Goal: Task Accomplishment & Management: Complete application form

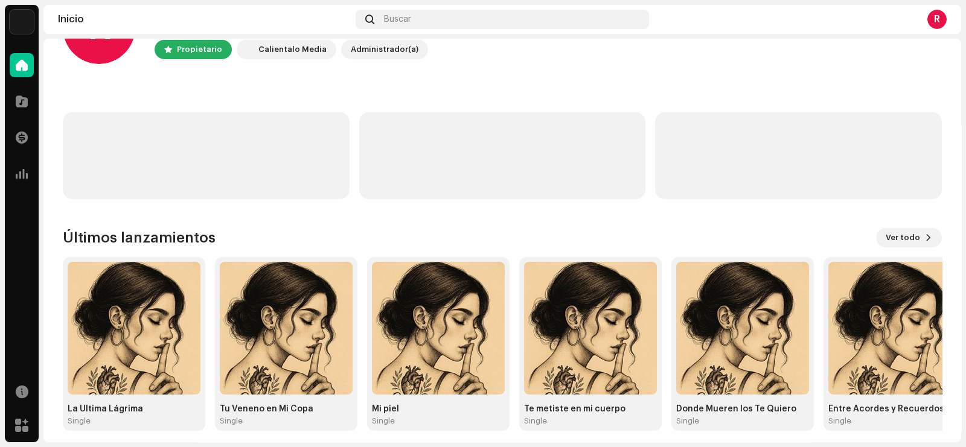
scroll to position [74, 0]
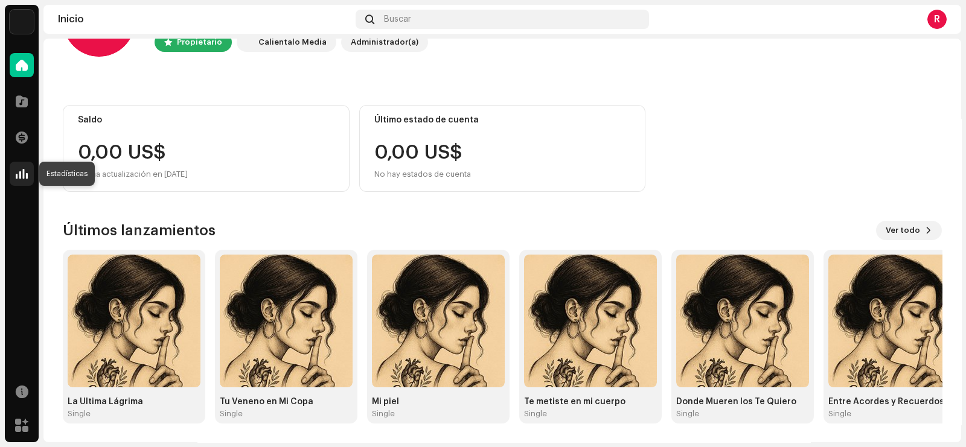
click at [20, 171] on span at bounding box center [22, 174] width 12 height 10
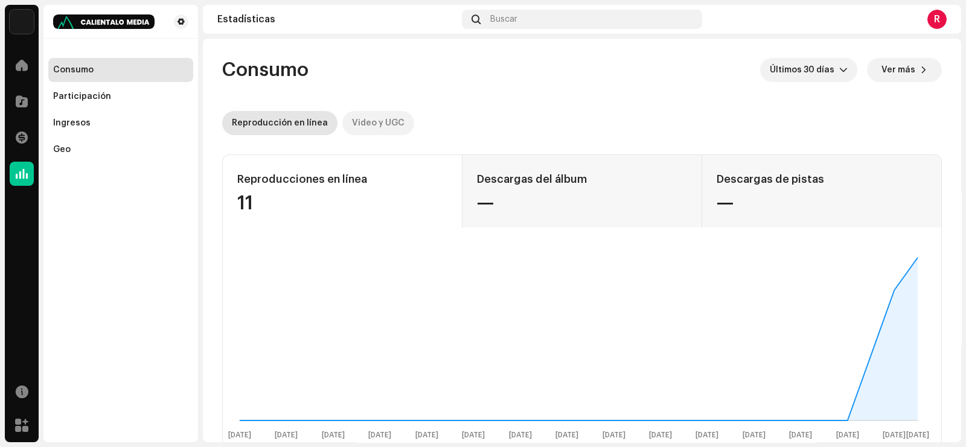
click at [386, 121] on div "Video y UGC" at bounding box center [378, 123] width 53 height 24
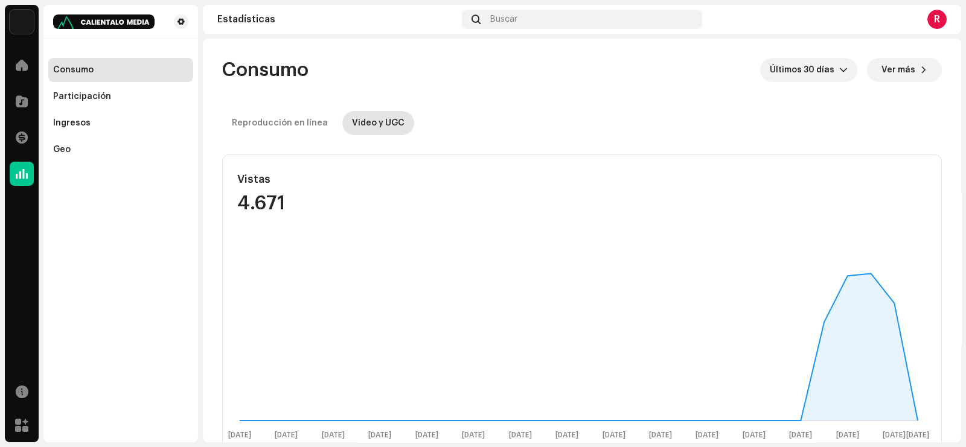
click at [965, 95] on div "[PERSON_NAME] IA Inicio Catálogo Transacciones Estadísticas Recursos [PERSON_NA…" at bounding box center [483, 223] width 966 height 447
click at [72, 94] on div "Participación" at bounding box center [82, 97] width 58 height 10
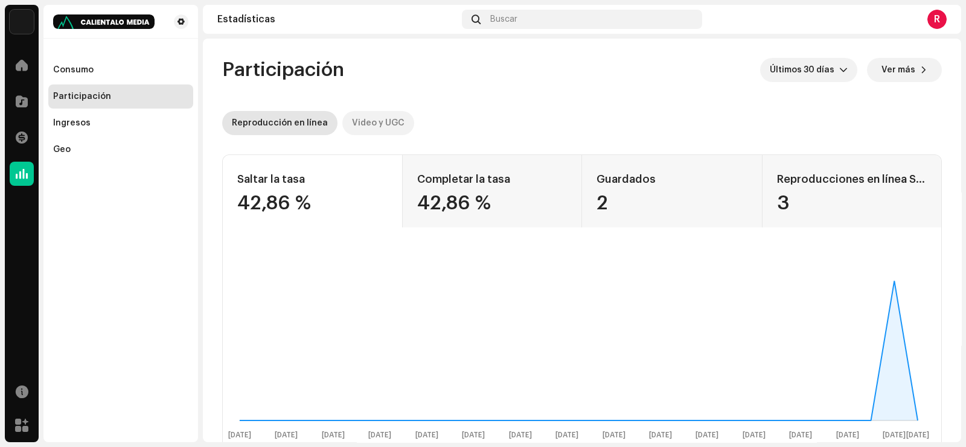
click at [377, 127] on div "Video y UGC" at bounding box center [378, 123] width 53 height 24
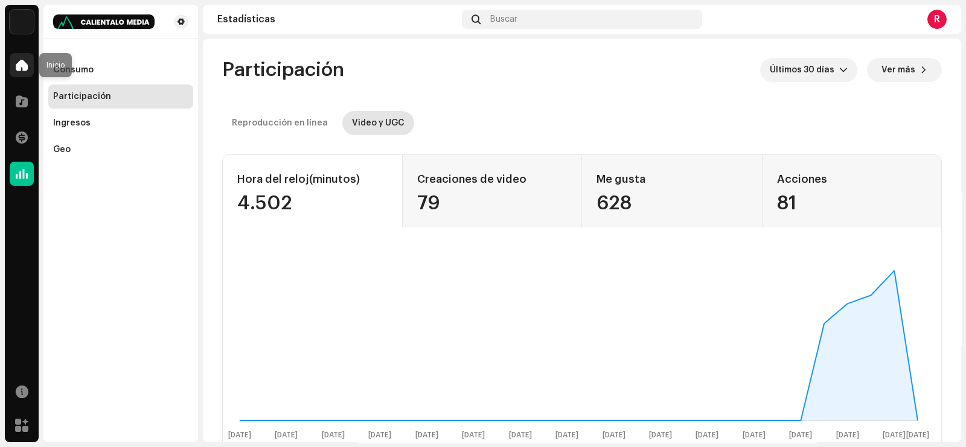
click at [22, 71] on div at bounding box center [22, 65] width 24 height 24
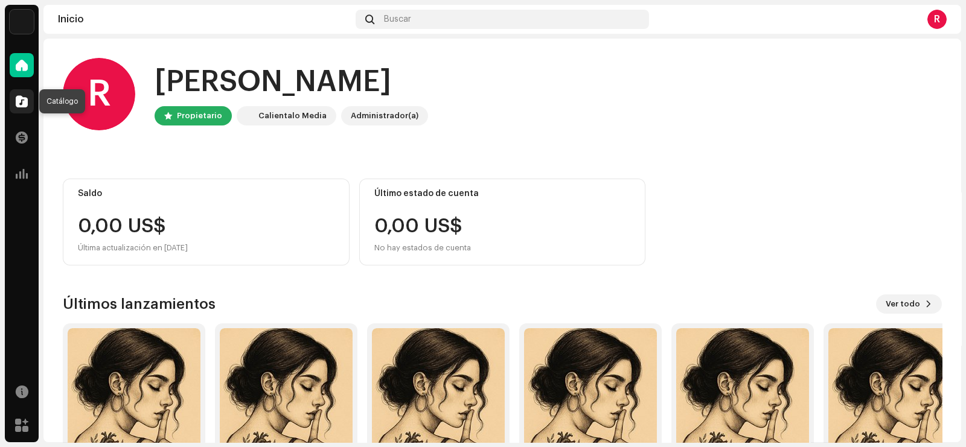
click at [12, 99] on div at bounding box center [22, 101] width 24 height 24
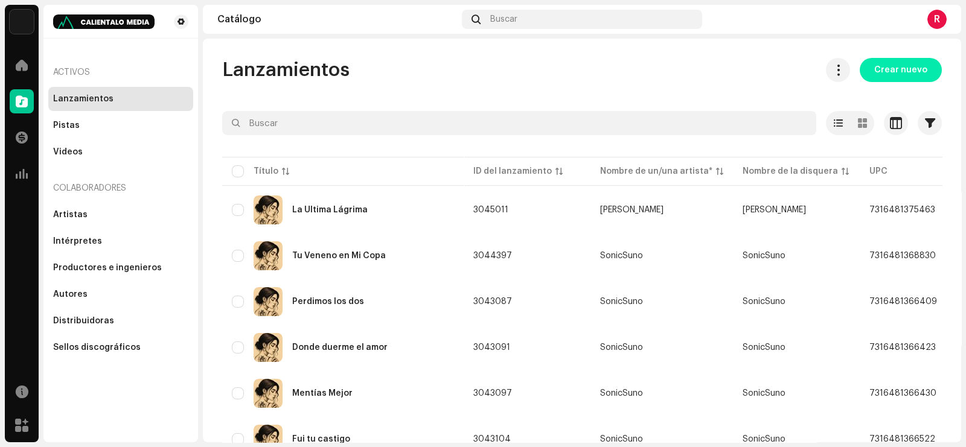
click at [885, 71] on span "Crear nuevo" at bounding box center [900, 70] width 53 height 24
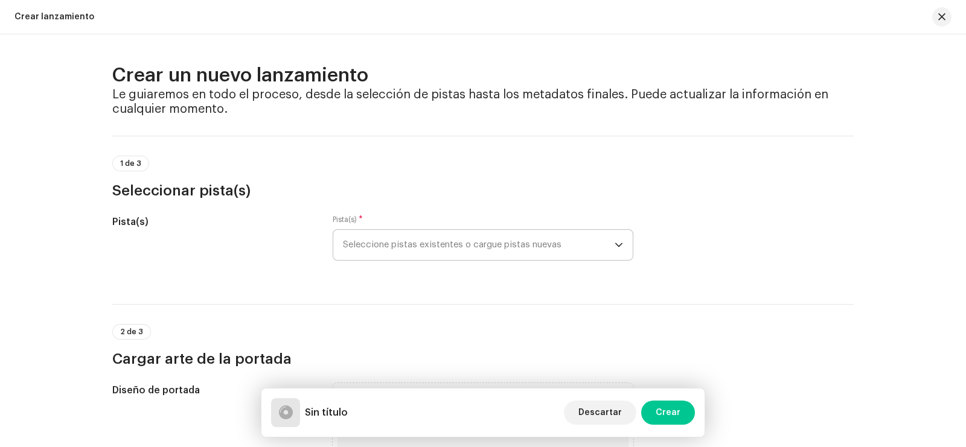
click at [436, 254] on span "Seleccione pistas existentes o cargue pistas nuevas" at bounding box center [479, 245] width 272 height 30
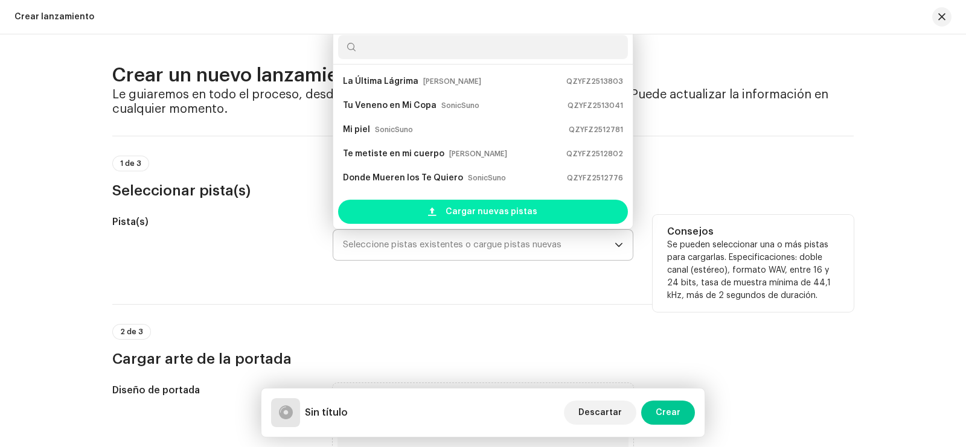
click at [417, 207] on div "Cargar nuevas pistas" at bounding box center [483, 212] width 290 height 24
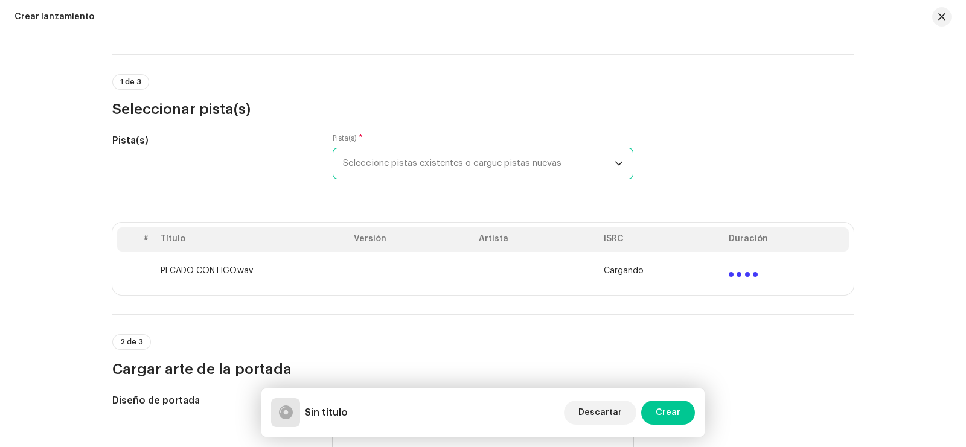
scroll to position [75, 0]
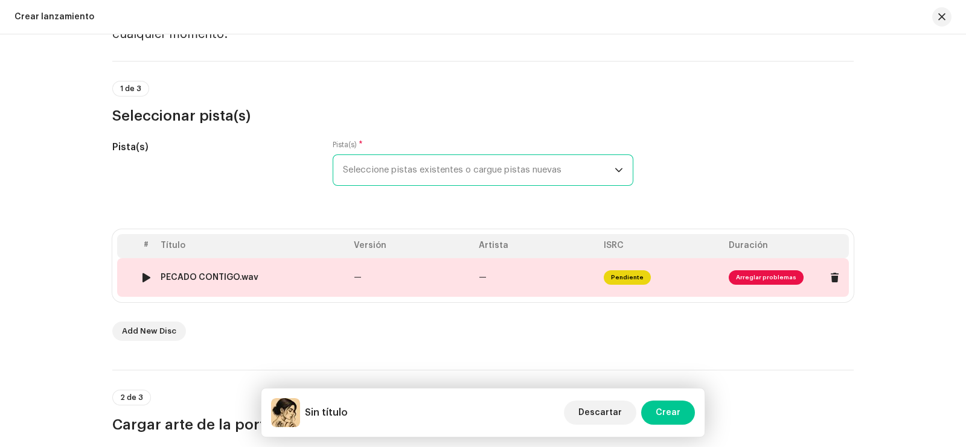
click at [142, 275] on div at bounding box center [146, 278] width 9 height 10
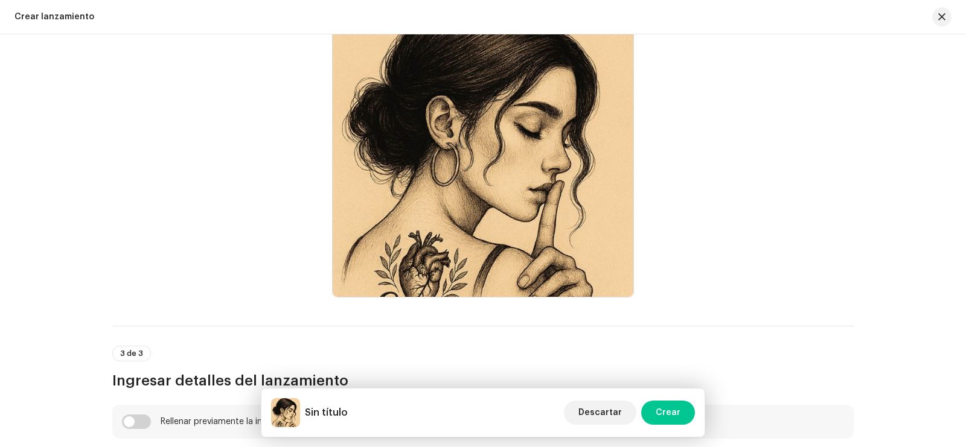
scroll to position [679, 0]
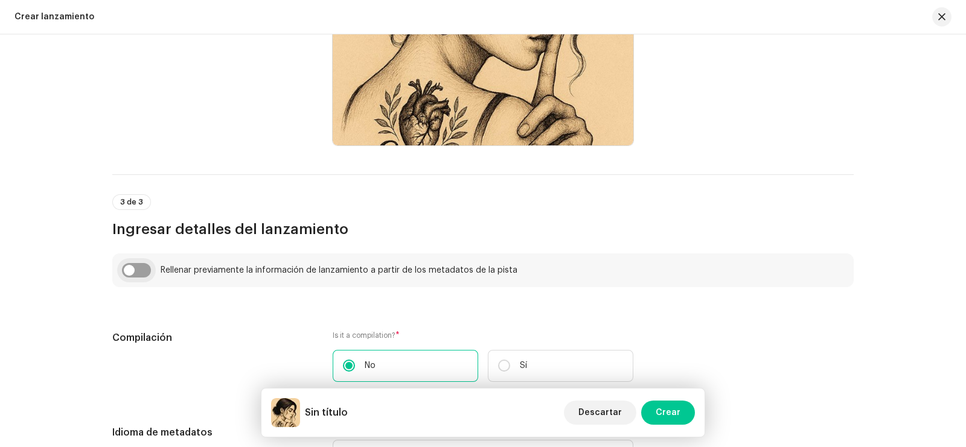
click at [133, 267] on input "checkbox" at bounding box center [136, 270] width 29 height 14
checkbox input "true"
type input "PECADO CONTIGO.wav"
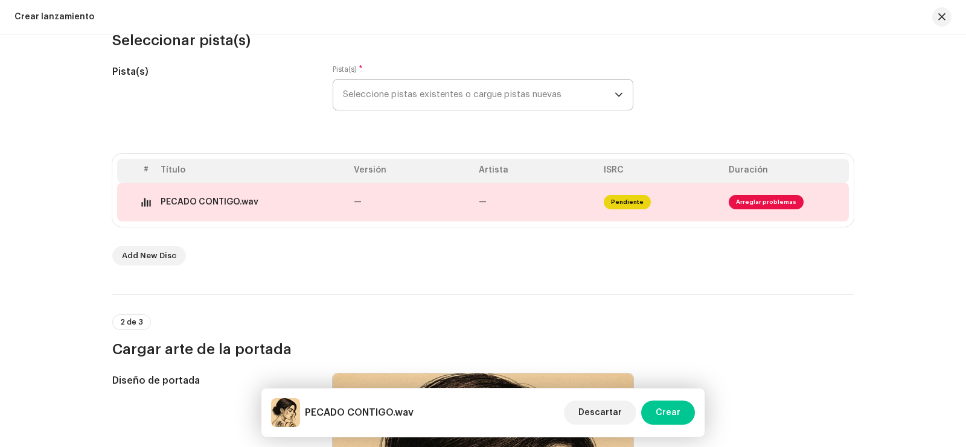
scroll to position [150, 0]
click at [600, 409] on span "Descartar" at bounding box center [599, 413] width 43 height 24
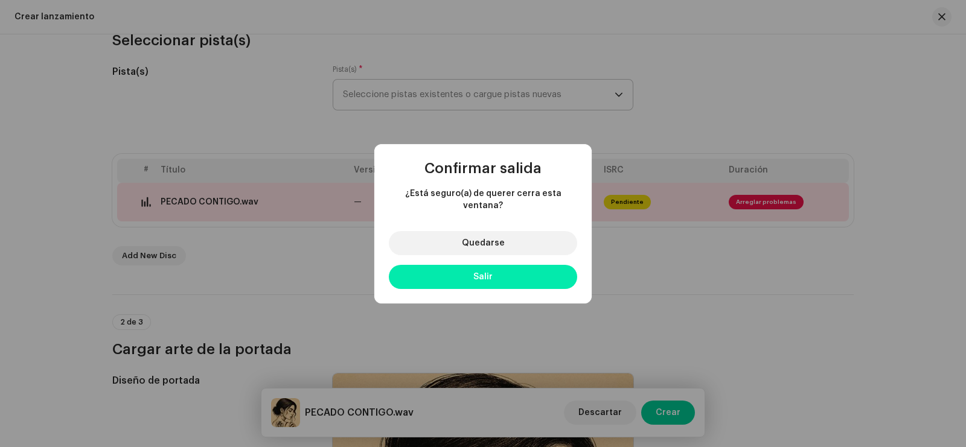
click at [484, 276] on button "Salir" at bounding box center [483, 277] width 188 height 24
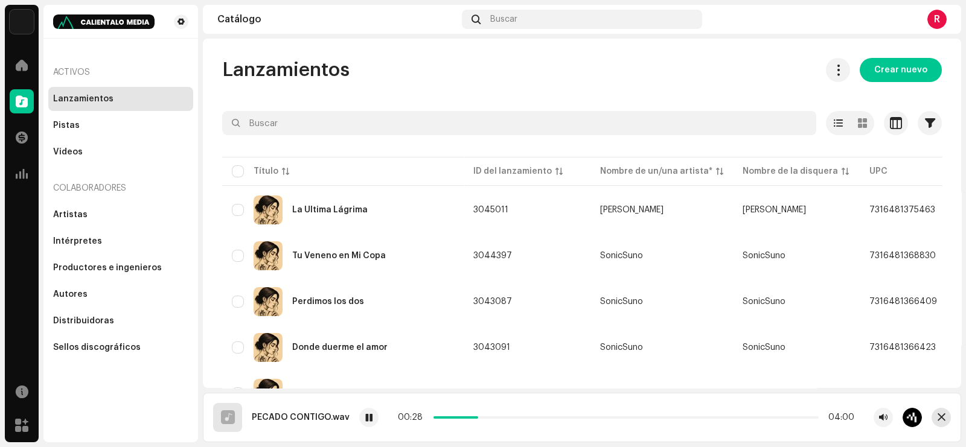
click at [943, 422] on button "button" at bounding box center [940, 417] width 19 height 19
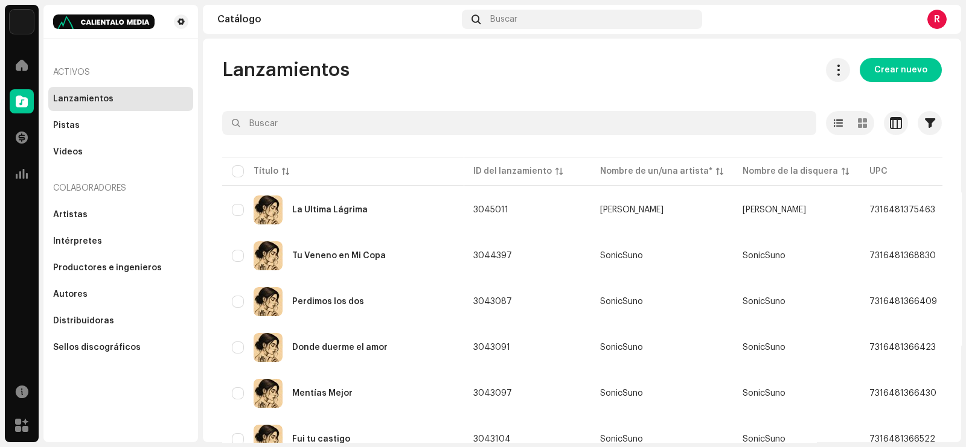
click at [868, 67] on button "Crear nuevo" at bounding box center [900, 70] width 82 height 24
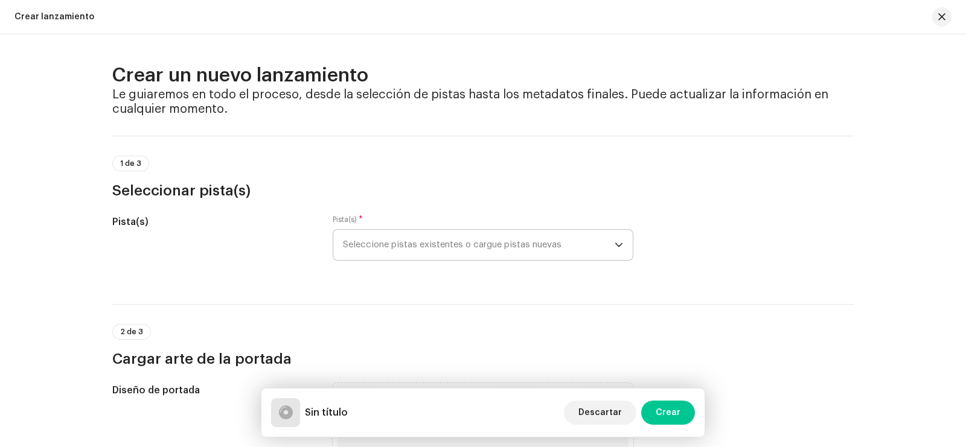
click at [433, 244] on span "Seleccione pistas existentes o cargue pistas nuevas" at bounding box center [479, 245] width 272 height 30
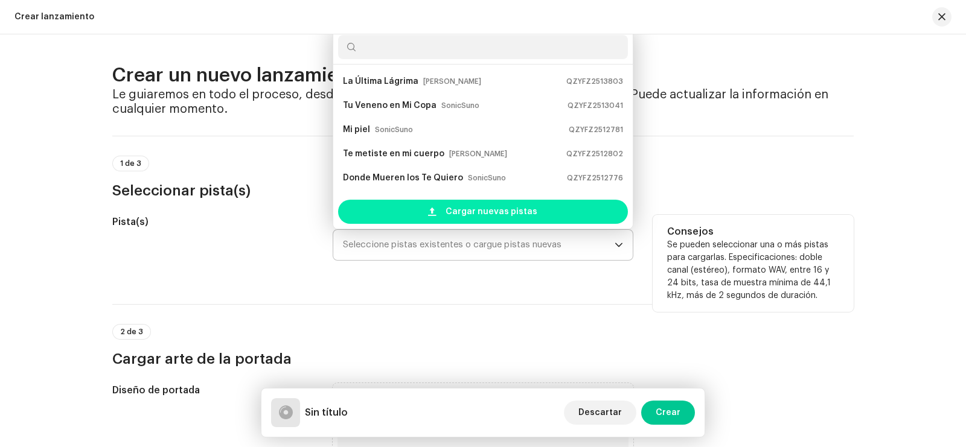
click at [416, 208] on div "Cargar nuevas pistas" at bounding box center [483, 212] width 290 height 24
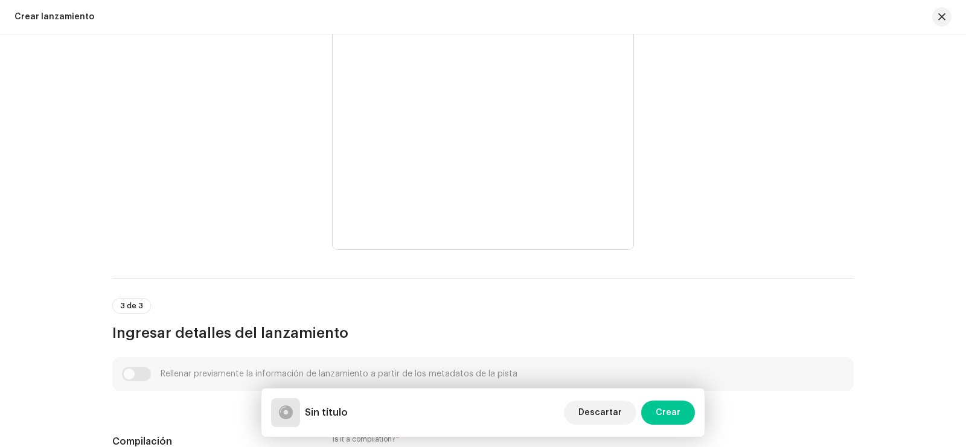
scroll to position [603, 0]
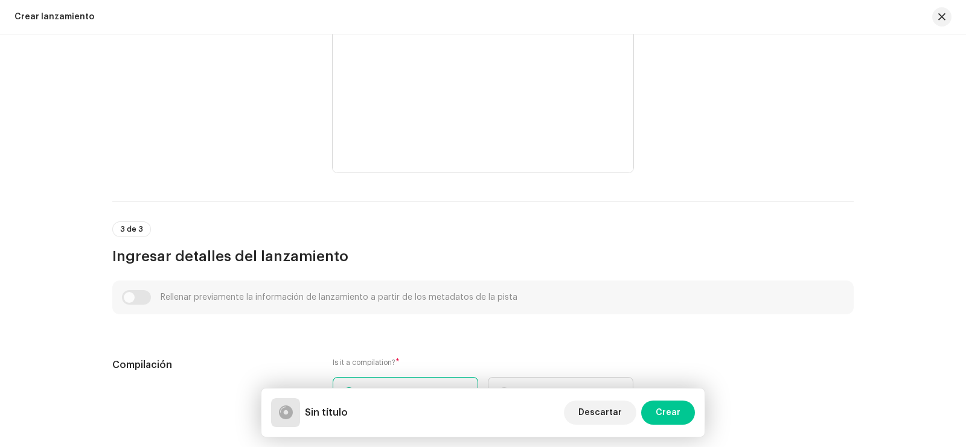
click at [128, 290] on div "Rellenar previamente la información de lanzamiento a partir de los metadatos de…" at bounding box center [483, 297] width 722 height 14
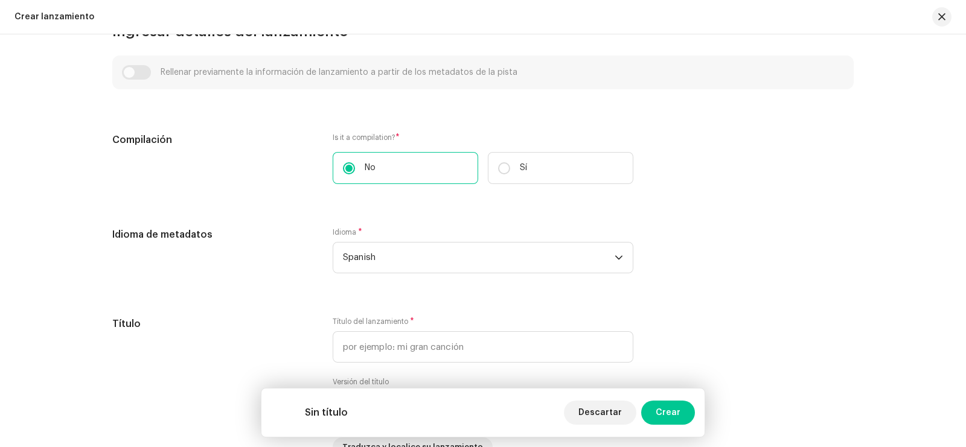
scroll to position [679, 0]
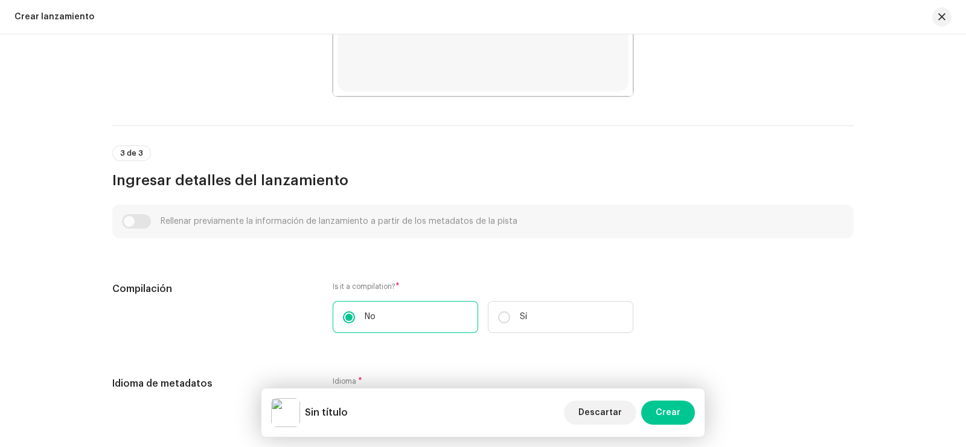
click at [131, 223] on div "Rellenar previamente la información de lanzamiento a partir de los metadatos de…" at bounding box center [483, 221] width 722 height 14
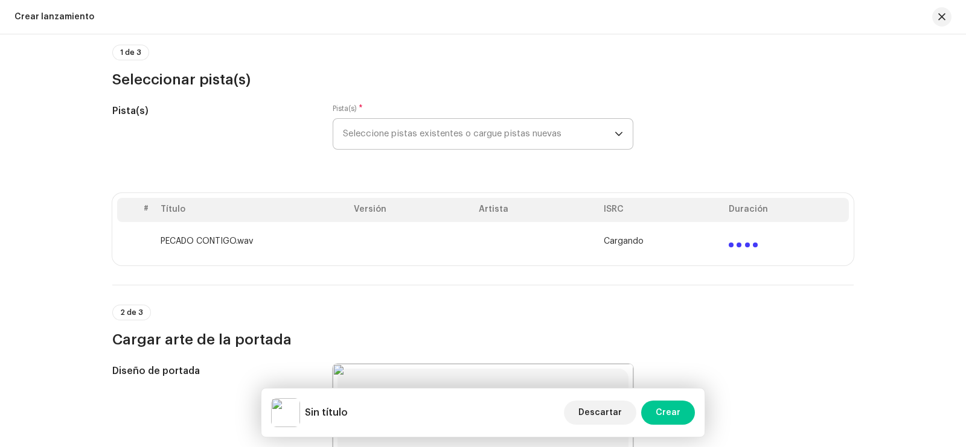
scroll to position [0, 0]
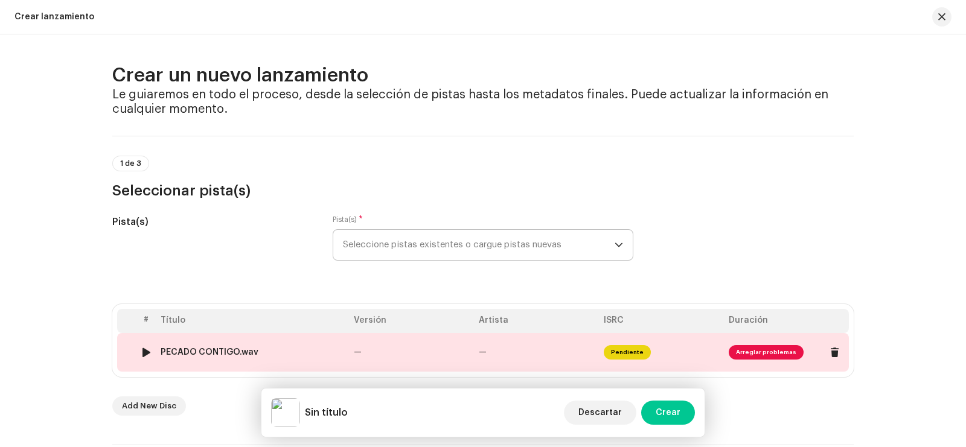
click at [142, 353] on div at bounding box center [146, 353] width 9 height 10
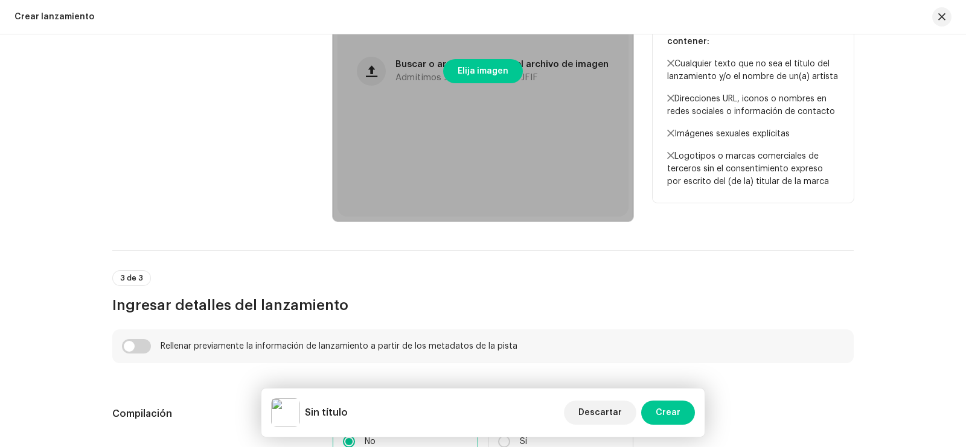
scroll to position [226, 0]
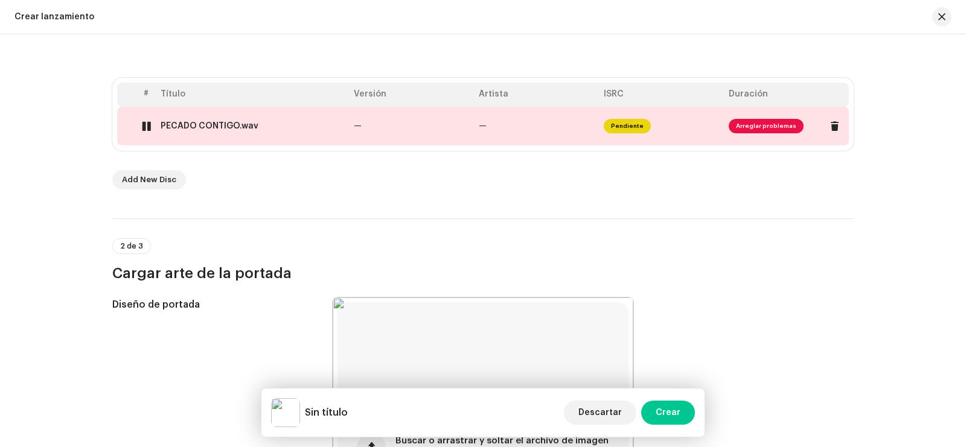
click at [144, 125] on div at bounding box center [146, 126] width 9 height 10
click at [249, 131] on td "PECADO CONTIGO.wav" at bounding box center [252, 126] width 193 height 39
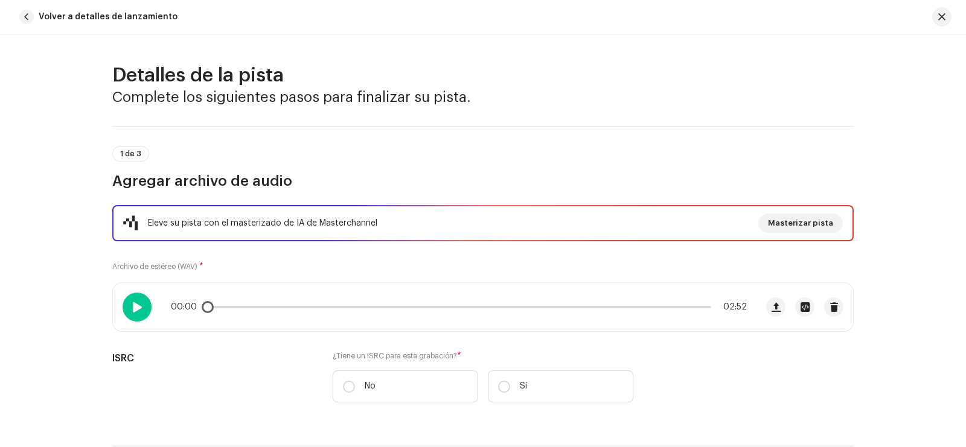
click at [132, 303] on span at bounding box center [137, 307] width 10 height 10
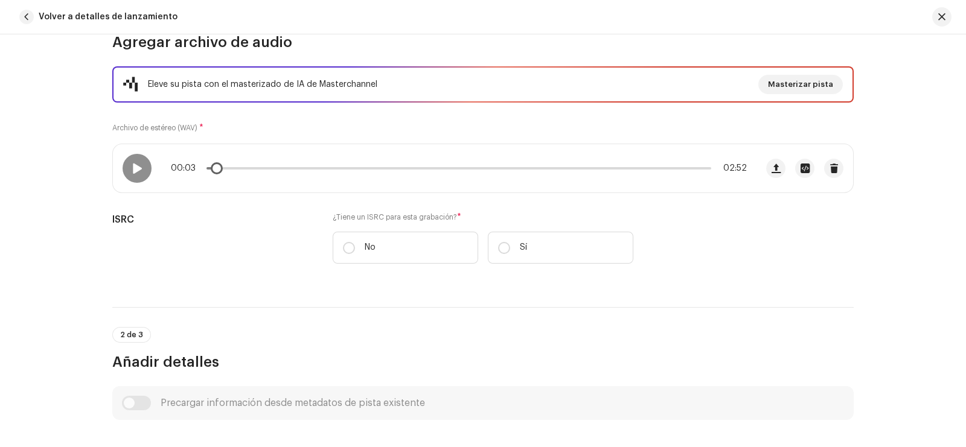
scroll to position [150, 0]
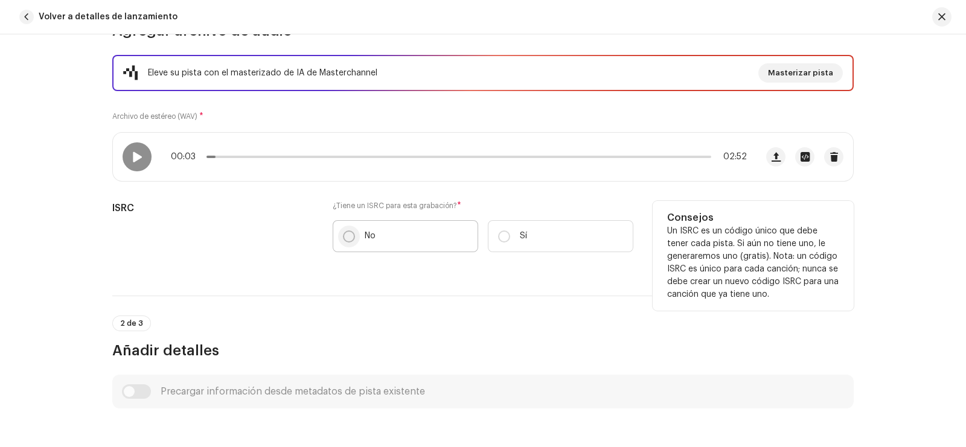
click at [343, 240] on p-radiobutton at bounding box center [349, 237] width 12 height 12
click at [343, 240] on input "No" at bounding box center [349, 237] width 12 height 12
radio input "true"
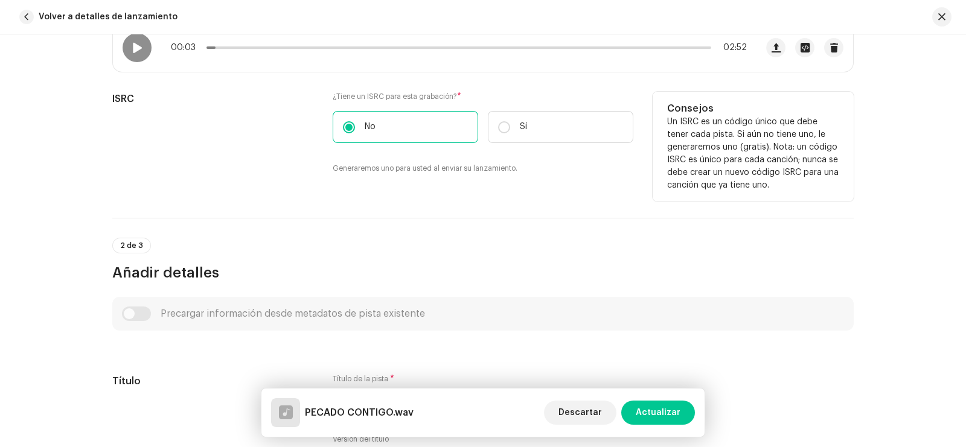
scroll to position [377, 0]
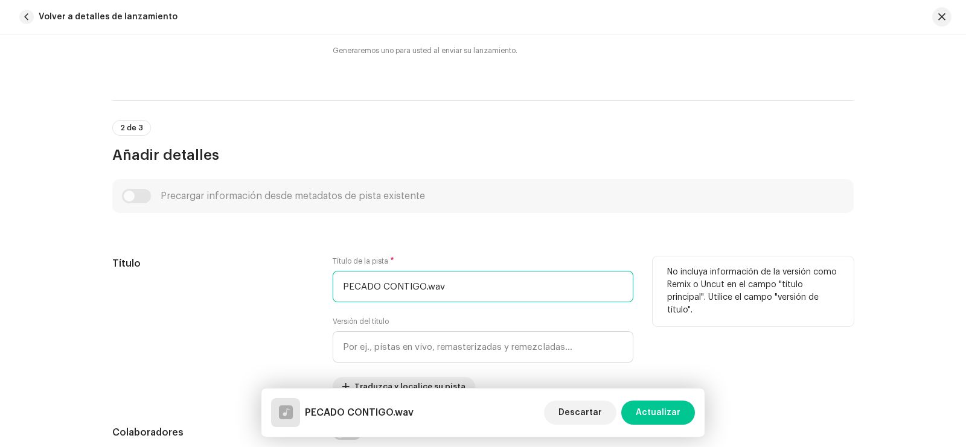
drag, startPoint x: 419, startPoint y: 282, endPoint x: 462, endPoint y: 284, distance: 42.9
click at [462, 284] on input "PECADO CONTIGO.wav" at bounding box center [483, 286] width 301 height 31
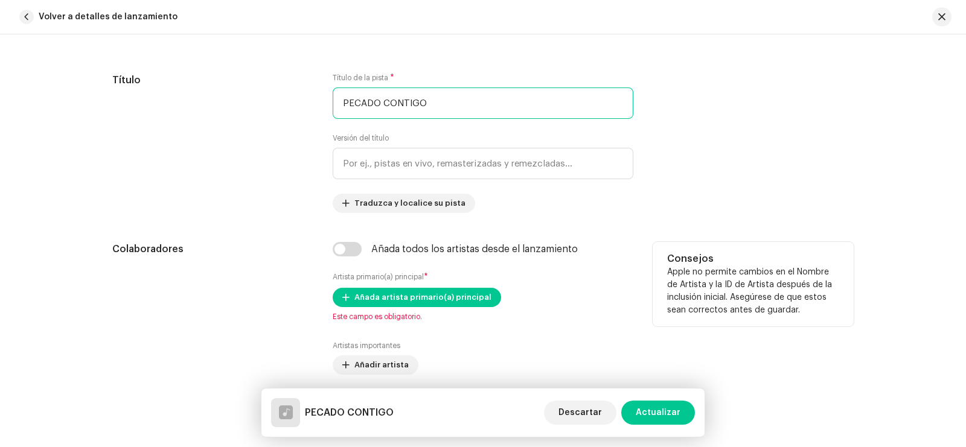
scroll to position [603, 0]
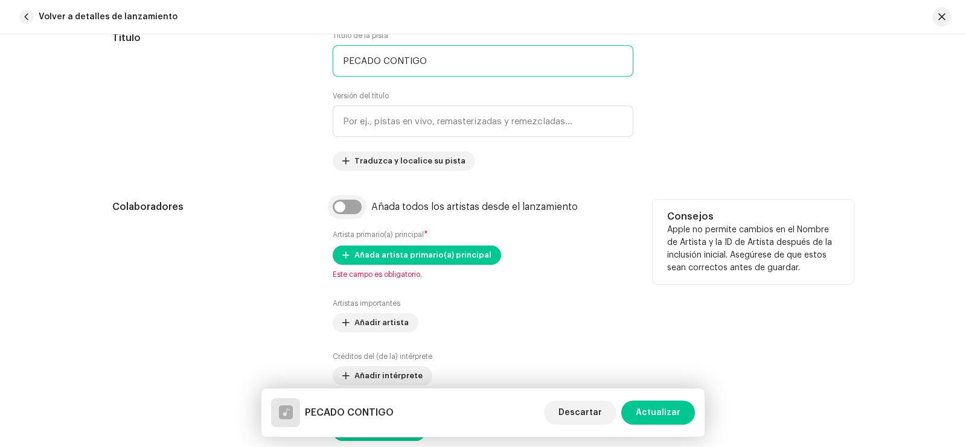
type input "PECADO CONTIGO"
click at [349, 206] on input "checkbox" at bounding box center [347, 207] width 29 height 14
checkbox input "true"
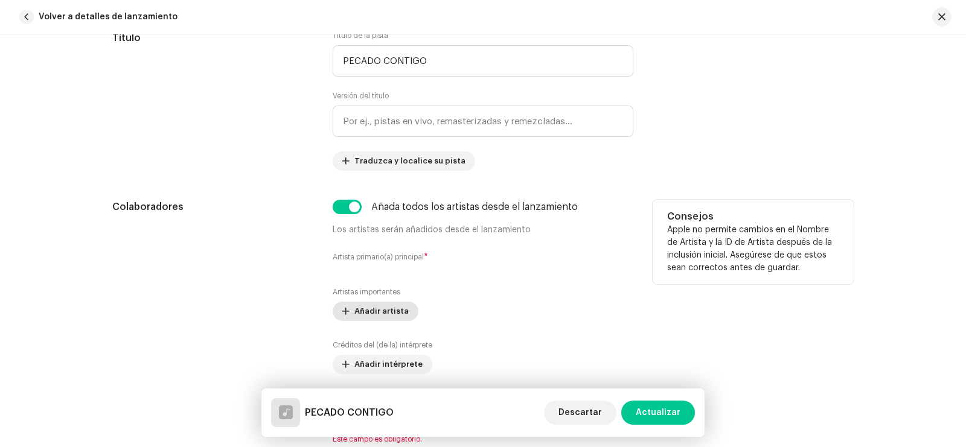
click at [378, 306] on span "Añadir artista" at bounding box center [381, 311] width 54 height 24
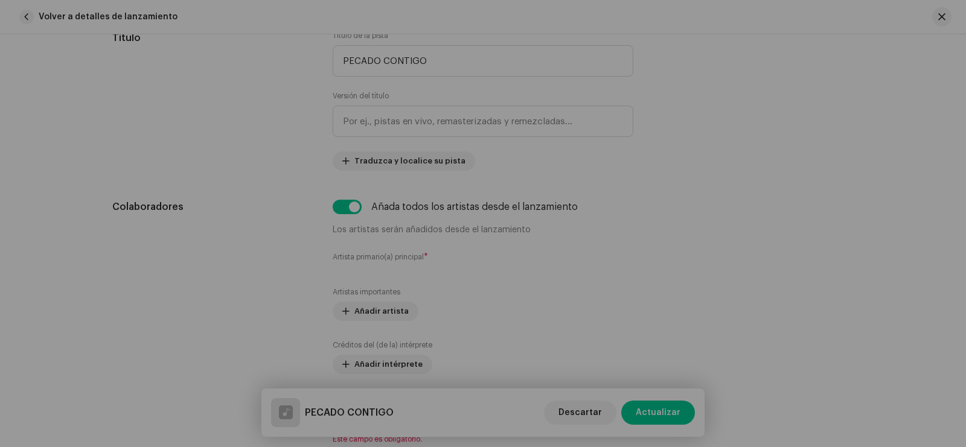
click at [809, 205] on div "Añada artista importante Rol * Seleccionar rol Cancelar Añadir artista" at bounding box center [483, 223] width 966 height 447
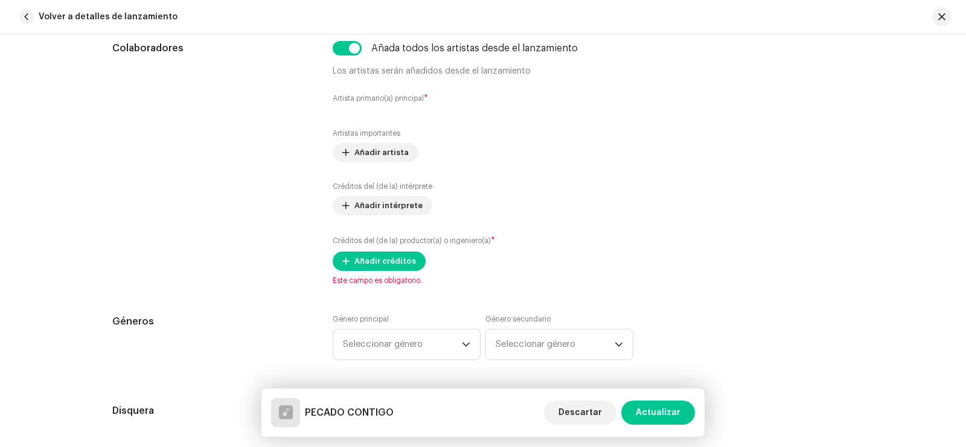
scroll to position [754, 0]
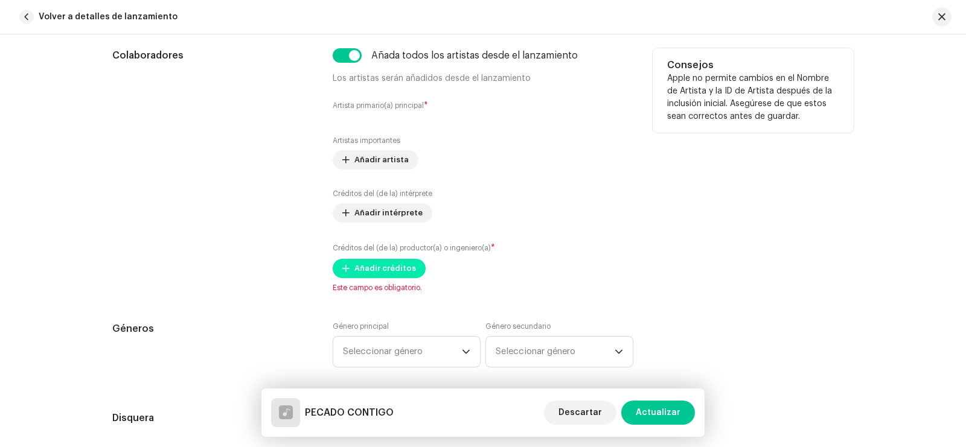
click at [391, 277] on span "Añadir créditos" at bounding box center [385, 268] width 62 height 24
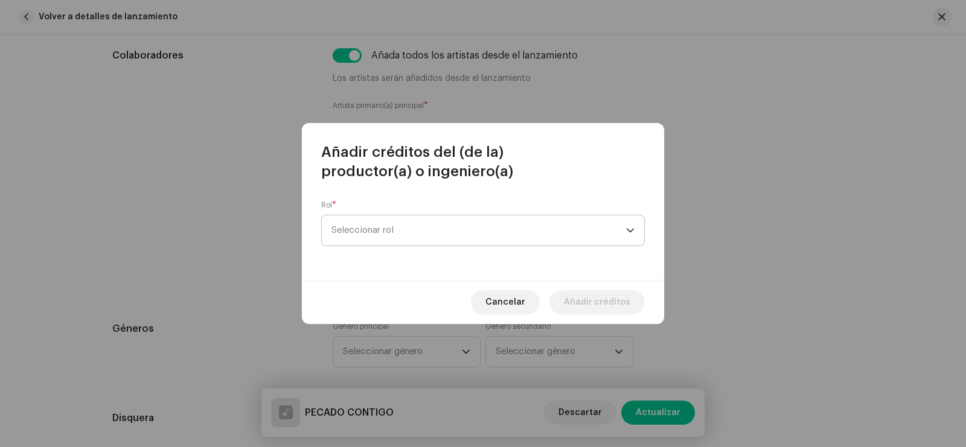
click at [406, 241] on span "Seleccionar rol" at bounding box center [478, 230] width 295 height 30
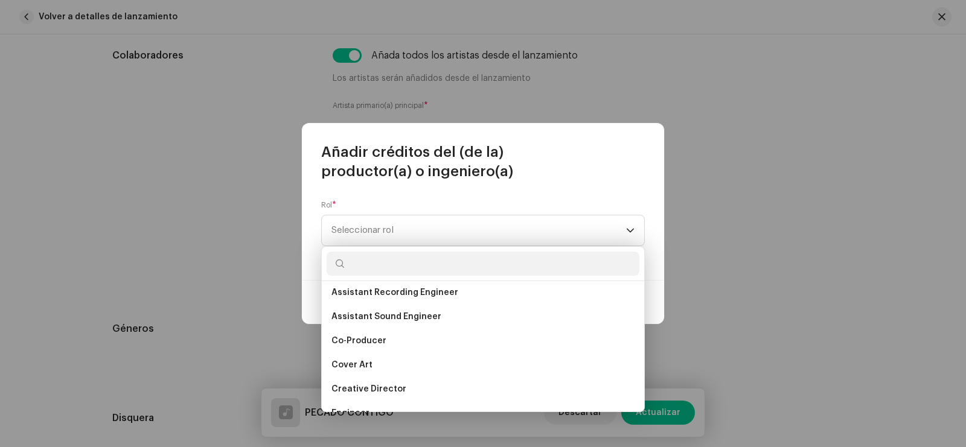
scroll to position [150, 0]
click at [381, 386] on span "Creative Director" at bounding box center [368, 389] width 75 height 12
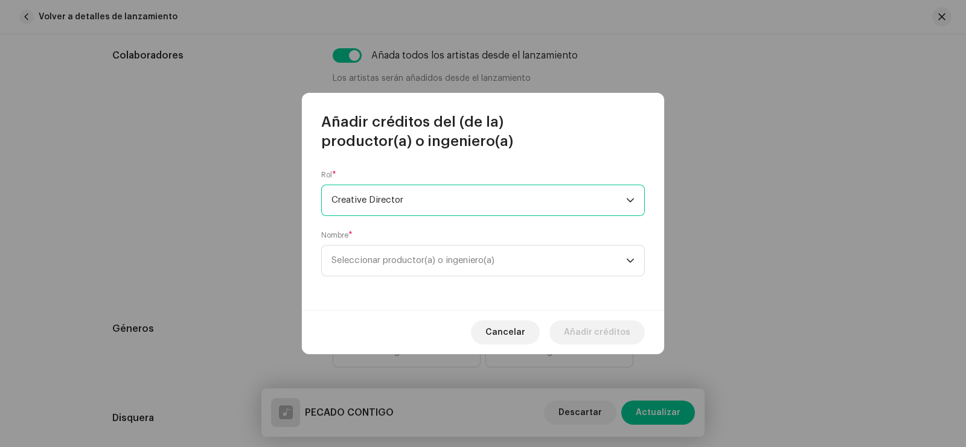
click at [451, 276] on div "Rol * Creative Director Nombre * Seleccionar productor(a) o ingeniero(a)" at bounding box center [483, 230] width 362 height 159
click at [444, 266] on span "Seleccionar productor(a) o ingeniero(a)" at bounding box center [478, 261] width 295 height 30
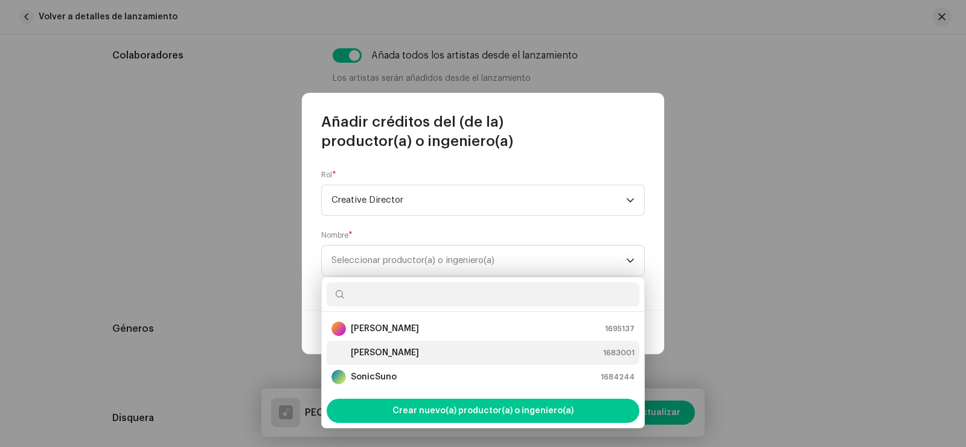
click at [378, 354] on strong "[PERSON_NAME]" at bounding box center [385, 353] width 68 height 12
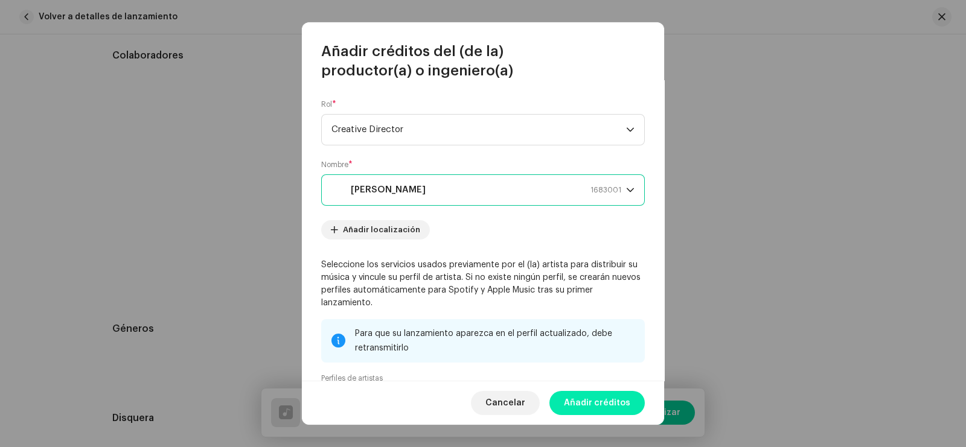
click at [592, 396] on span "Añadir créditos" at bounding box center [597, 403] width 66 height 24
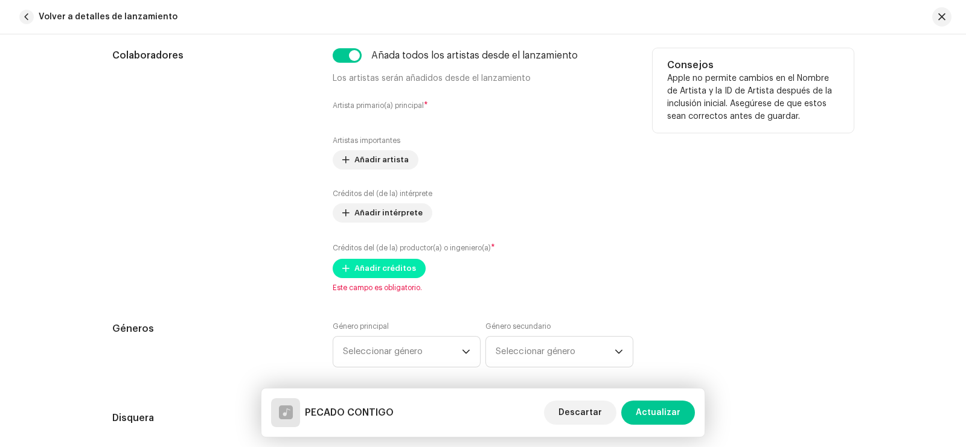
click at [383, 270] on span "Añadir créditos" at bounding box center [385, 268] width 62 height 24
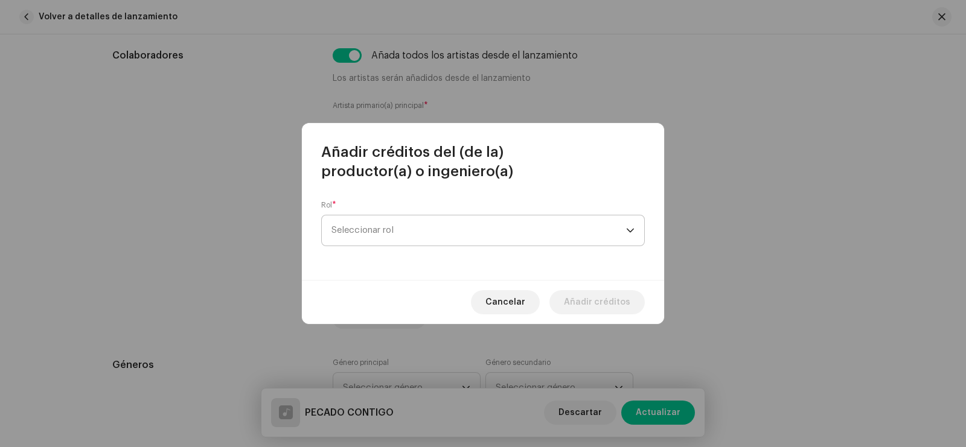
click at [414, 237] on span "Seleccionar rol" at bounding box center [478, 230] width 295 height 30
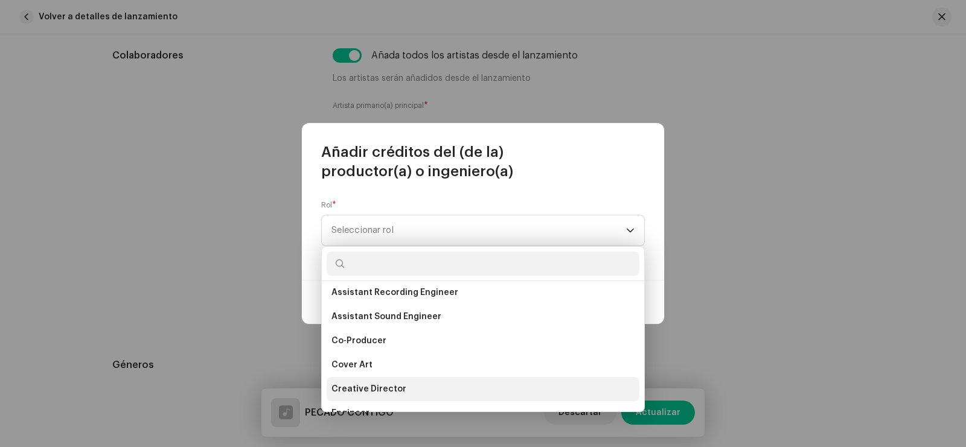
click at [382, 390] on span "Creative Director" at bounding box center [368, 389] width 75 height 12
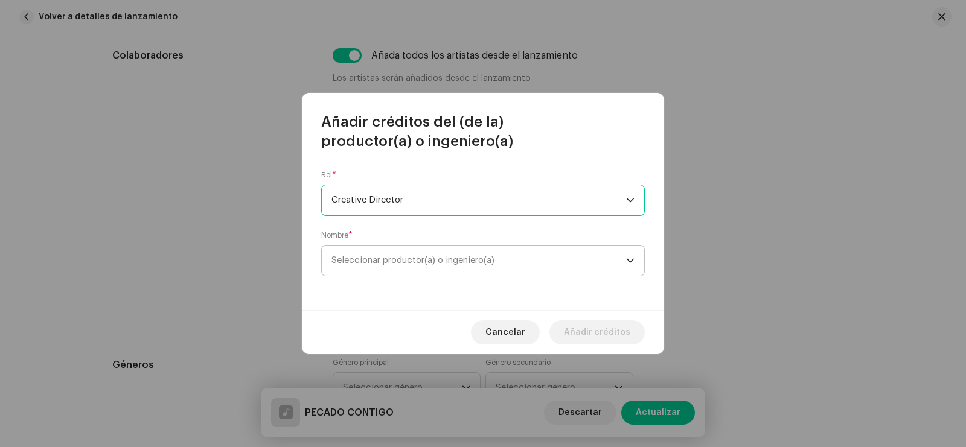
click at [446, 253] on span "Seleccionar productor(a) o ingeniero(a)" at bounding box center [478, 261] width 295 height 30
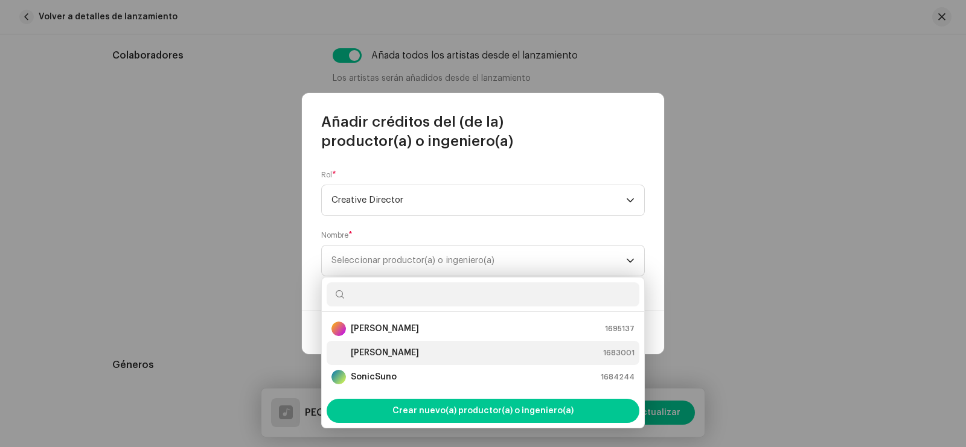
click at [371, 357] on strong "[PERSON_NAME]" at bounding box center [385, 353] width 68 height 12
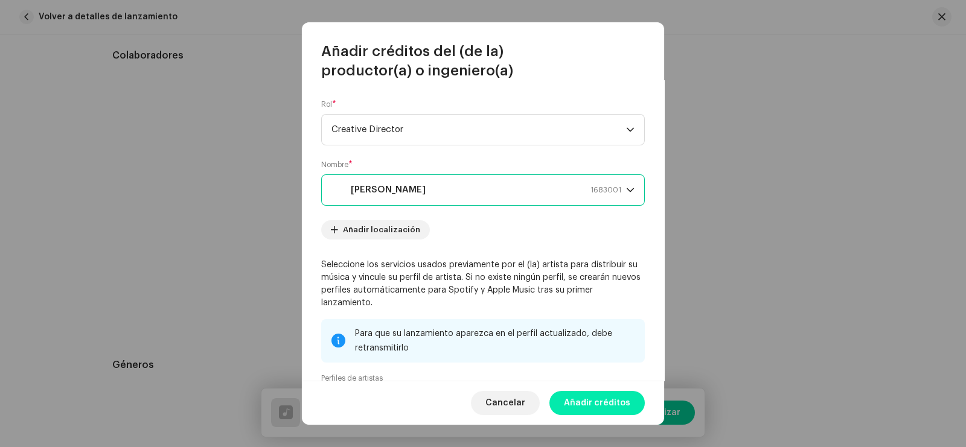
click at [575, 405] on span "Añadir créditos" at bounding box center [597, 403] width 66 height 24
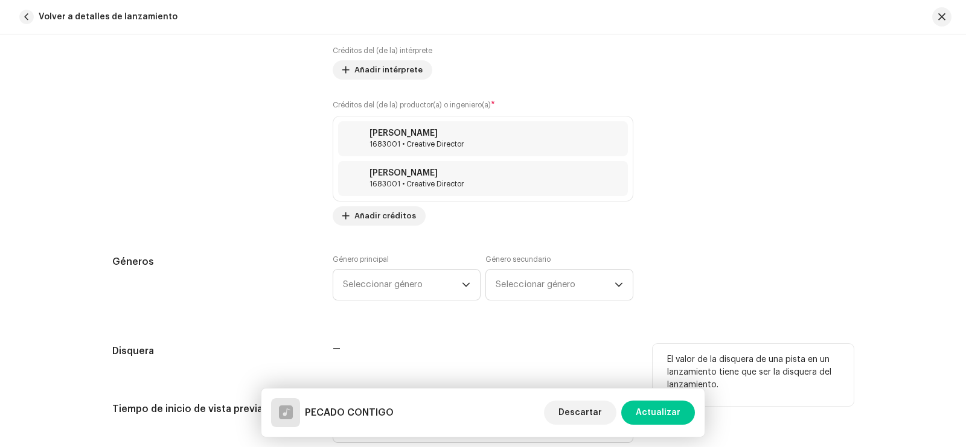
scroll to position [905, 0]
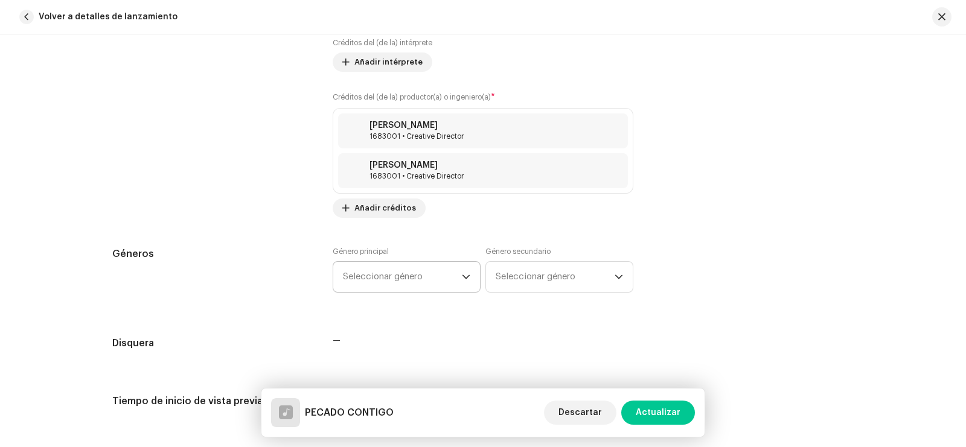
click at [446, 276] on span "Seleccionar género" at bounding box center [402, 277] width 119 height 30
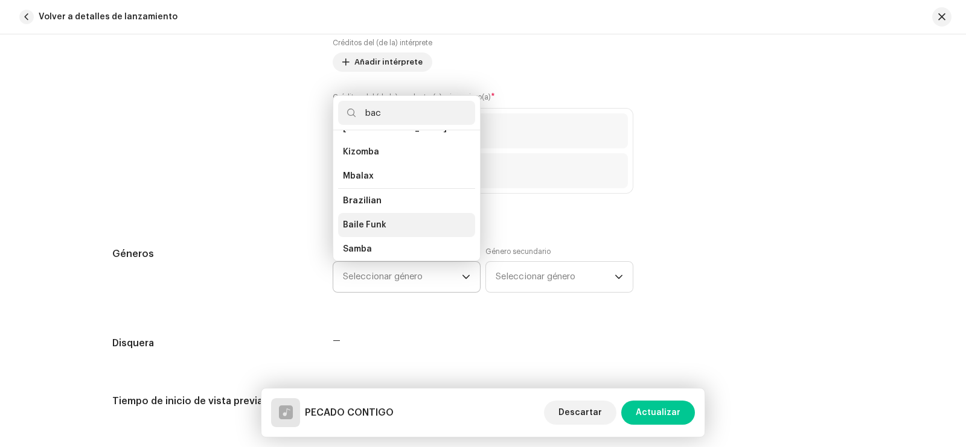
scroll to position [0, 0]
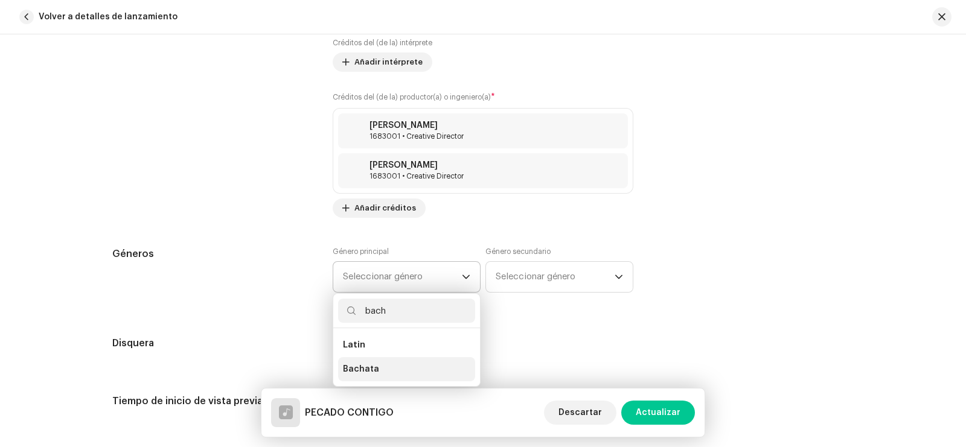
type input "bach"
click at [379, 363] on li "Bachata" at bounding box center [406, 369] width 137 height 24
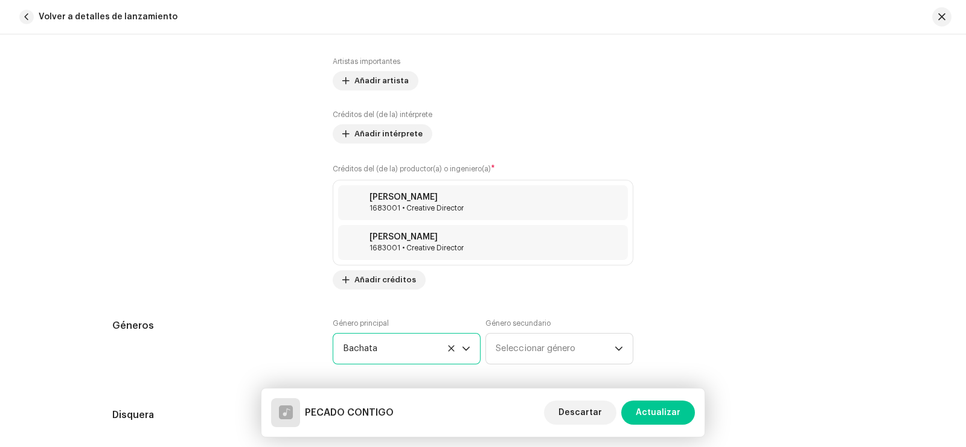
scroll to position [830, 0]
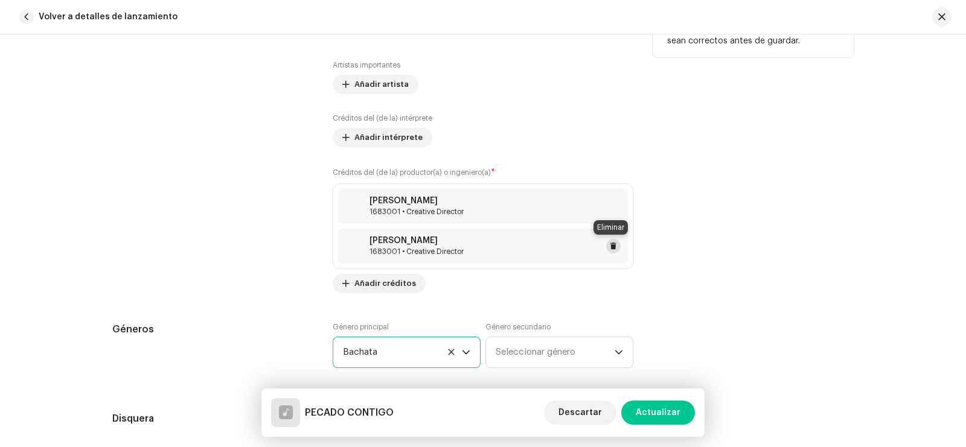
click at [610, 250] on span at bounding box center [613, 246] width 7 height 10
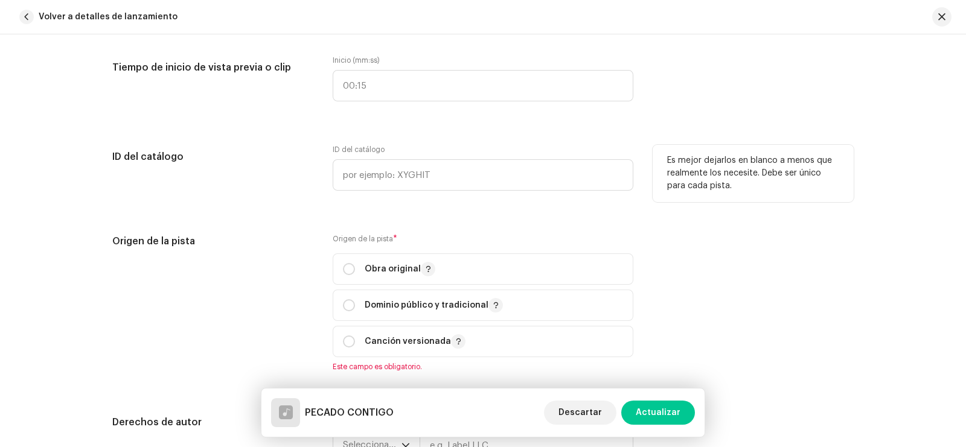
scroll to position [1206, 0]
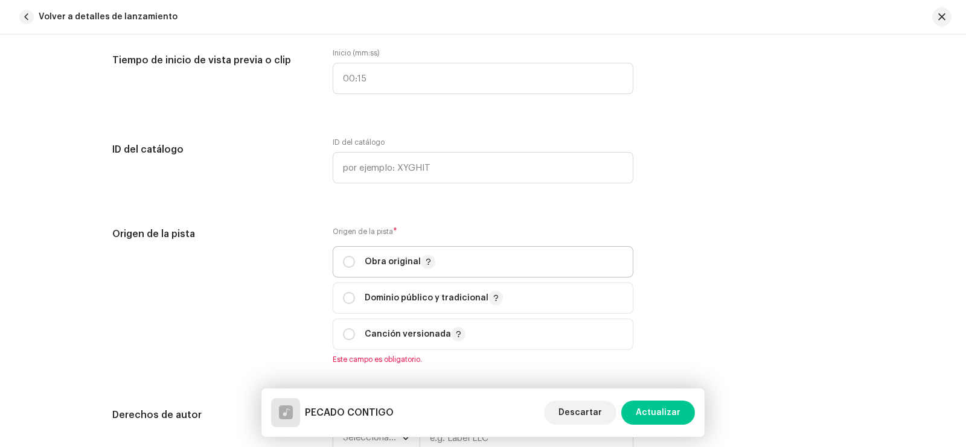
click at [381, 259] on p "Obra original" at bounding box center [400, 262] width 71 height 14
radio input "true"
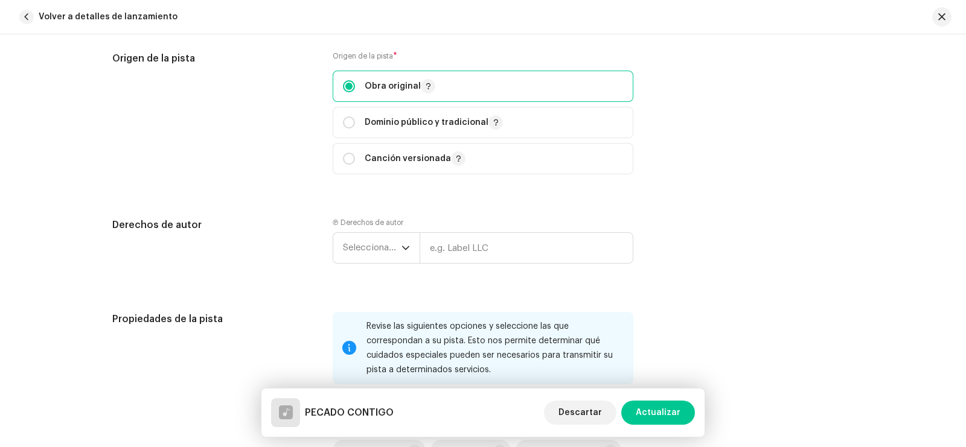
scroll to position [1433, 0]
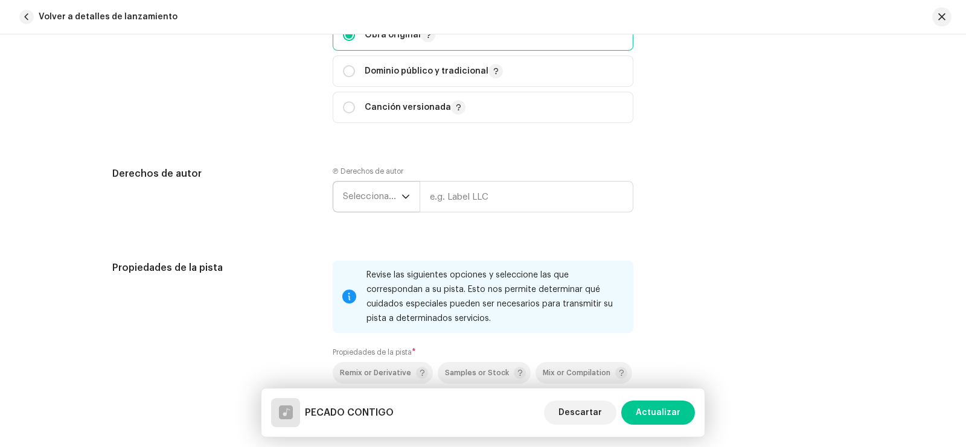
click at [401, 203] on div "dropdown trigger" at bounding box center [405, 197] width 8 height 30
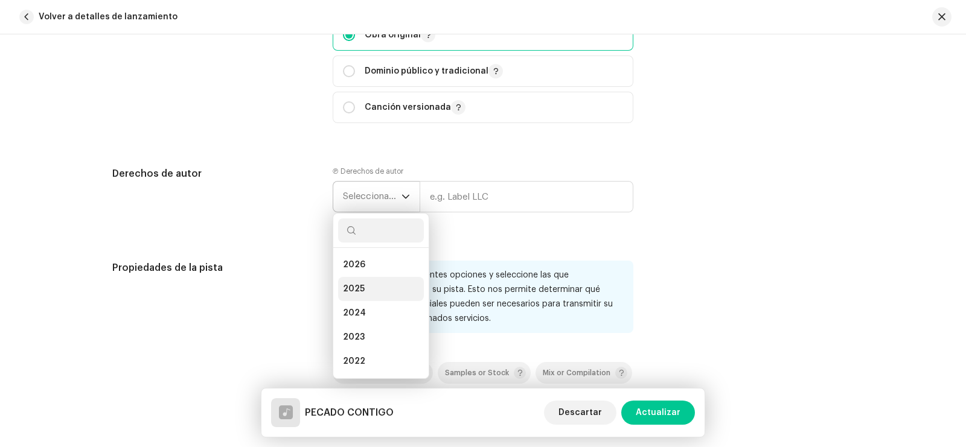
click at [366, 283] on li "2025" at bounding box center [381, 289] width 86 height 24
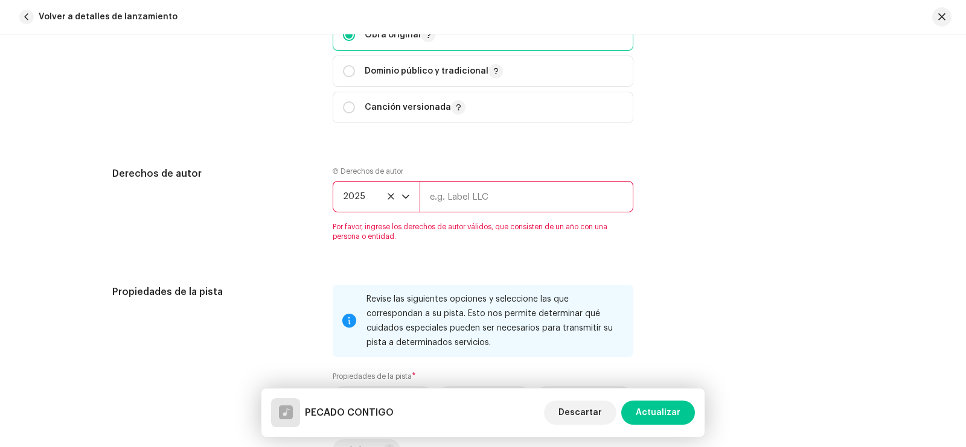
click at [455, 203] on input "text" at bounding box center [526, 196] width 214 height 31
type input "[PERSON_NAME]"
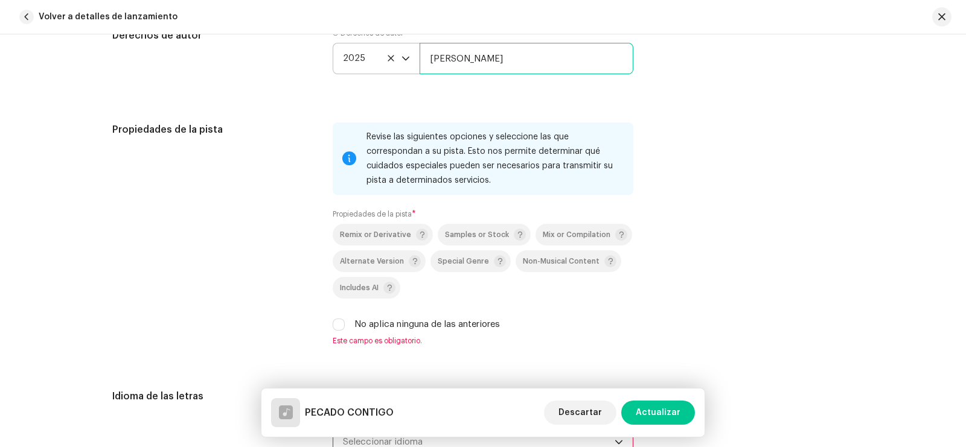
scroll to position [1660, 0]
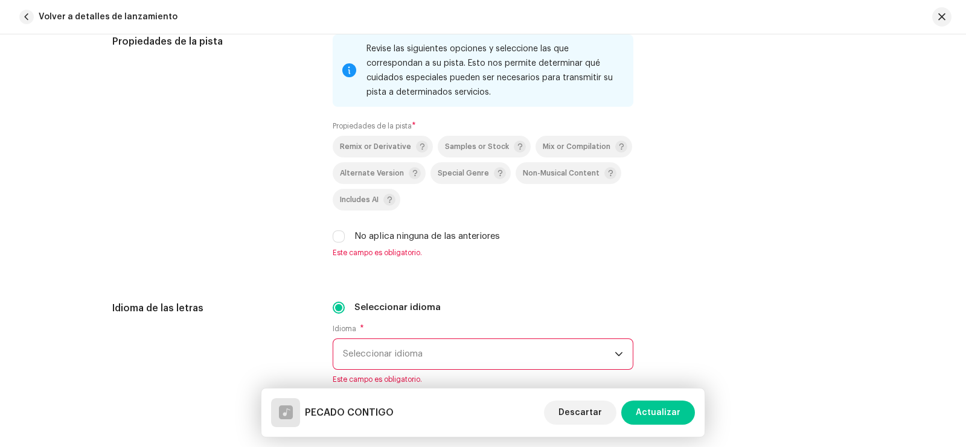
click at [358, 232] on label "No aplica ninguna de las anteriores" at bounding box center [426, 236] width 145 height 13
click at [345, 232] on input "No aplica ninguna de las anteriores" at bounding box center [339, 237] width 12 height 12
checkbox input "true"
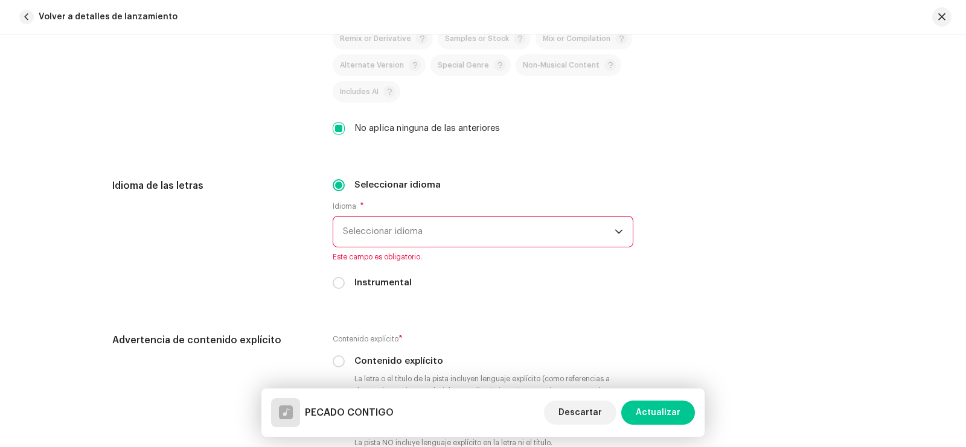
scroll to position [1810, 0]
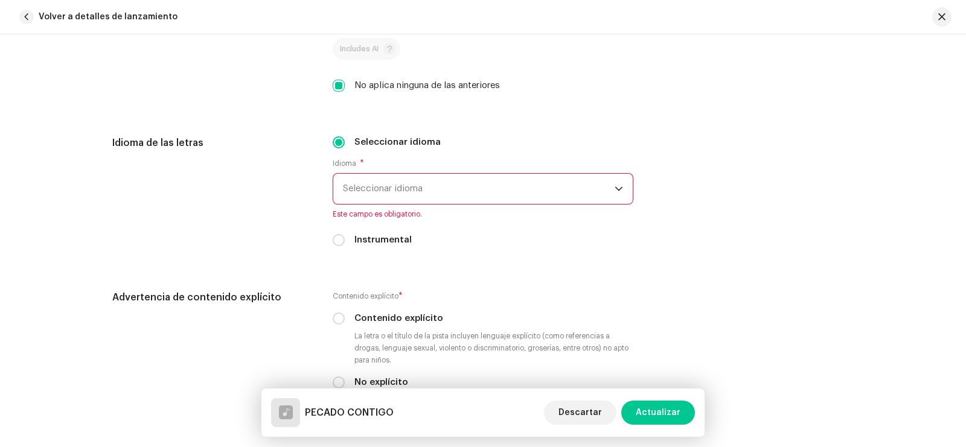
click at [384, 193] on span "Seleccionar idioma" at bounding box center [479, 189] width 272 height 30
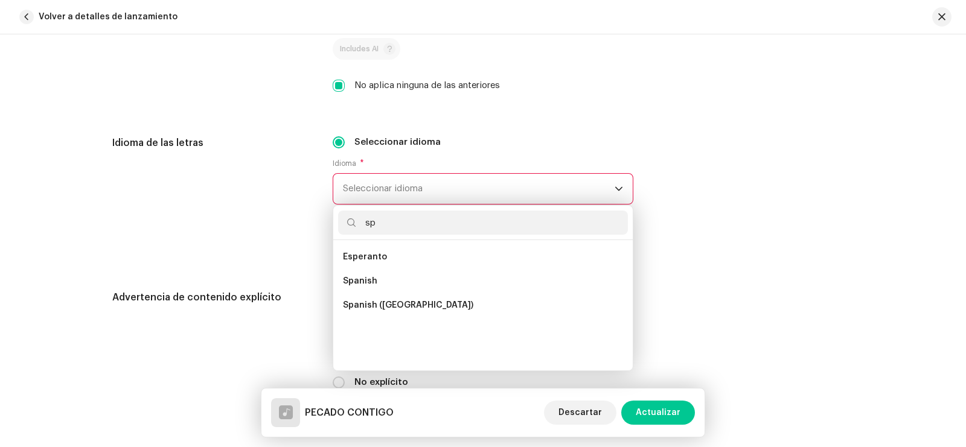
scroll to position [0, 0]
type input "sp"
click at [368, 281] on span "Spanish" at bounding box center [360, 281] width 34 height 12
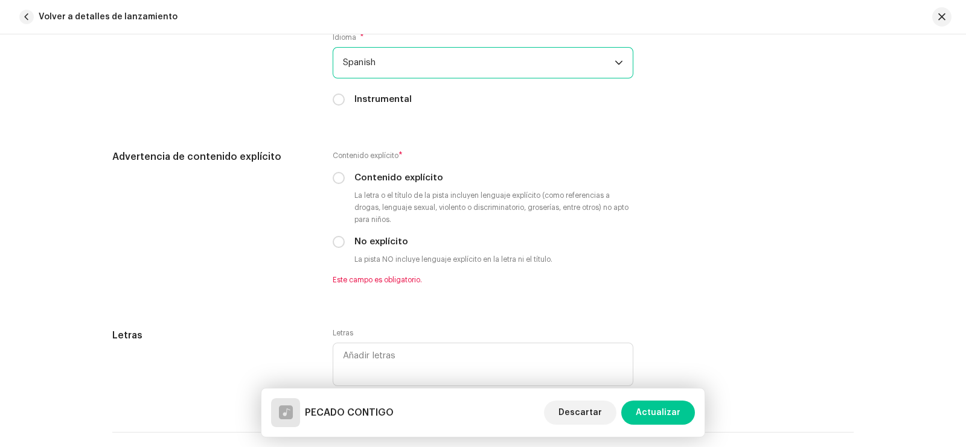
scroll to position [1961, 0]
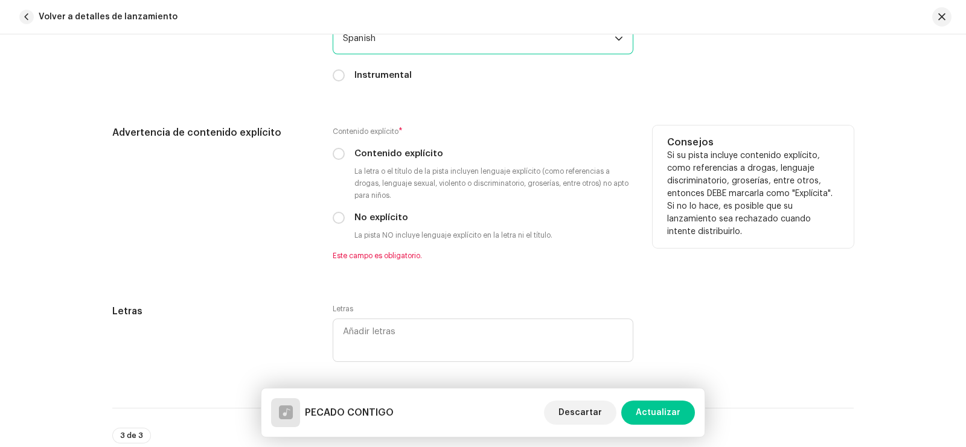
click at [365, 212] on label "No explícito" at bounding box center [381, 217] width 54 height 13
click at [345, 212] on input "No explícito" at bounding box center [339, 218] width 12 height 12
radio input "true"
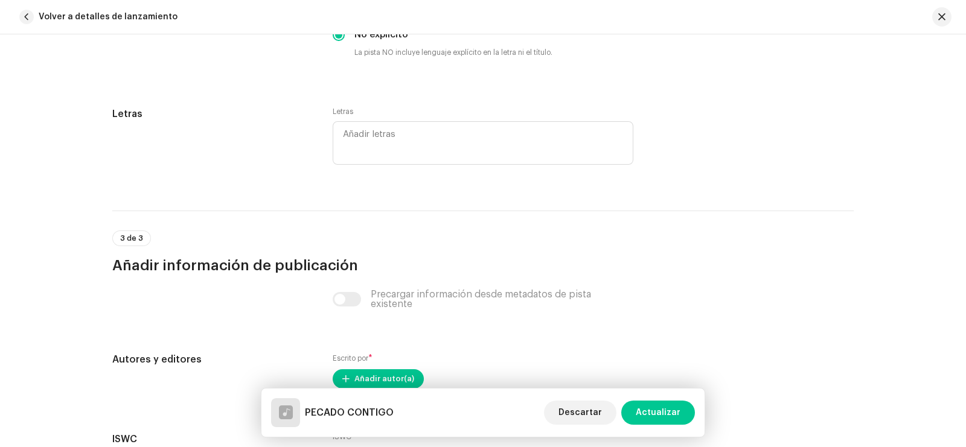
scroll to position [2187, 0]
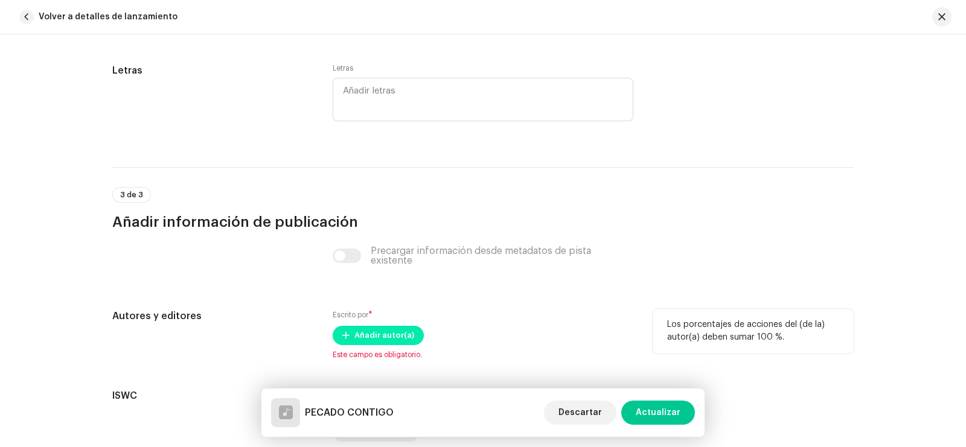
click at [372, 331] on span "Añadir autor(a)" at bounding box center [384, 335] width 60 height 24
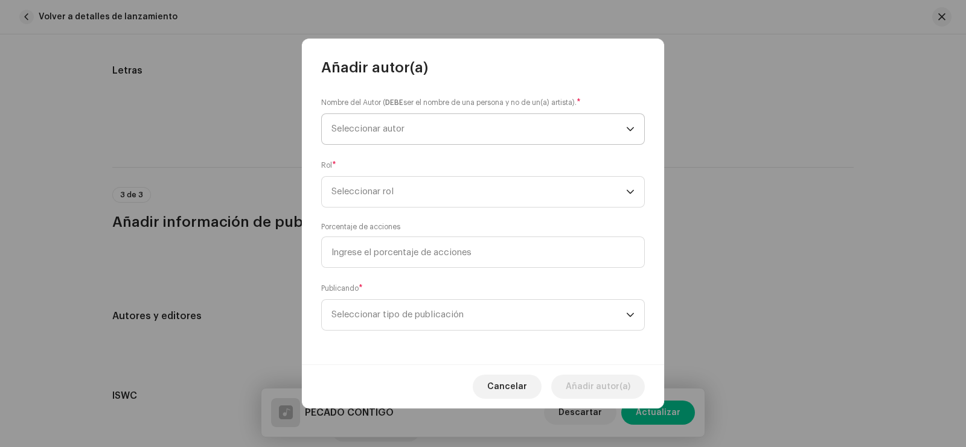
click at [406, 134] on span "Seleccionar autor" at bounding box center [478, 129] width 295 height 30
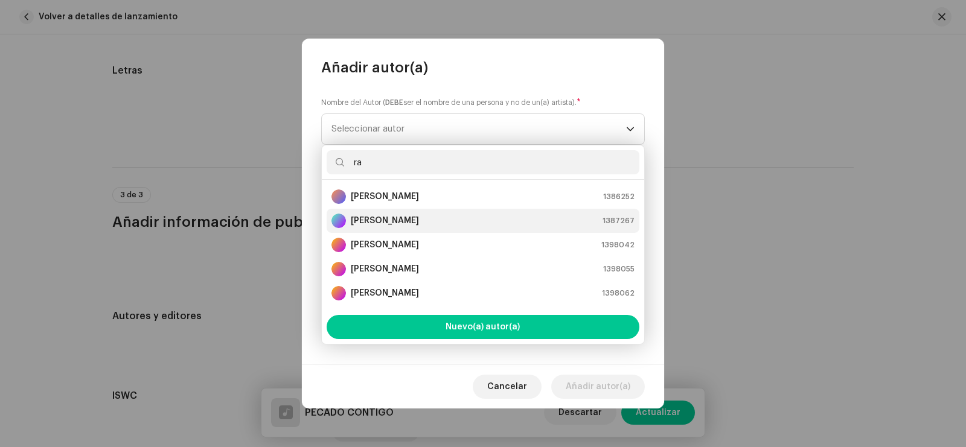
type input "ra"
click at [406, 223] on strong "[PERSON_NAME]" at bounding box center [385, 221] width 68 height 12
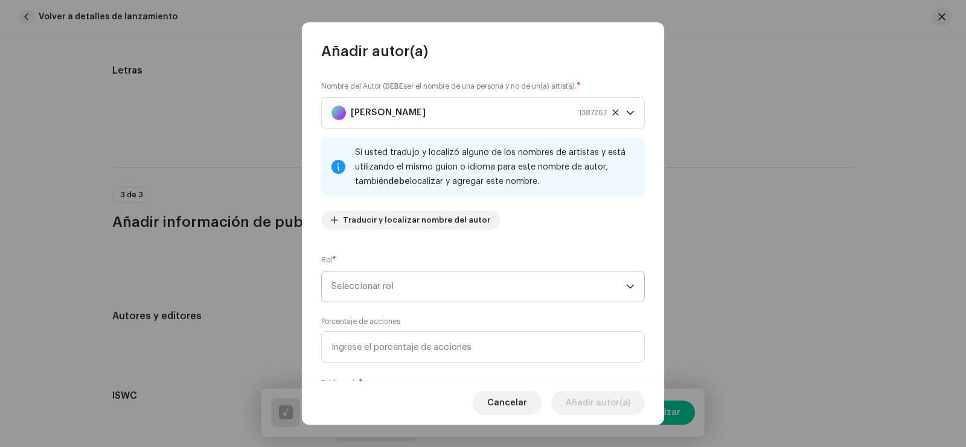
click at [400, 289] on span "Seleccionar rol" at bounding box center [478, 287] width 295 height 30
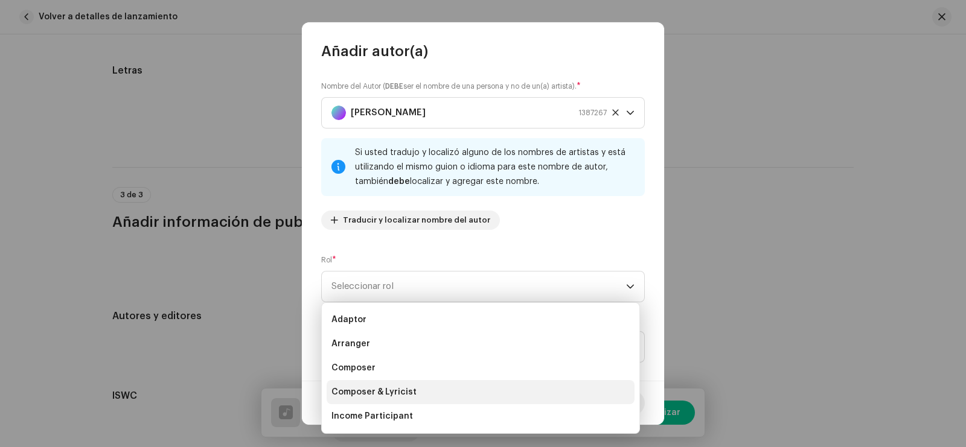
click at [377, 393] on span "Composer & Lyricist" at bounding box center [373, 392] width 85 height 12
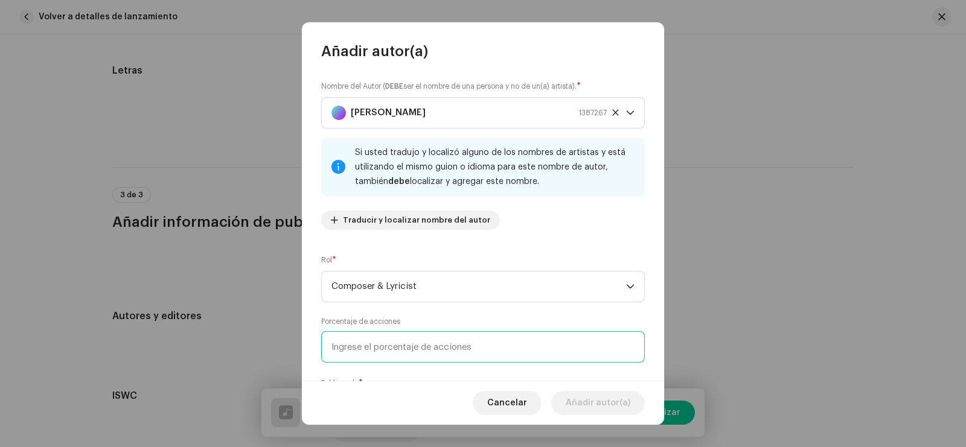
click at [387, 346] on input at bounding box center [482, 346] width 323 height 31
type input "100,00"
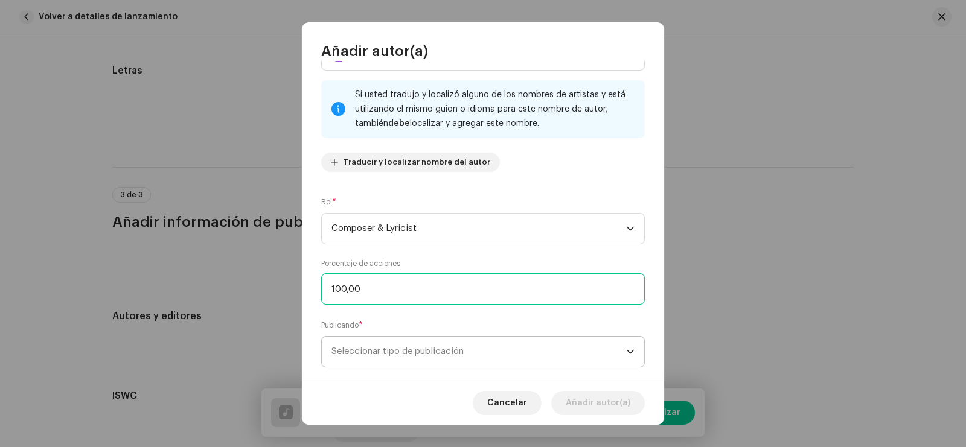
scroll to position [78, 0]
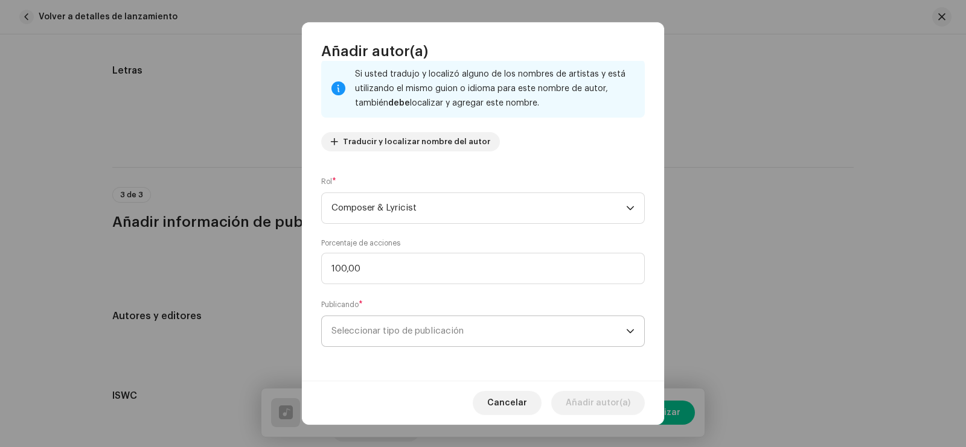
click at [424, 325] on span "Seleccionar tipo de publicación" at bounding box center [478, 331] width 295 height 30
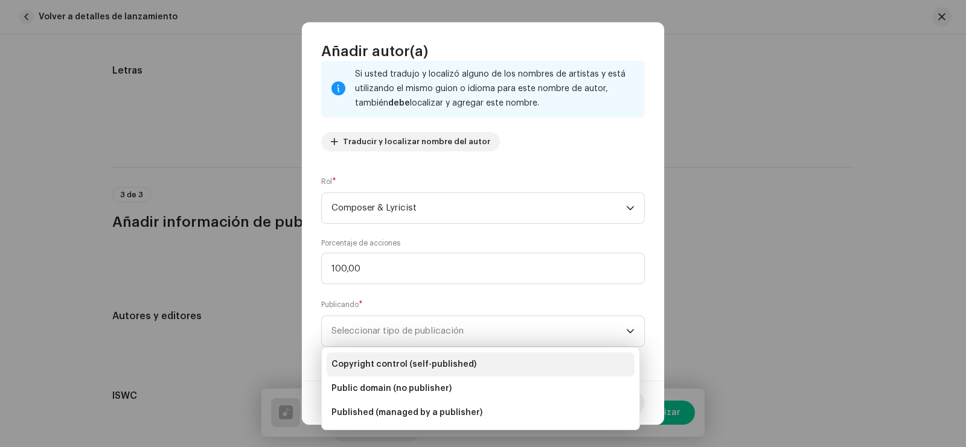
click at [389, 356] on li "Copyright control (self-published)" at bounding box center [480, 364] width 308 height 24
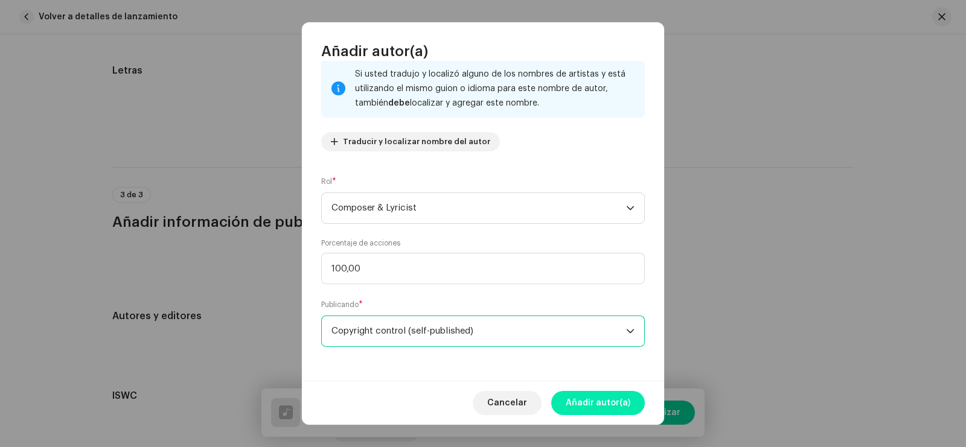
click at [615, 398] on span "Añadir autor(a)" at bounding box center [597, 403] width 65 height 24
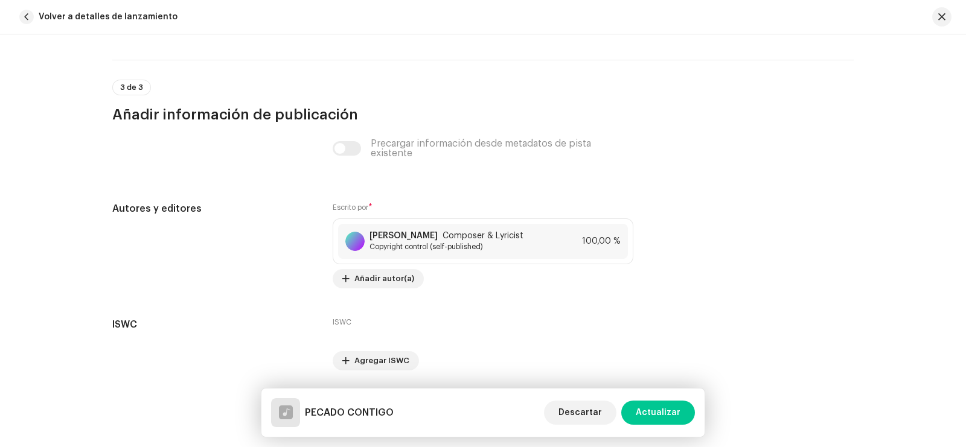
scroll to position [2334, 0]
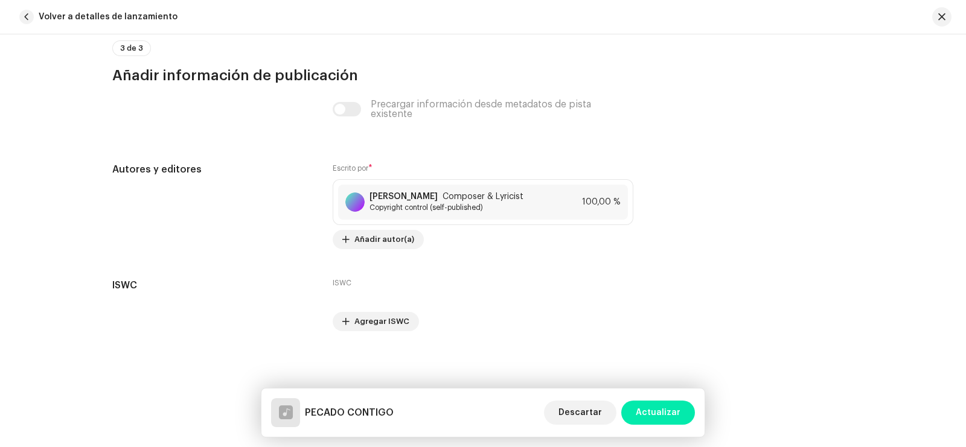
click at [661, 412] on span "Actualizar" at bounding box center [657, 413] width 45 height 24
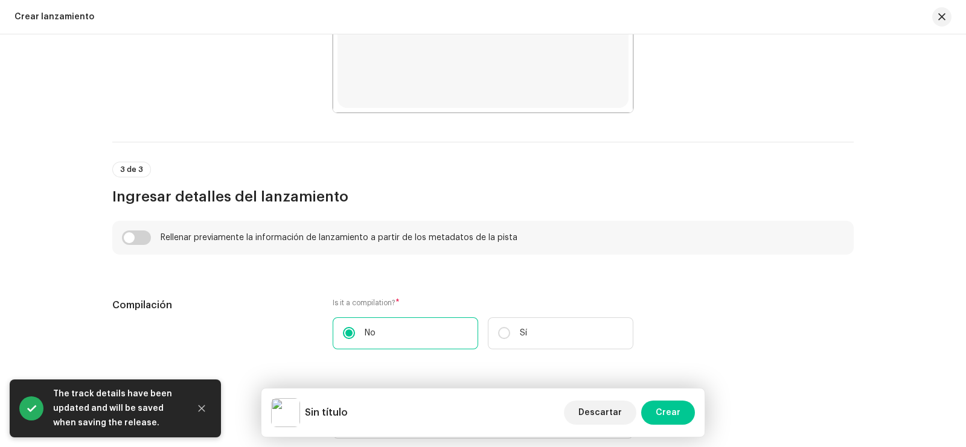
scroll to position [754, 0]
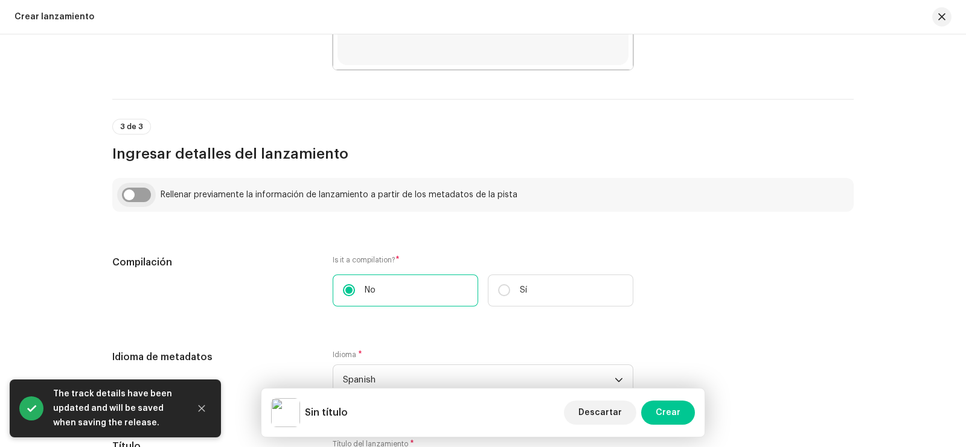
click at [138, 194] on input "checkbox" at bounding box center [136, 195] width 29 height 14
checkbox input "true"
type input "PECADO CONTIGO"
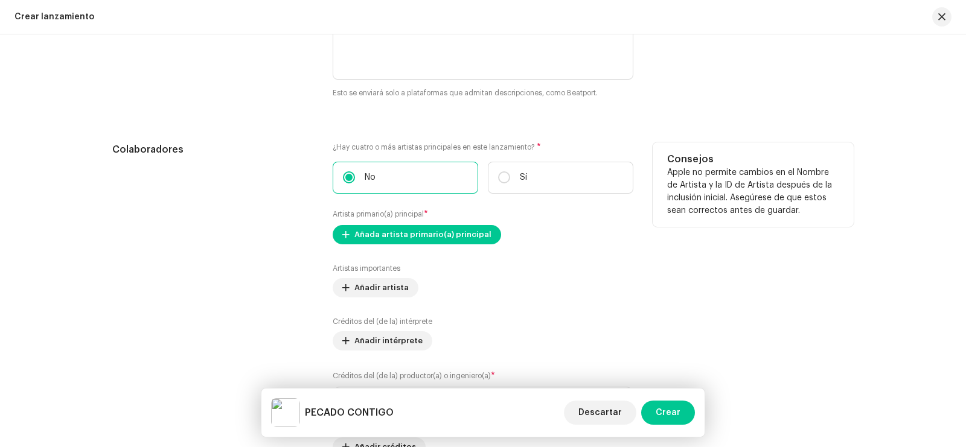
scroll to position [1433, 0]
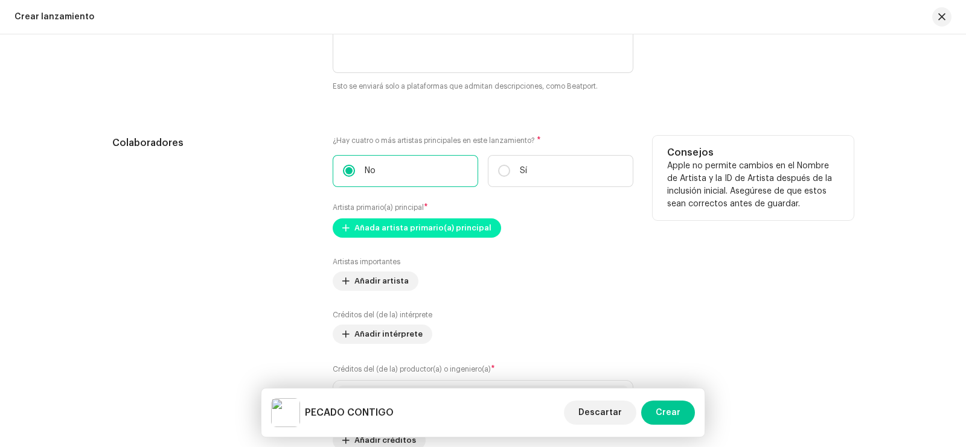
click at [380, 232] on span "Añada artista primario(a) principal" at bounding box center [422, 228] width 137 height 24
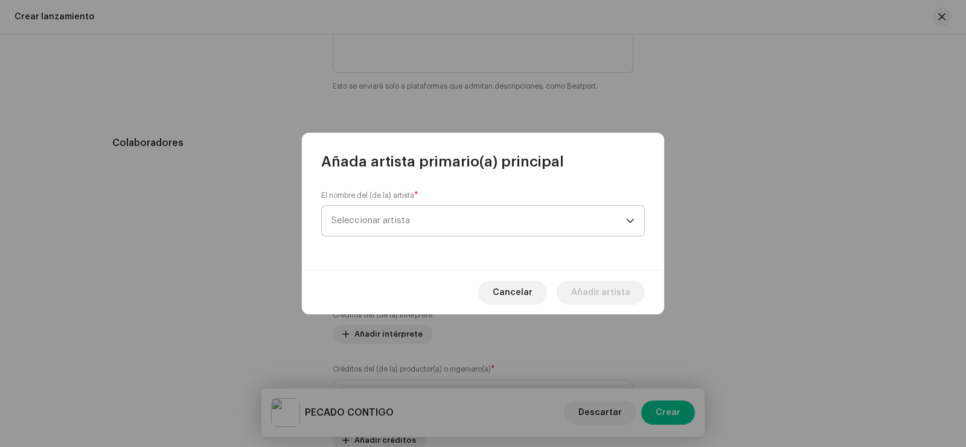
click at [414, 226] on span "Seleccionar artista" at bounding box center [478, 221] width 295 height 30
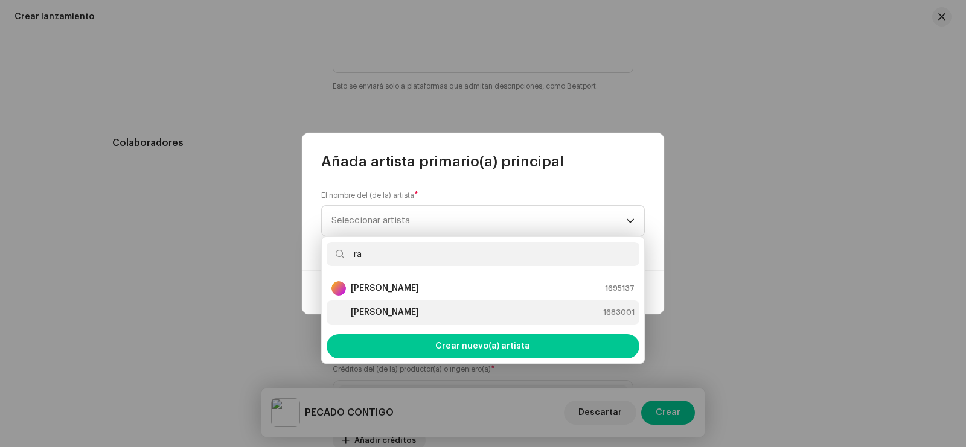
type input "ra"
click at [378, 305] on div "[PERSON_NAME]" at bounding box center [375, 312] width 88 height 14
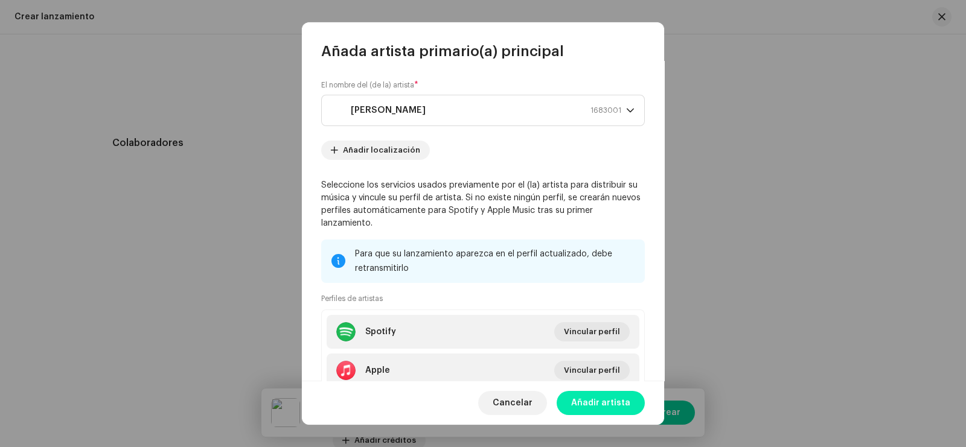
click at [596, 410] on span "Añadir artista" at bounding box center [600, 403] width 59 height 24
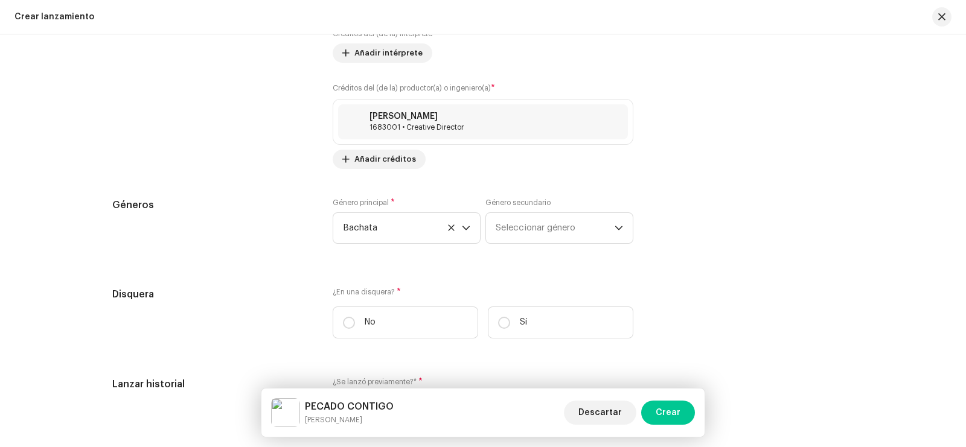
scroll to position [1734, 0]
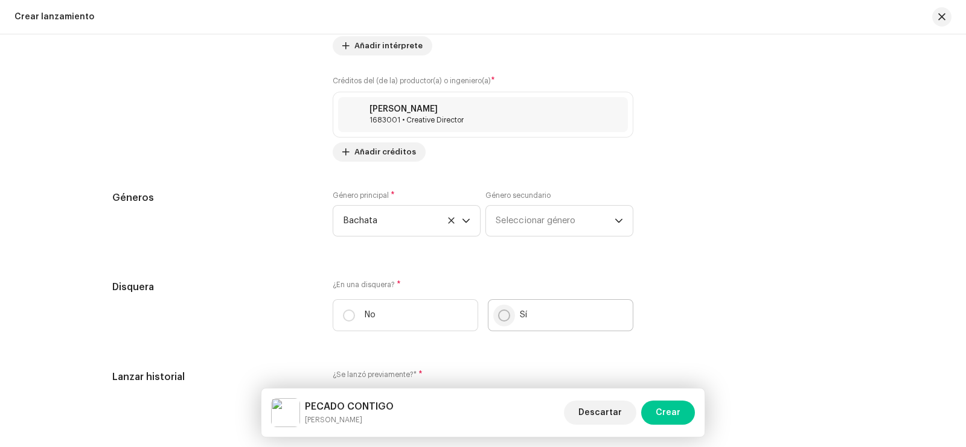
click at [498, 315] on input "Sí" at bounding box center [504, 316] width 12 height 12
radio input "true"
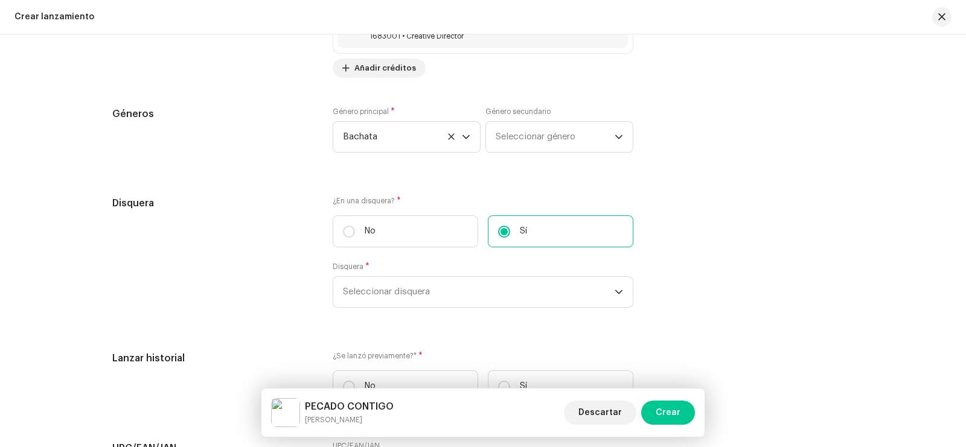
scroll to position [1961, 0]
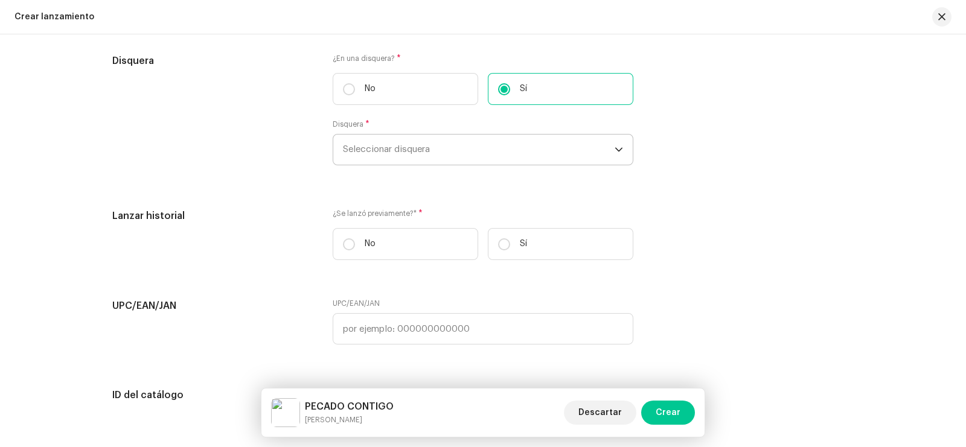
click at [389, 154] on span "Seleccionar disquera" at bounding box center [479, 150] width 272 height 30
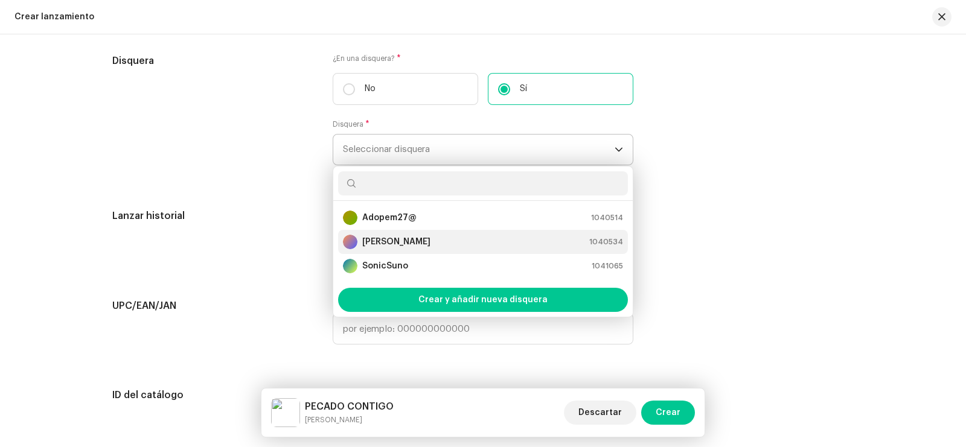
click at [384, 243] on strong "[PERSON_NAME]" at bounding box center [396, 242] width 68 height 12
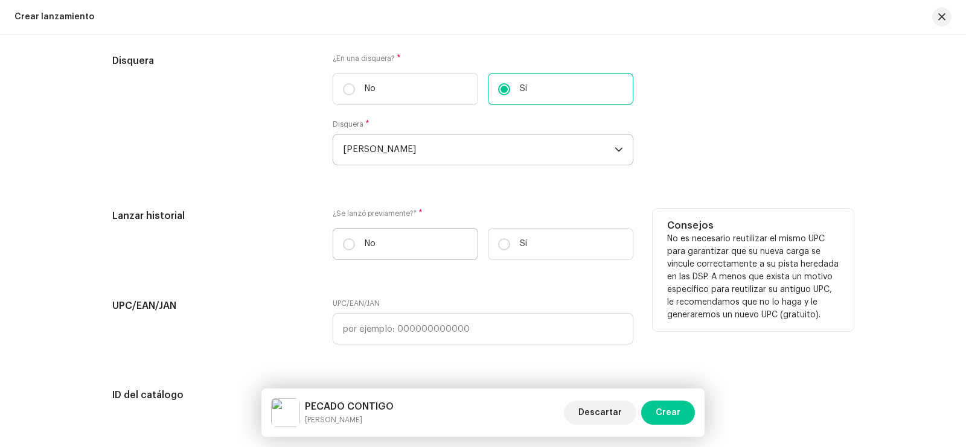
click at [373, 241] on label "No" at bounding box center [405, 244] width 145 height 32
click at [355, 241] on input "No" at bounding box center [349, 244] width 12 height 12
radio input "true"
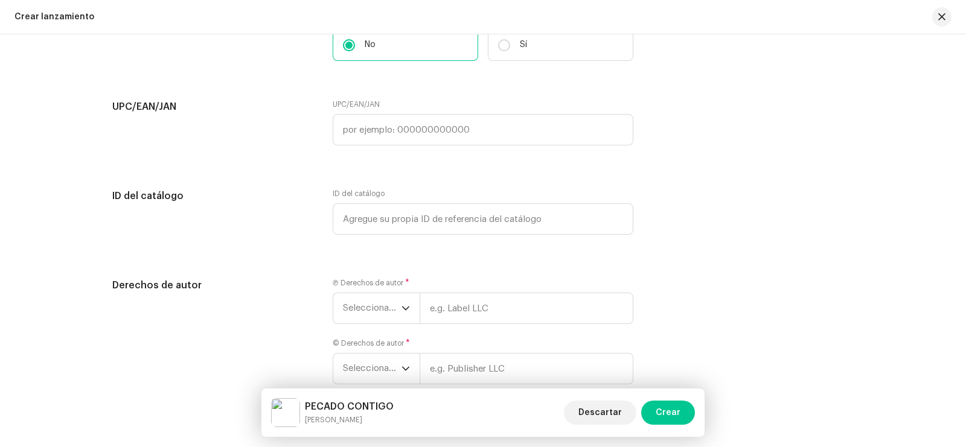
scroll to position [2187, 0]
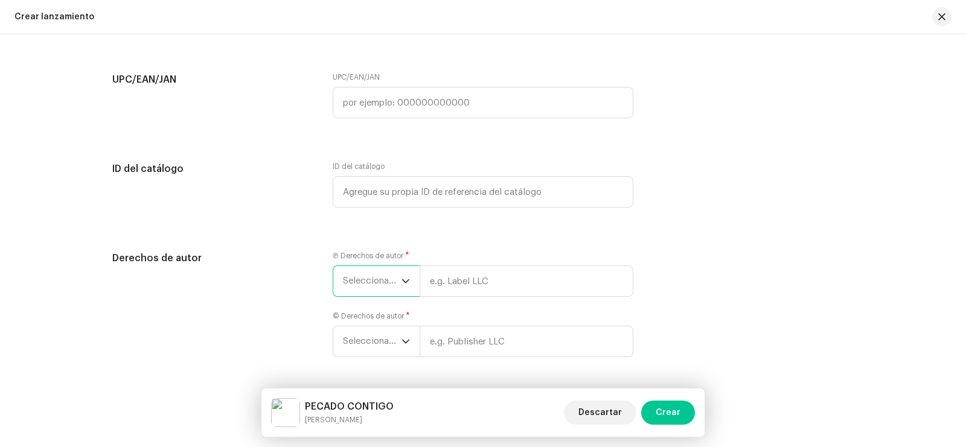
click at [393, 287] on span "Seleccionar año" at bounding box center [372, 281] width 59 height 30
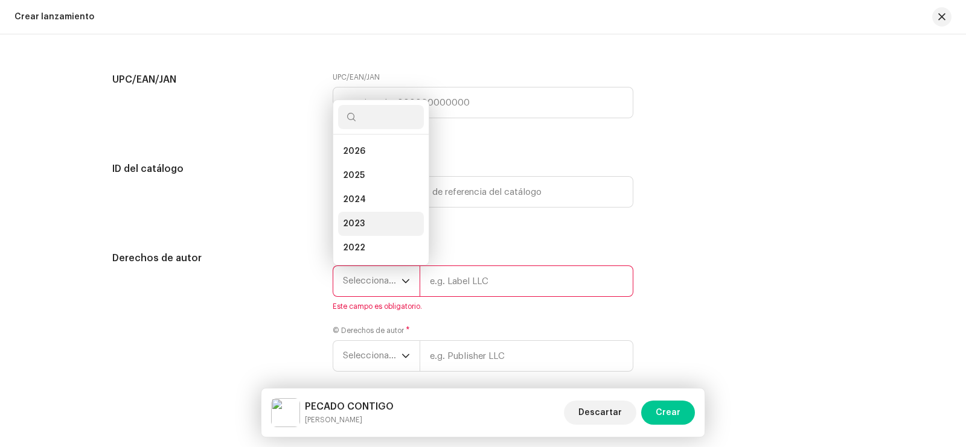
scroll to position [19, 0]
click at [358, 158] on span "2025" at bounding box center [354, 156] width 22 height 12
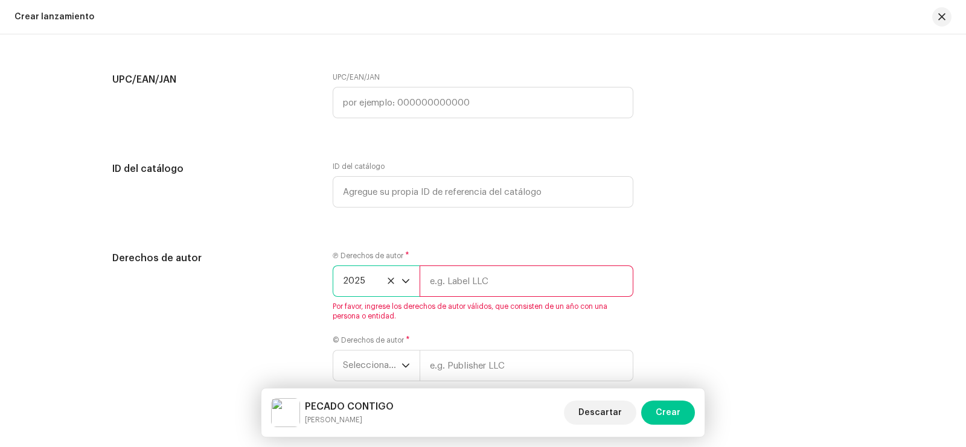
click at [448, 287] on input "text" at bounding box center [526, 281] width 214 height 31
type input "[PERSON_NAME]"
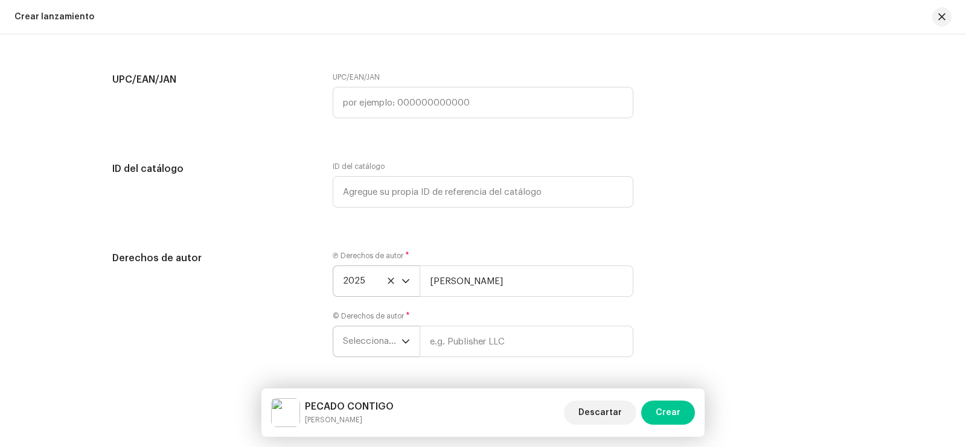
click at [396, 333] on span "Seleccionar año" at bounding box center [372, 341] width 59 height 30
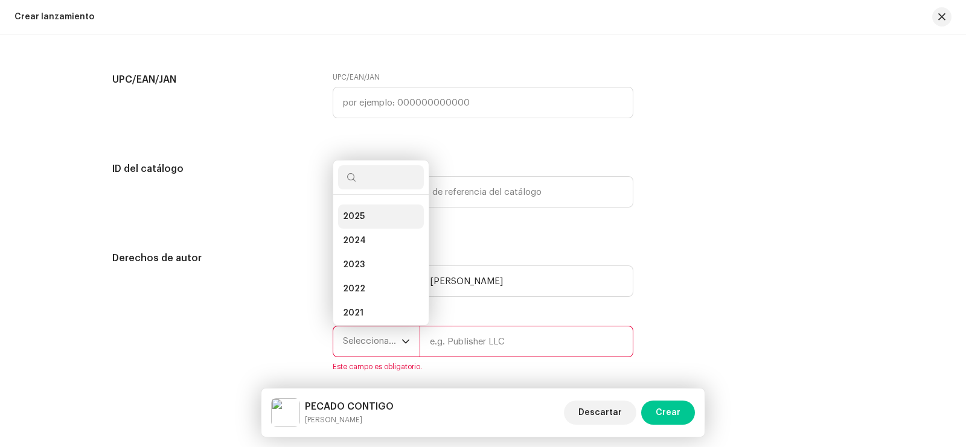
click at [354, 220] on span "2025" at bounding box center [354, 217] width 22 height 12
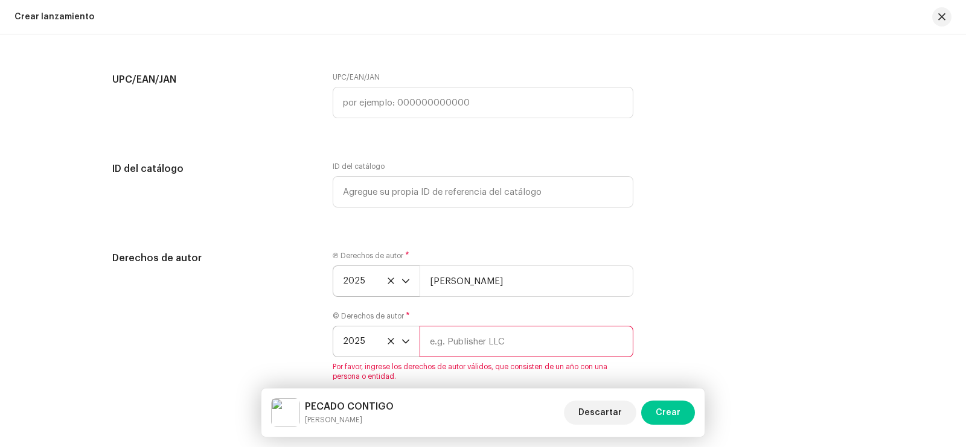
click at [463, 339] on input "text" at bounding box center [526, 341] width 214 height 31
type input "[PERSON_NAME]"
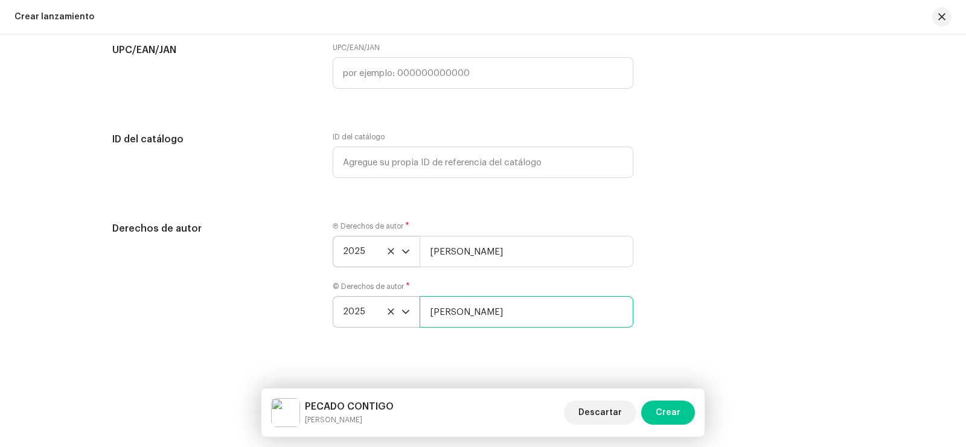
scroll to position [2229, 0]
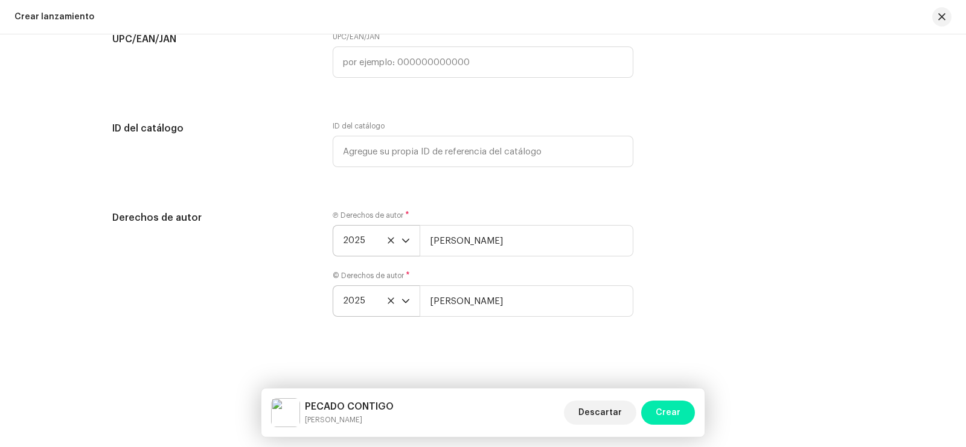
click at [671, 408] on span "Crear" at bounding box center [667, 413] width 25 height 24
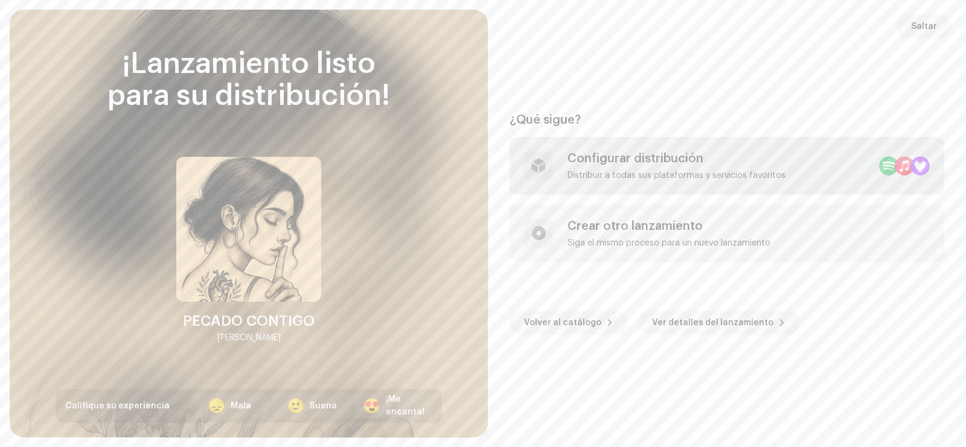
click at [664, 173] on div "Distribuir a todas sus plataformas y servicios favoritos" at bounding box center [676, 176] width 218 height 10
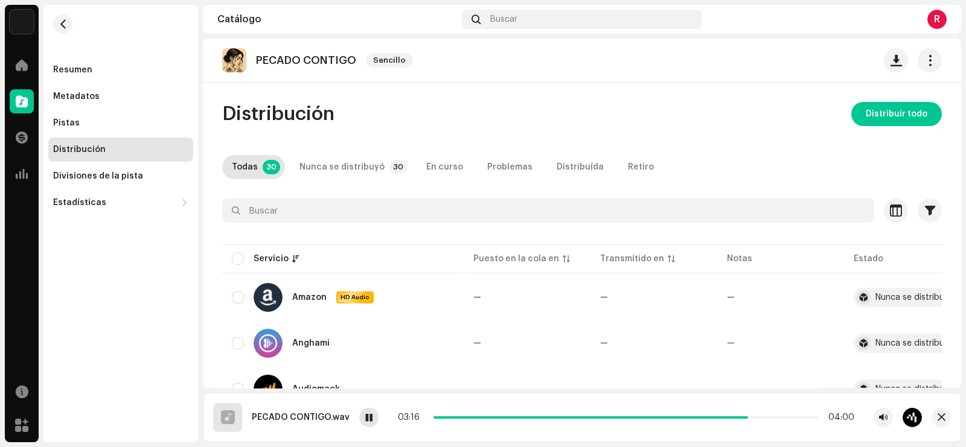
click at [372, 419] on div at bounding box center [368, 417] width 19 height 19
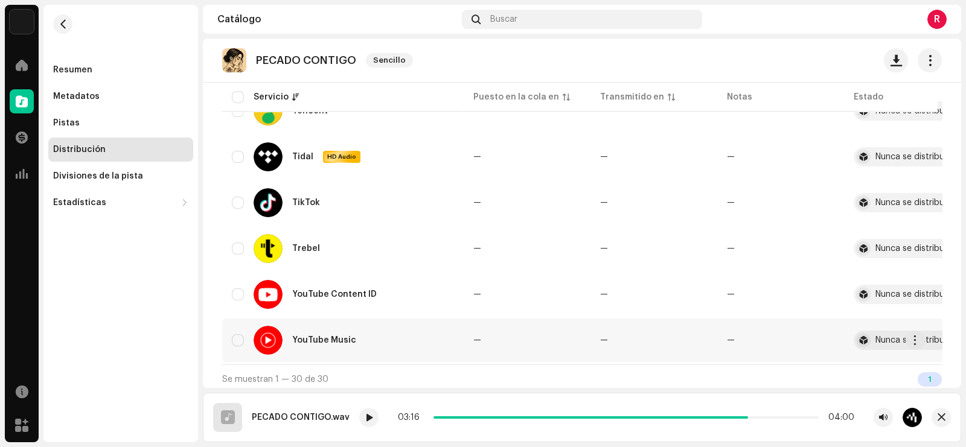
scroll to position [1294, 0]
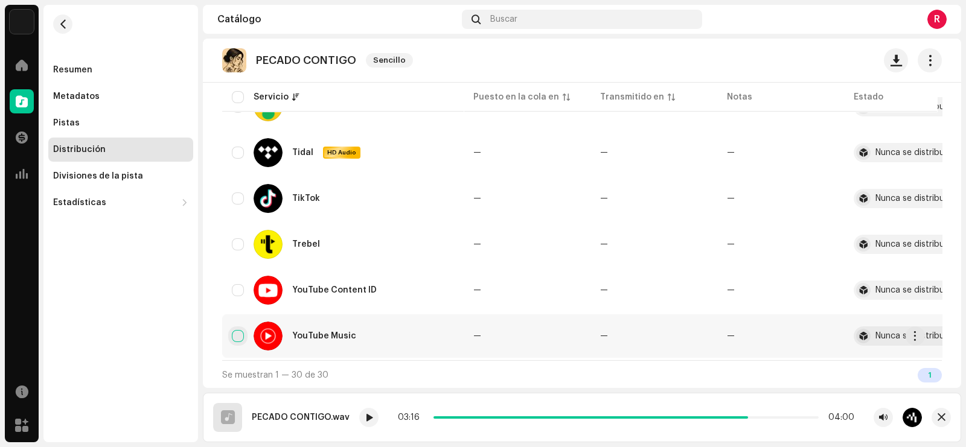
click at [235, 330] on input "checkbox" at bounding box center [238, 336] width 12 height 12
checkbox input "true"
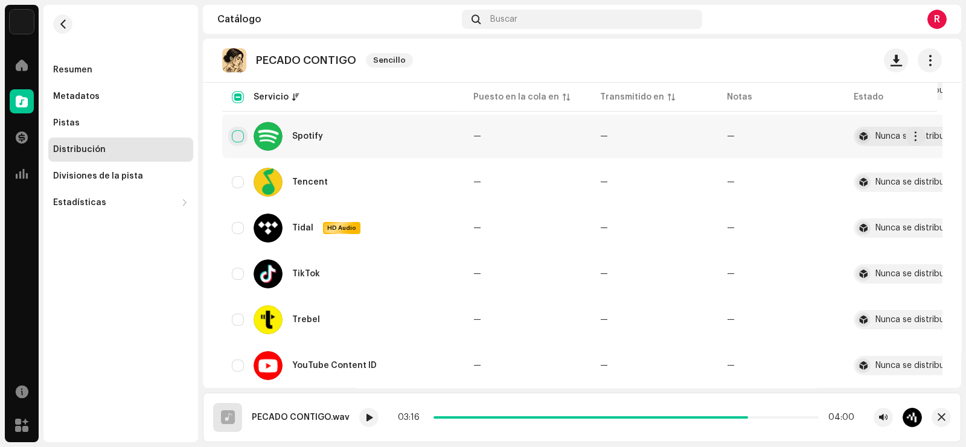
click at [234, 134] on input "Row Unselected" at bounding box center [238, 136] width 12 height 12
checkbox input "true"
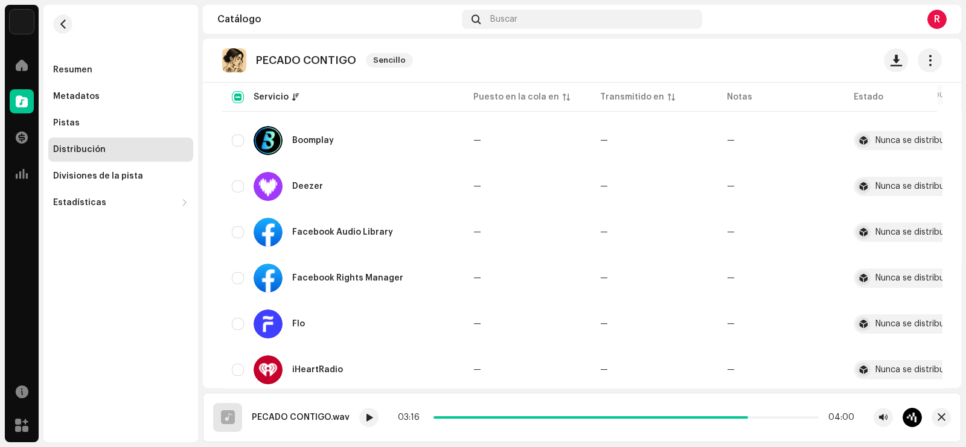
scroll to position [0, 0]
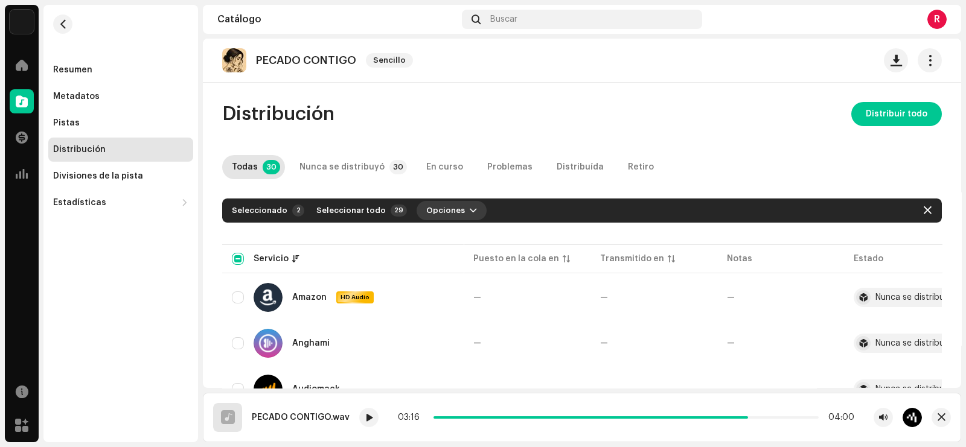
click at [470, 206] on span "button" at bounding box center [473, 211] width 7 height 10
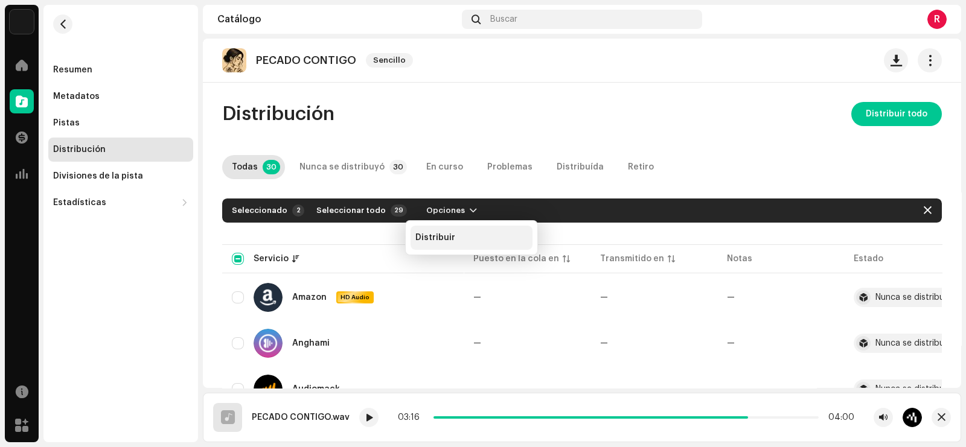
click at [435, 240] on span "Distribuir" at bounding box center [435, 238] width 40 height 10
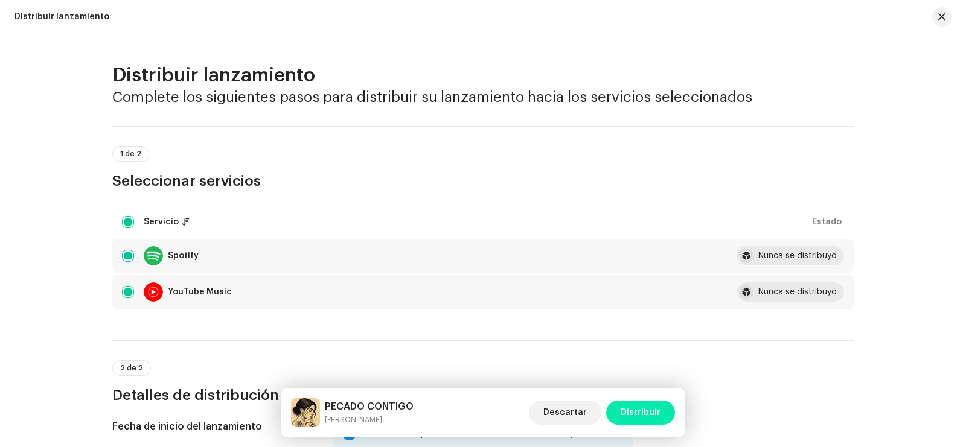
click at [635, 409] on span "Distribuir" at bounding box center [640, 413] width 40 height 24
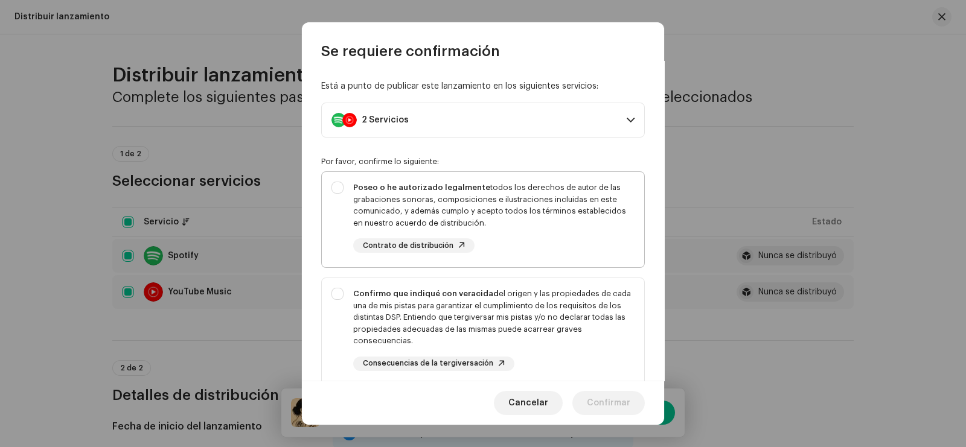
click at [412, 179] on div "Poseo o he autorizado legalmente todos los derechos de autor de las grabaciones…" at bounding box center [483, 217] width 322 height 91
checkbox input "true"
click at [349, 302] on div "Confirmo que indiqué con veracidad el origen y las propiedades de cada una de m…" at bounding box center [483, 329] width 322 height 103
checkbox input "true"
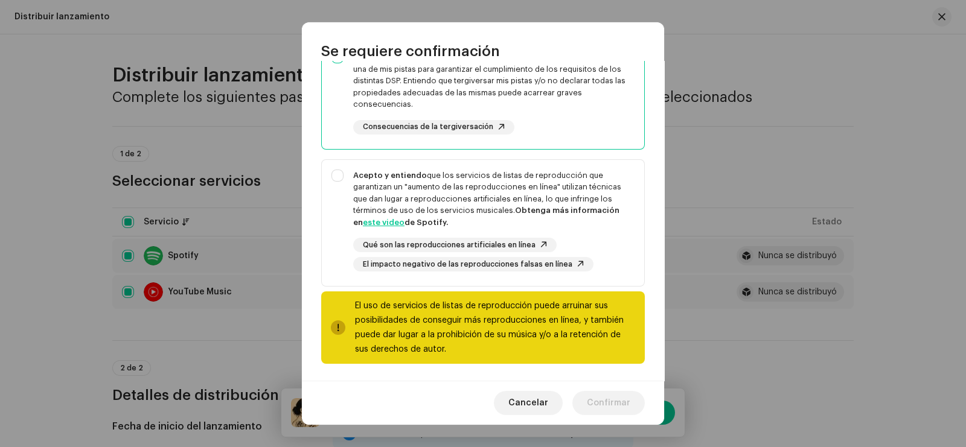
scroll to position [238, 0]
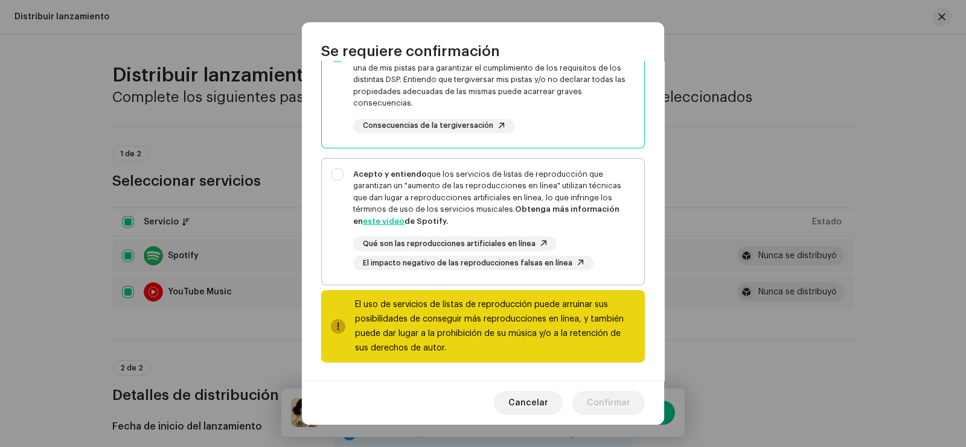
click at [356, 177] on div "Acepto y entiendo que los servicios de listas de reproducción que garantizan un…" at bounding box center [493, 197] width 281 height 59
checkbox input "true"
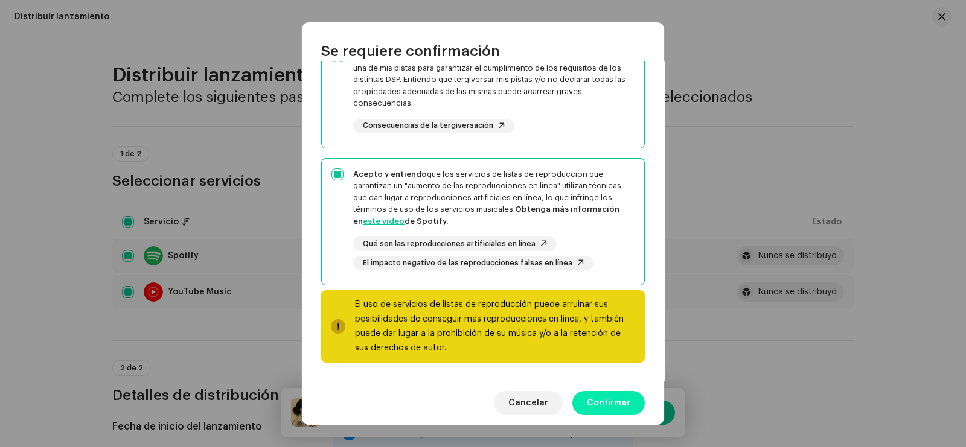
click at [597, 398] on span "Confirmar" at bounding box center [608, 403] width 43 height 24
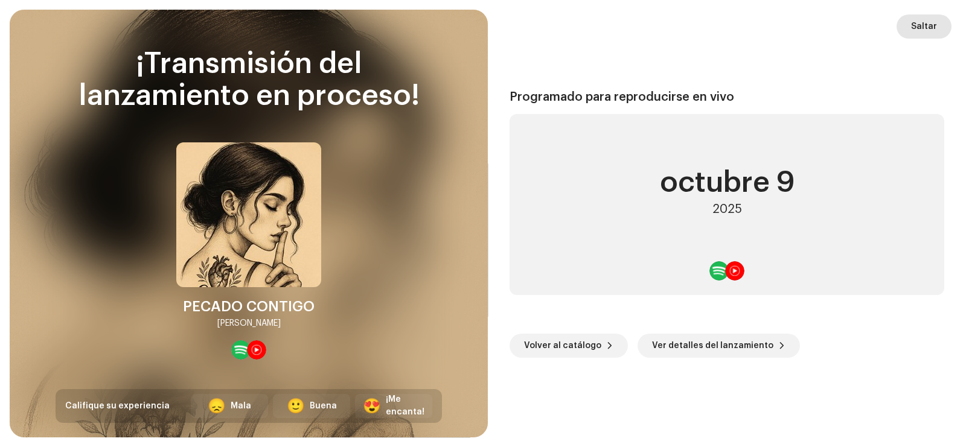
click at [929, 25] on span "Saltar" at bounding box center [924, 26] width 26 height 24
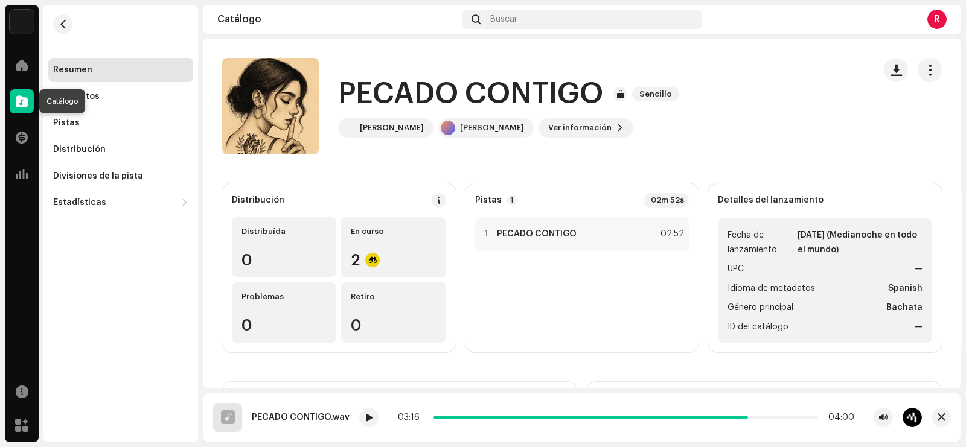
click at [12, 98] on div at bounding box center [22, 101] width 24 height 24
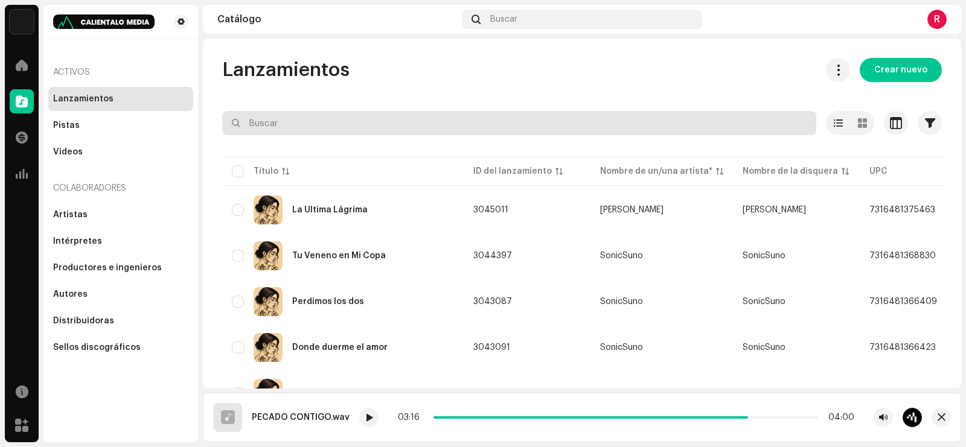
click at [308, 116] on input "text" at bounding box center [519, 123] width 594 height 24
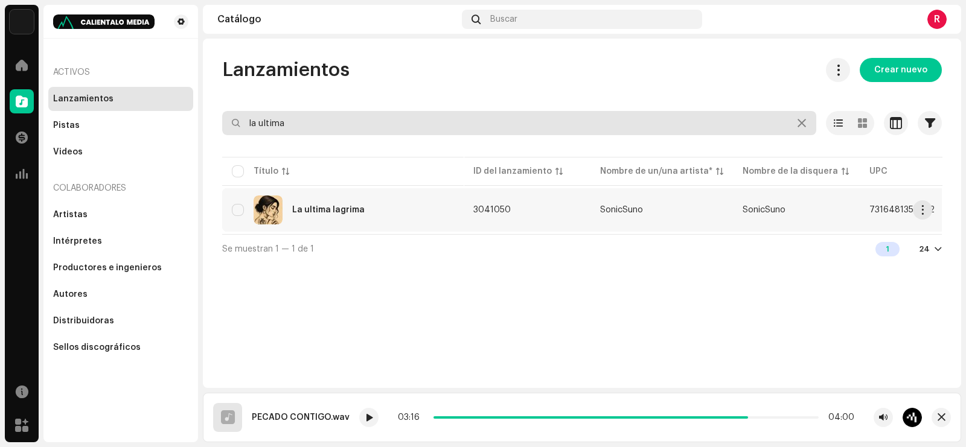
type input "la ultima"
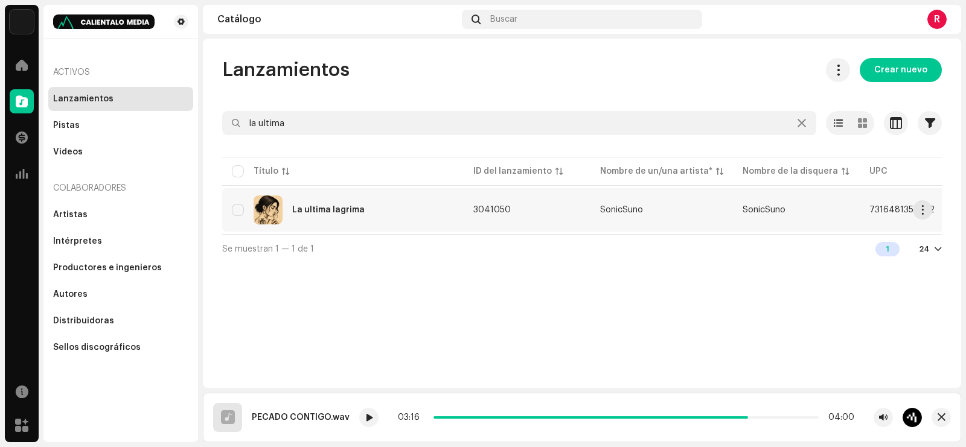
click at [348, 208] on div "La ultima lagrima" at bounding box center [328, 210] width 72 height 8
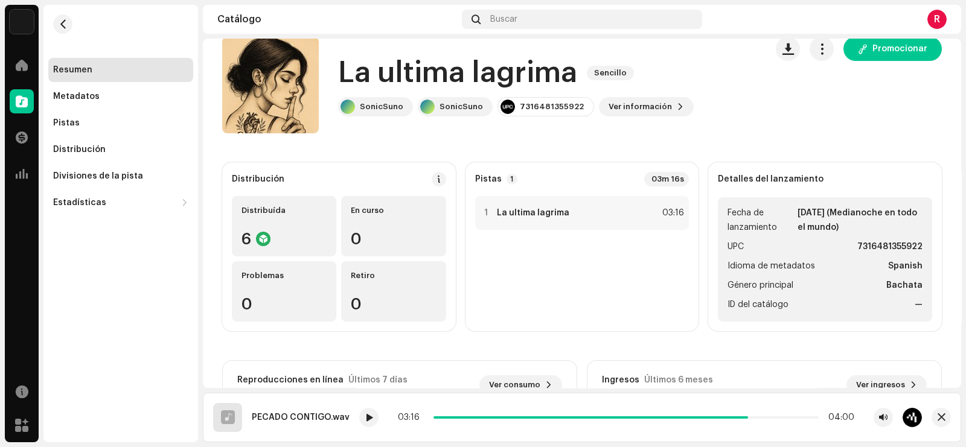
scroll to position [13, 0]
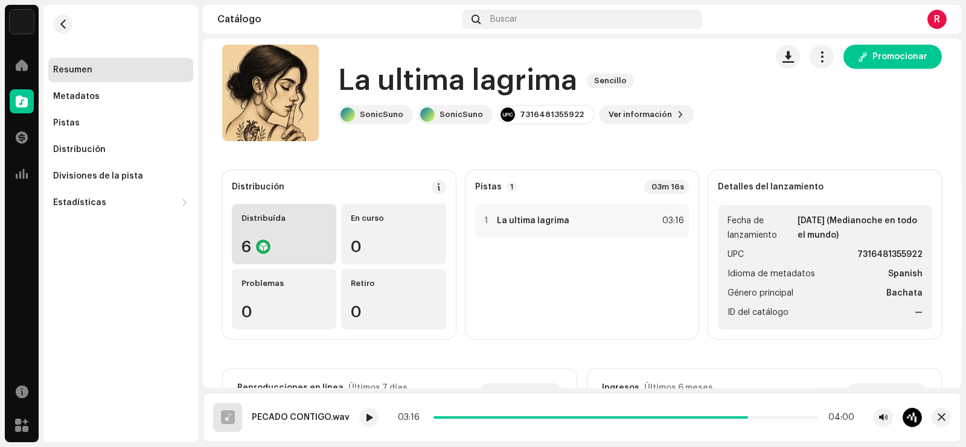
click at [277, 233] on div "Distribuída 6" at bounding box center [284, 234] width 104 height 60
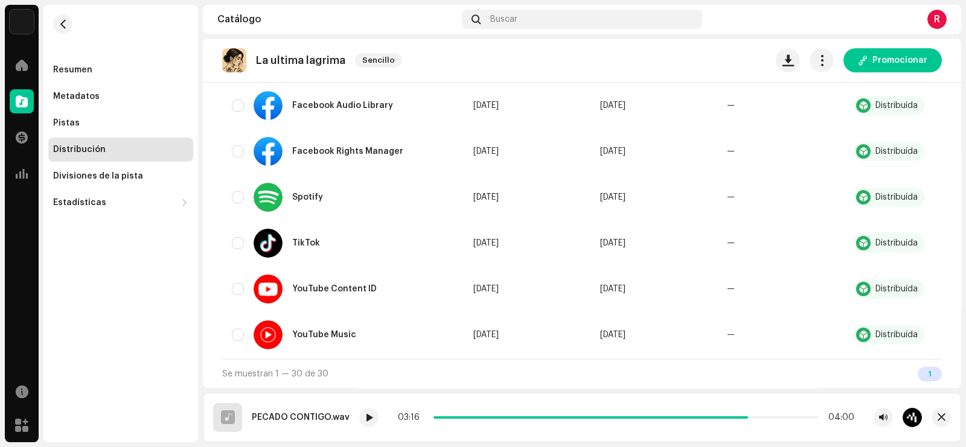
scroll to position [197, 0]
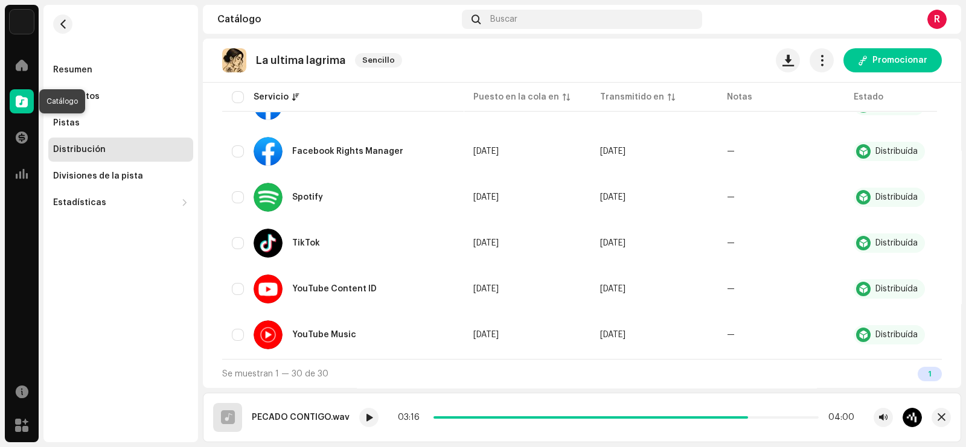
click at [20, 101] on span at bounding box center [22, 102] width 12 height 10
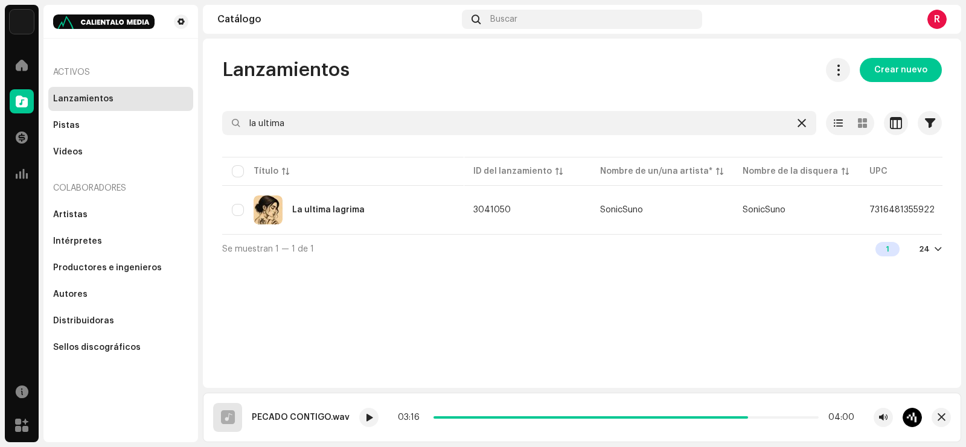
click at [800, 127] on icon at bounding box center [801, 123] width 8 height 10
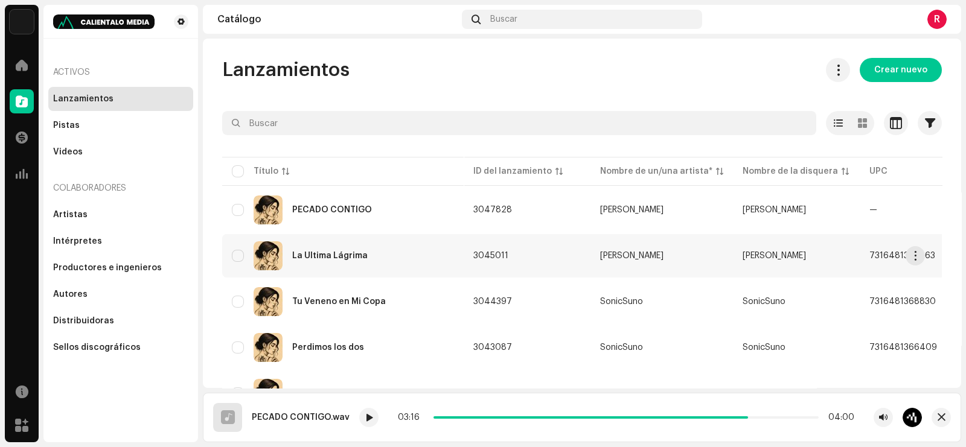
click at [314, 253] on div "La Última Lágrima" at bounding box center [329, 256] width 75 height 8
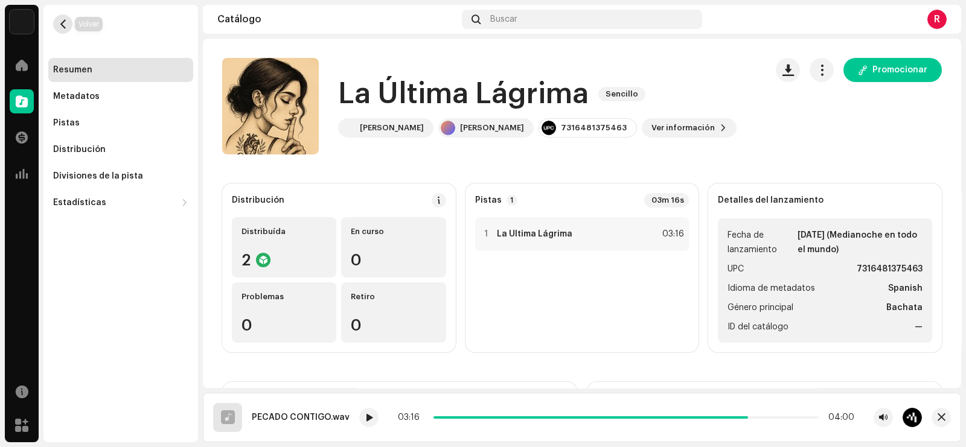
click at [65, 17] on button "button" at bounding box center [62, 23] width 19 height 19
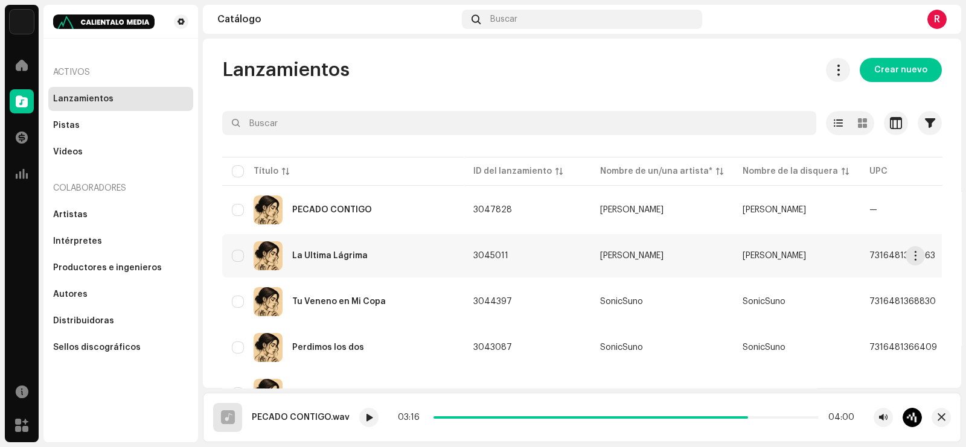
click at [343, 253] on div "La Última Lágrima" at bounding box center [329, 256] width 75 height 8
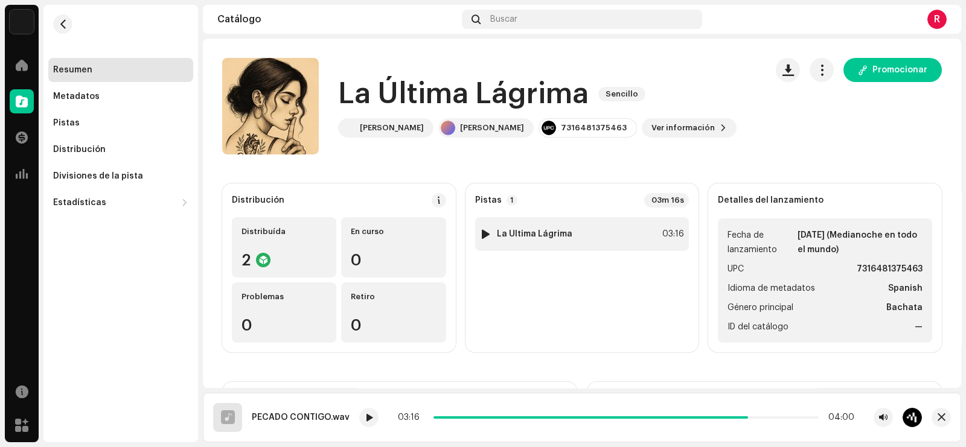
click at [481, 234] on div at bounding box center [485, 234] width 9 height 10
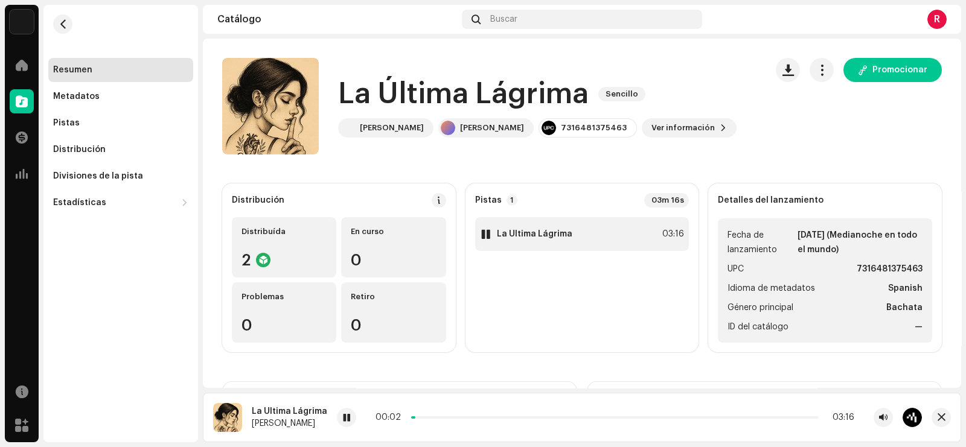
click at [482, 232] on div at bounding box center [485, 234] width 9 height 10
click at [63, 26] on span "button" at bounding box center [63, 24] width 9 height 10
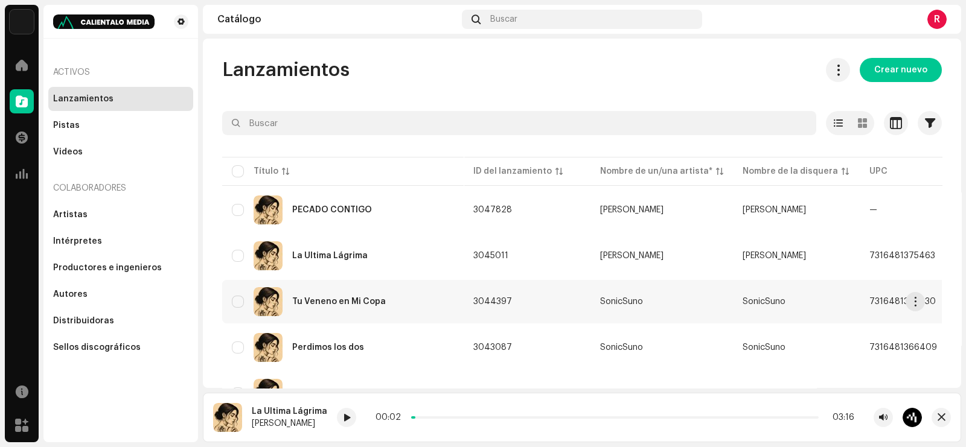
click at [363, 308] on div "Tu Veneno en Mi Copa" at bounding box center [343, 301] width 222 height 29
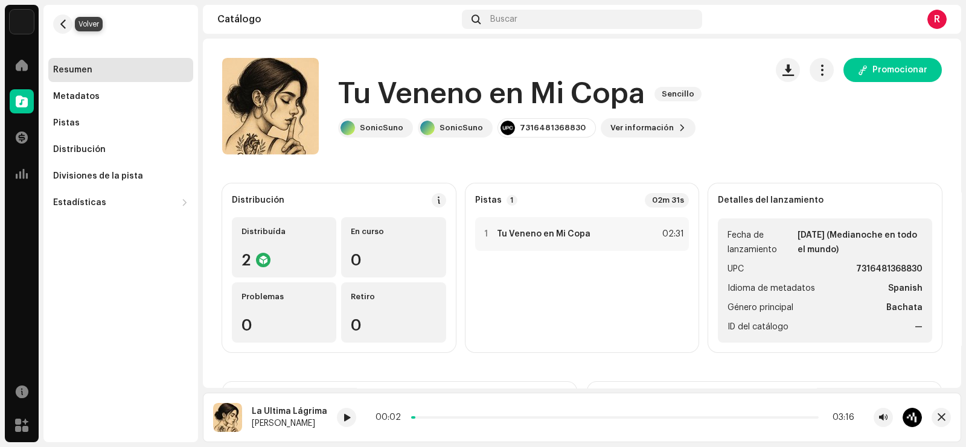
drag, startPoint x: 66, startPoint y: 21, endPoint x: 83, endPoint y: 42, distance: 27.0
click at [66, 21] on span "button" at bounding box center [63, 24] width 9 height 10
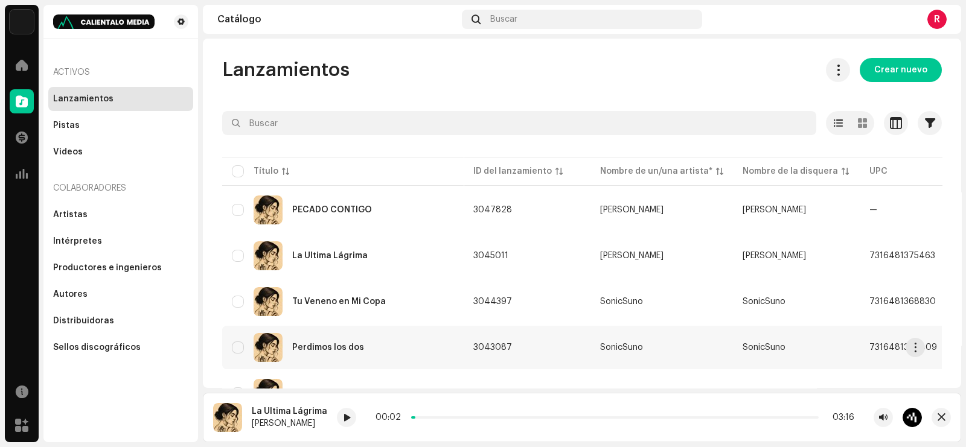
click at [333, 344] on div "Perdimos los dos" at bounding box center [328, 347] width 72 height 8
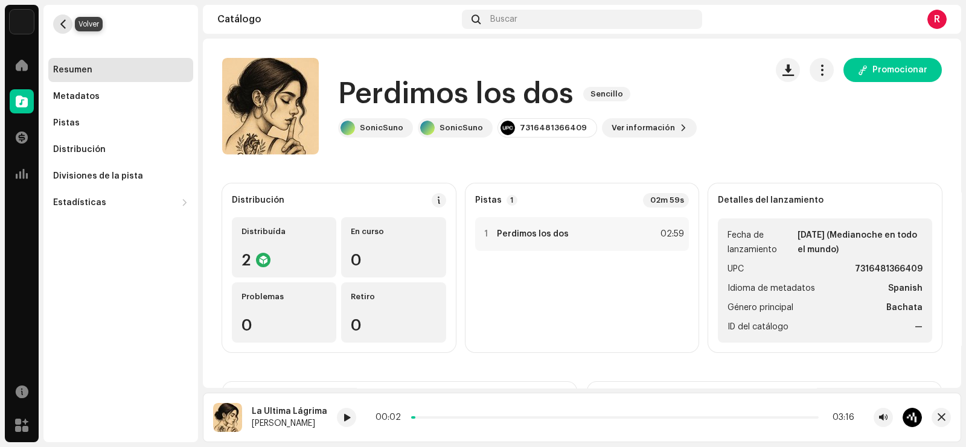
click at [60, 21] on span "button" at bounding box center [63, 24] width 9 height 10
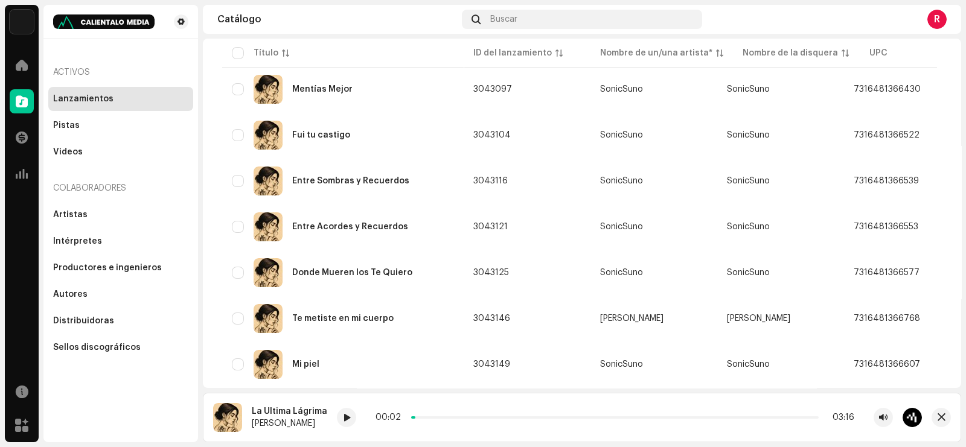
scroll to position [527, 0]
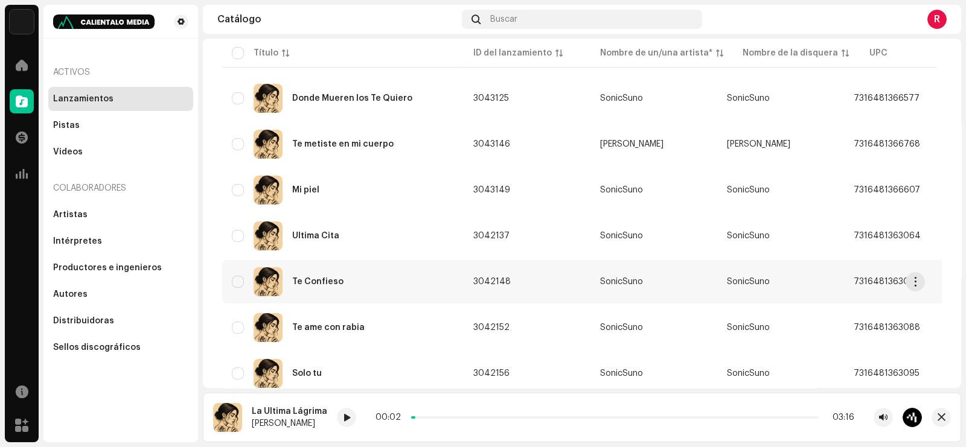
click at [319, 278] on div "Te Confieso" at bounding box center [317, 282] width 51 height 8
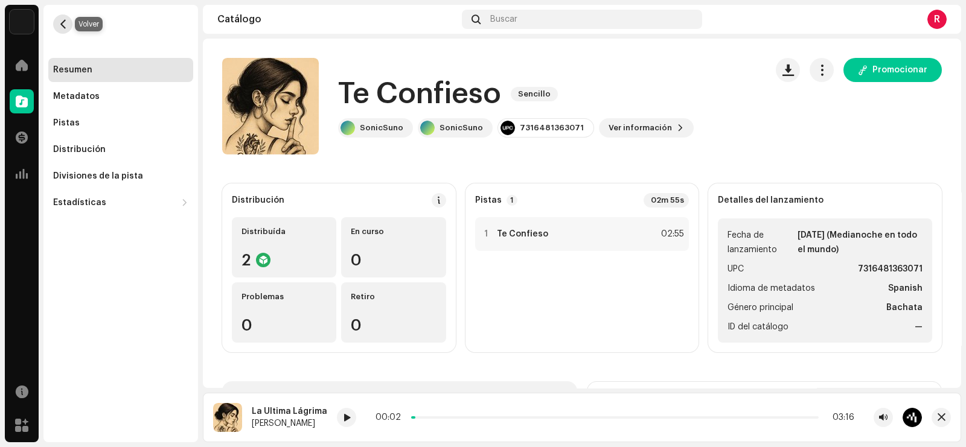
click at [68, 21] on button "button" at bounding box center [62, 23] width 19 height 19
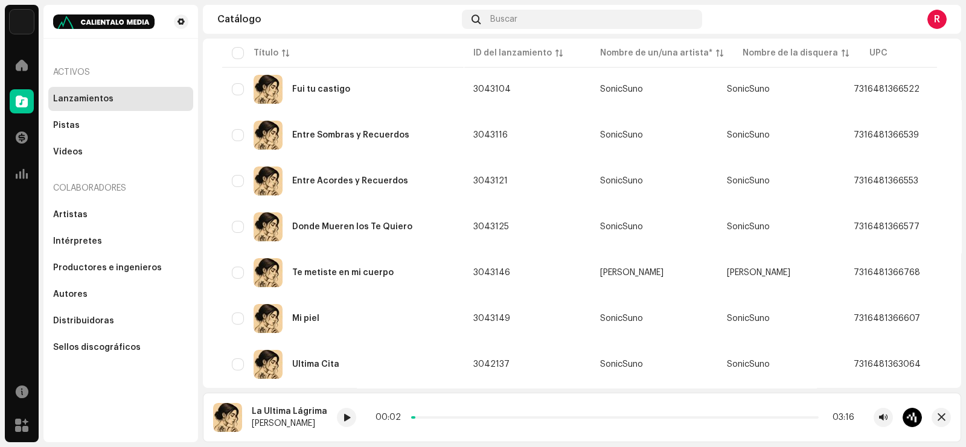
scroll to position [453, 0]
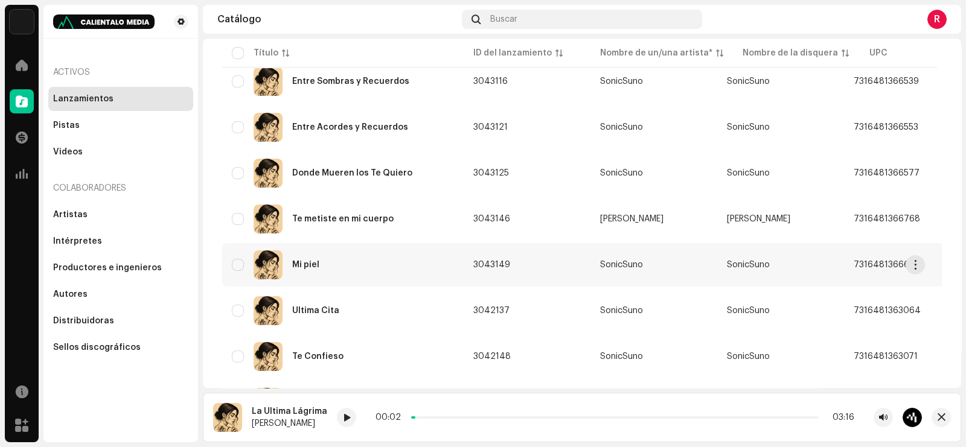
click at [307, 261] on div "Mi piel" at bounding box center [305, 265] width 27 height 8
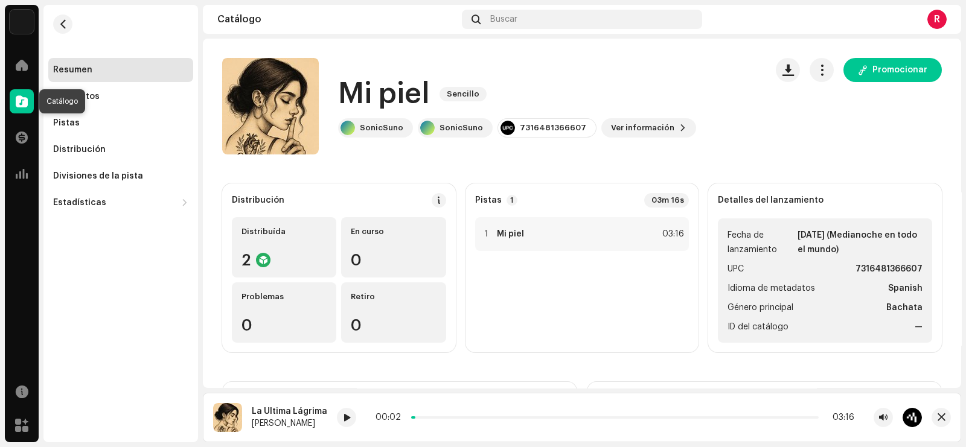
click at [33, 98] on div at bounding box center [22, 101] width 24 height 24
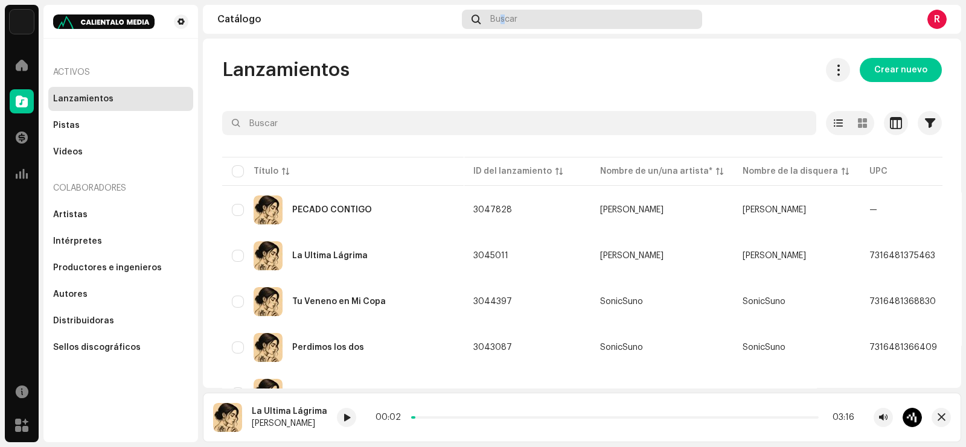
click at [502, 20] on span "Buscar" at bounding box center [503, 19] width 27 height 10
click at [508, 13] on div "Buscar" at bounding box center [582, 19] width 240 height 19
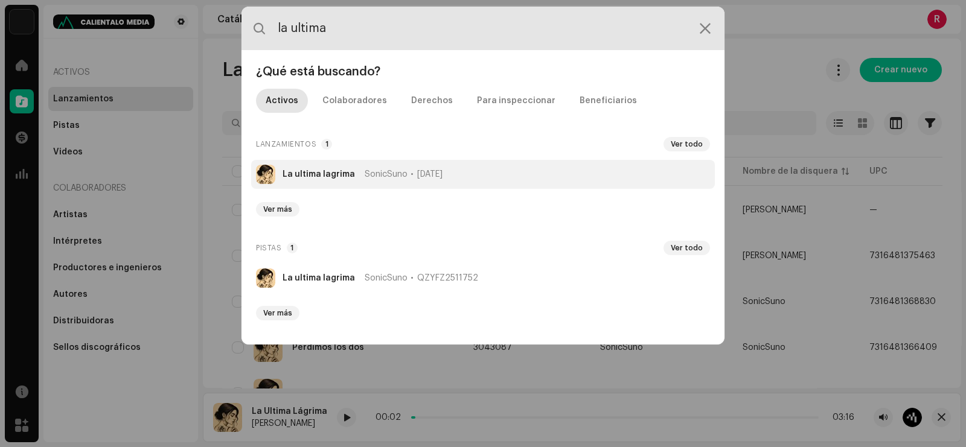
type input "la ultima"
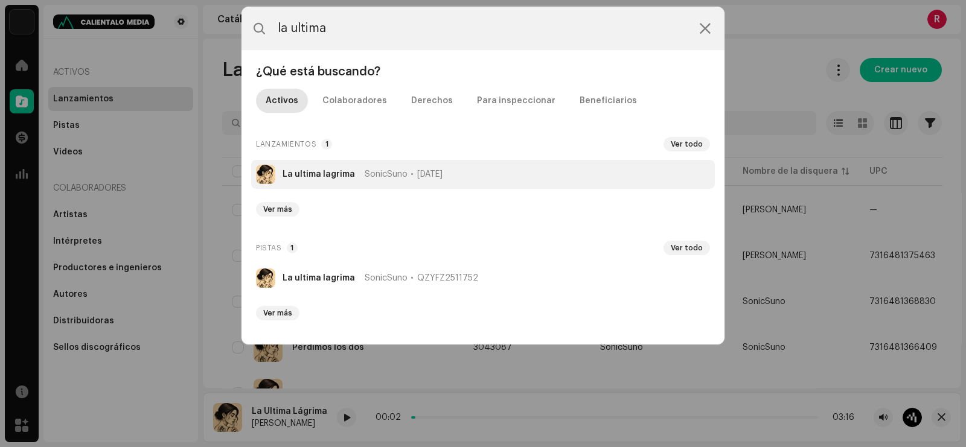
click at [366, 170] on span "SonicSuno" at bounding box center [386, 175] width 43 height 10
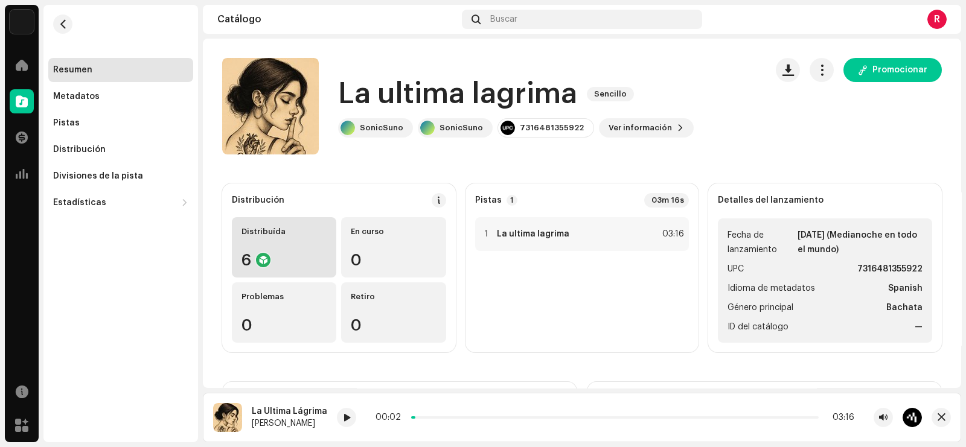
click at [283, 251] on div "Distribuída 6" at bounding box center [284, 247] width 104 height 60
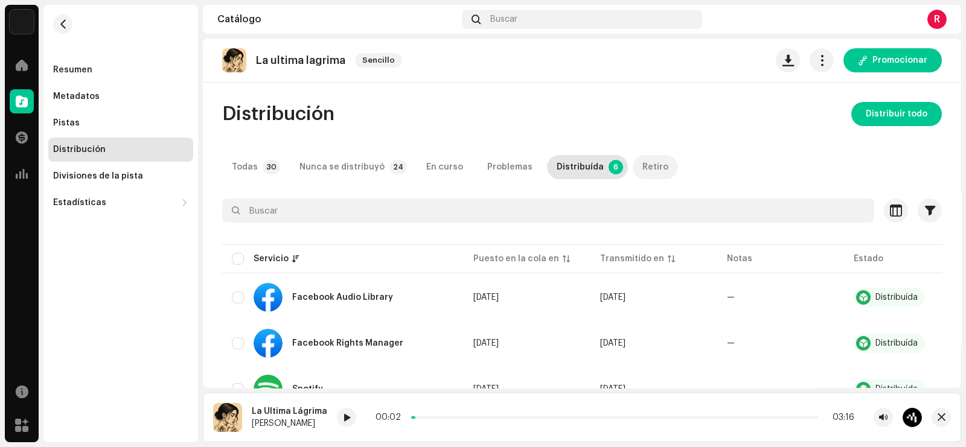
click at [642, 160] on div "Retiro" at bounding box center [655, 167] width 26 height 24
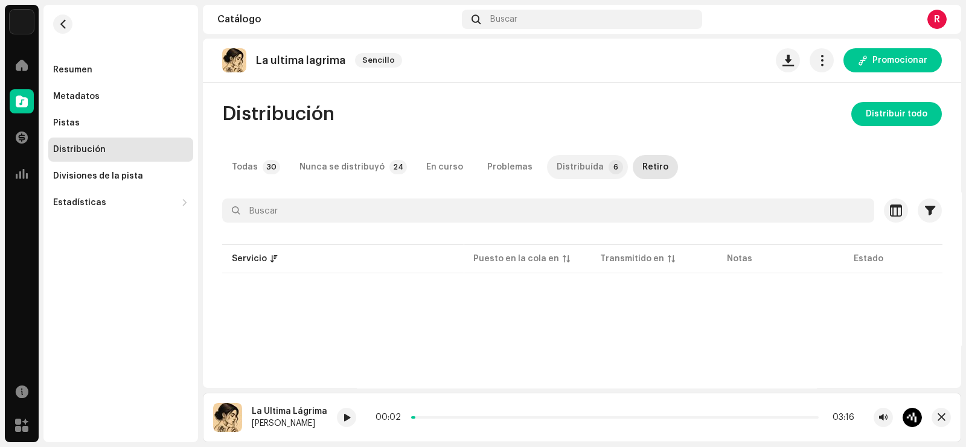
click at [590, 166] on p-tab "Distribuída 6" at bounding box center [587, 167] width 81 height 24
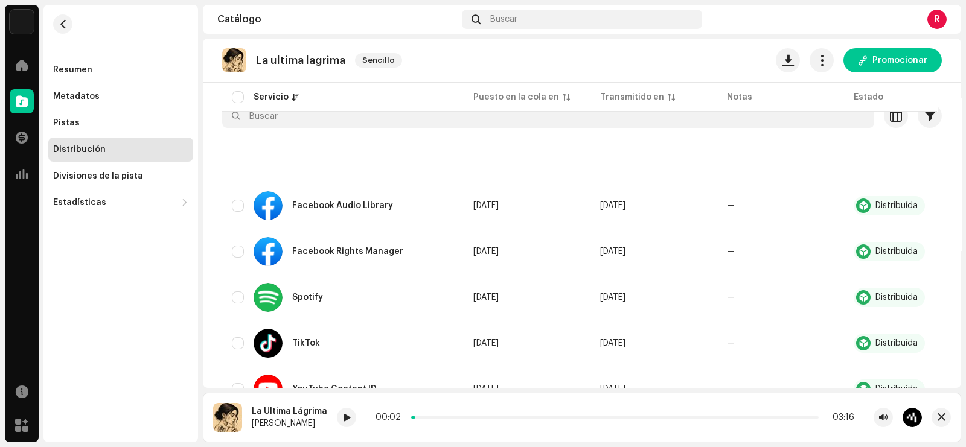
scroll to position [194, 0]
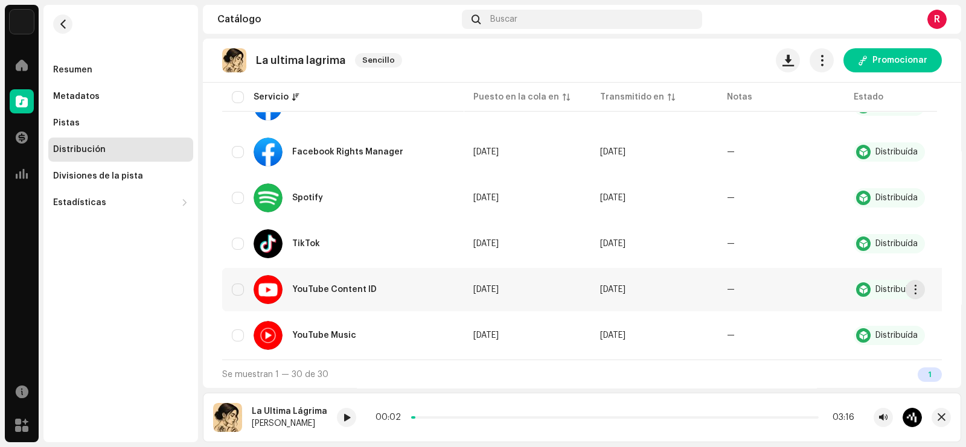
click at [325, 296] on div "YouTube Content ID" at bounding box center [319, 289] width 133 height 29
click at [337, 278] on div "YouTube Content ID" at bounding box center [319, 289] width 133 height 29
click at [906, 281] on re-m-actions-button at bounding box center [914, 289] width 19 height 19
click at [909, 286] on button "button" at bounding box center [914, 289] width 19 height 19
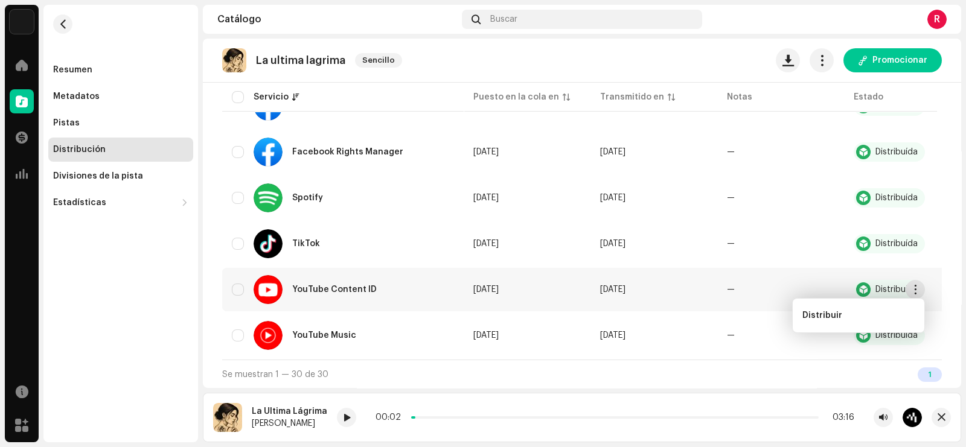
click at [710, 56] on div "La ultima lagrima Sencillo Promocionar" at bounding box center [581, 60] width 719 height 24
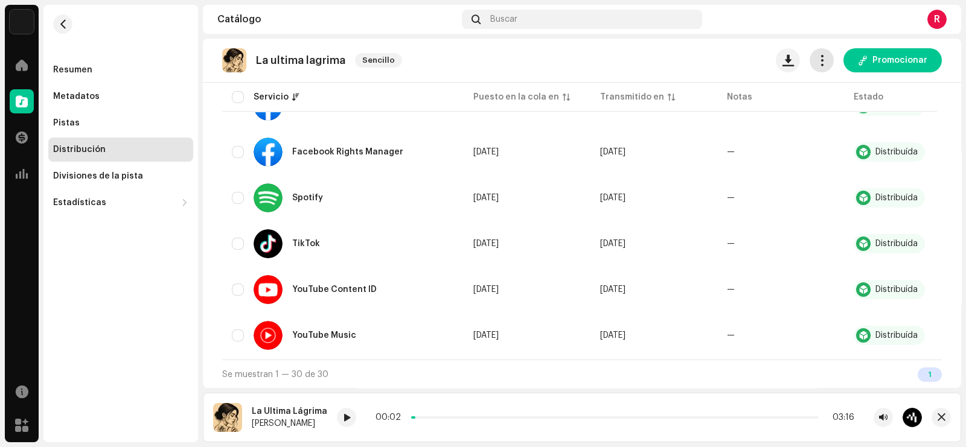
click at [821, 63] on span "button" at bounding box center [821, 61] width 11 height 10
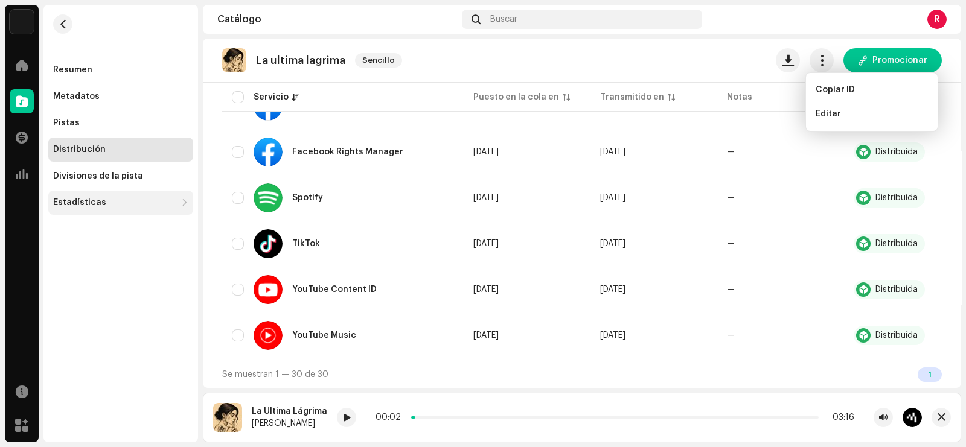
click at [96, 201] on div "Estadísticas" at bounding box center [79, 203] width 53 height 10
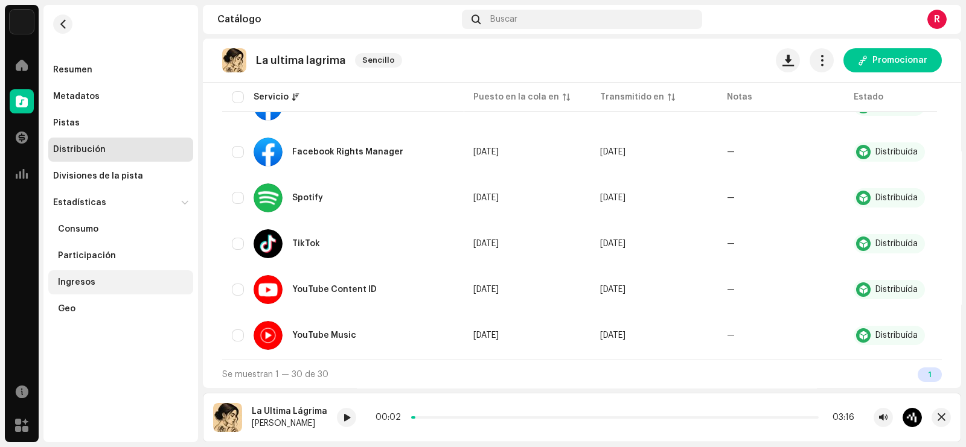
click at [78, 285] on div "Ingresos" at bounding box center [76, 283] width 37 height 10
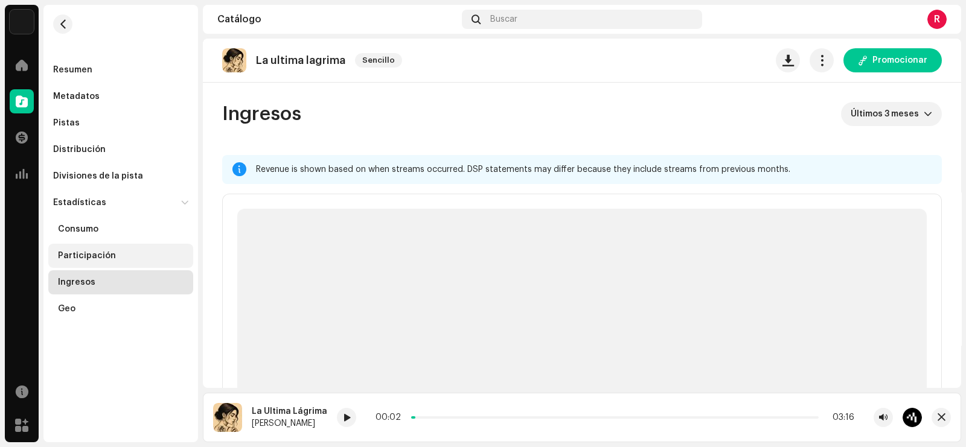
click at [85, 247] on div "Participación" at bounding box center [120, 256] width 145 height 24
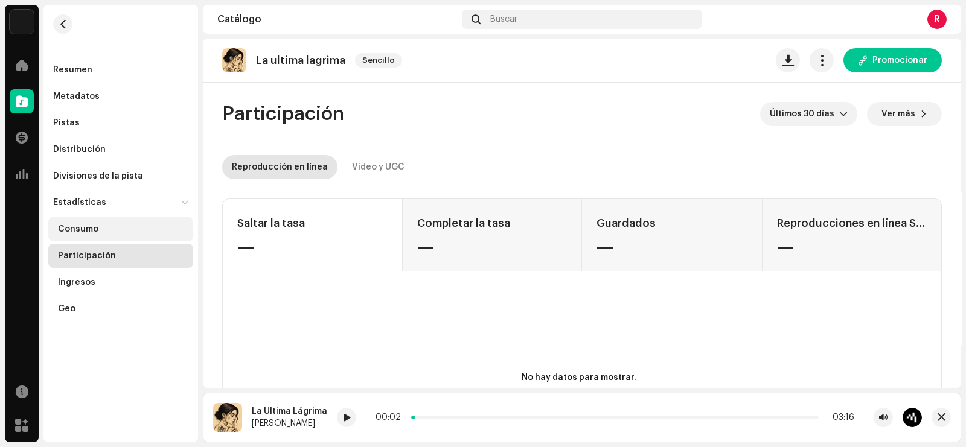
click at [81, 227] on div "Consumo" at bounding box center [78, 229] width 40 height 10
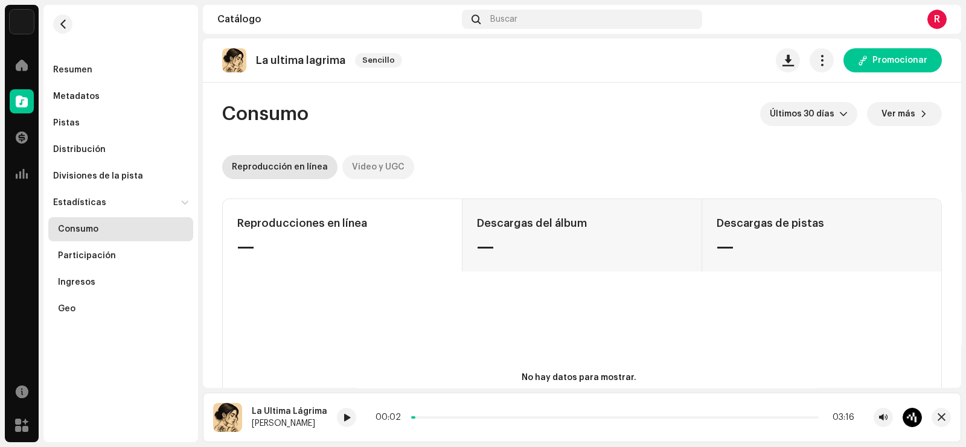
click at [369, 162] on div "Video y UGC" at bounding box center [378, 167] width 53 height 24
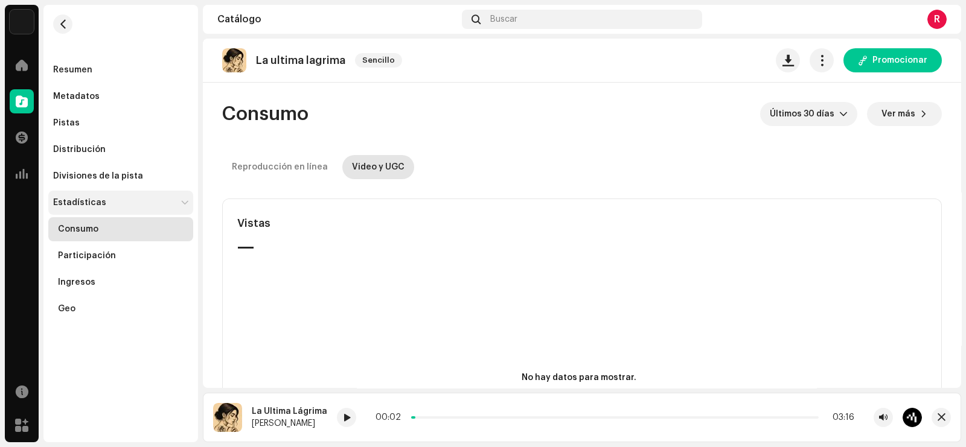
click at [86, 197] on div "Estadísticas" at bounding box center [120, 203] width 145 height 24
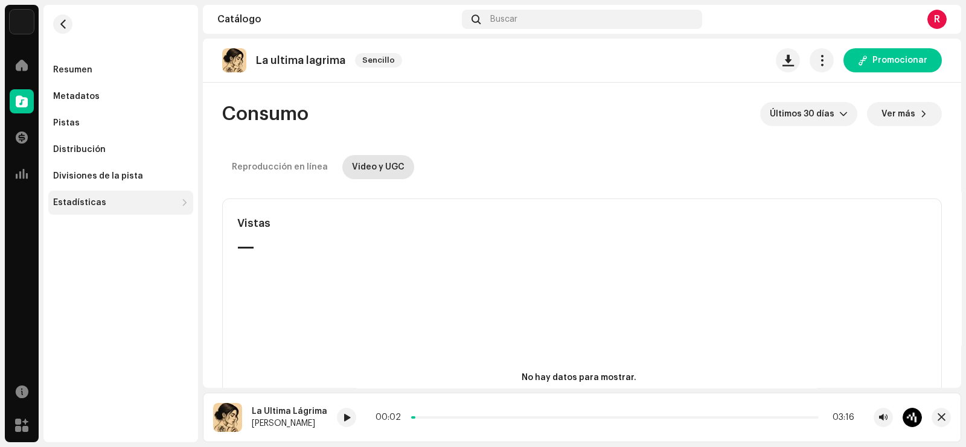
click at [86, 198] on div "Estadísticas" at bounding box center [79, 203] width 53 height 10
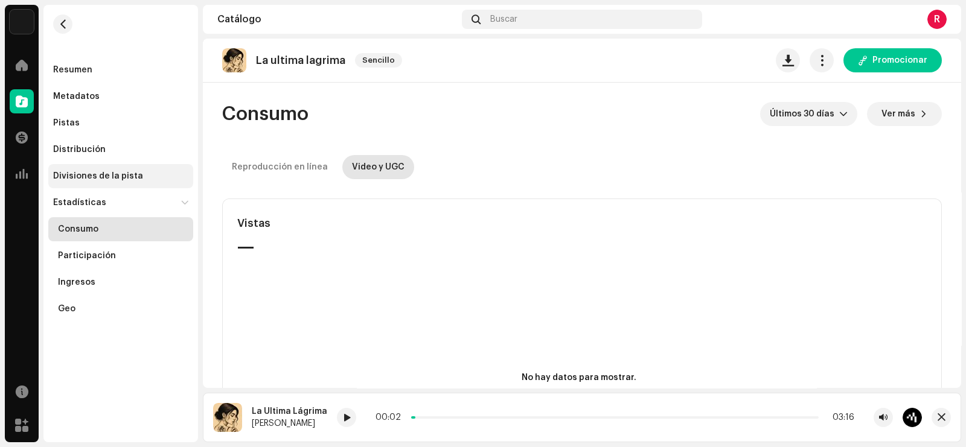
click at [110, 176] on div "Divisiones de la pista" at bounding box center [98, 176] width 90 height 10
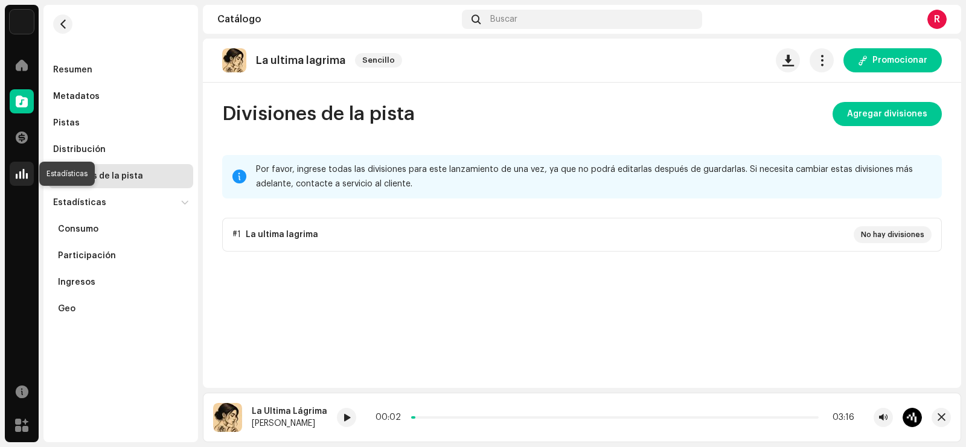
click at [24, 169] on span at bounding box center [22, 174] width 12 height 10
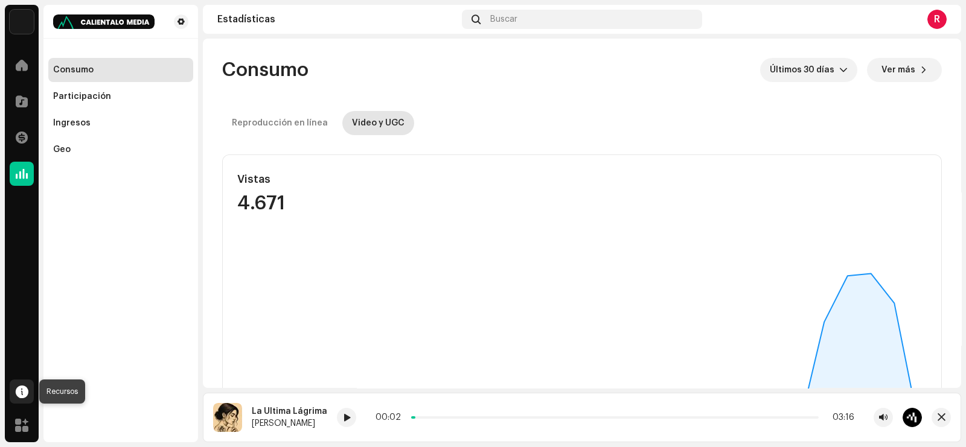
click at [28, 386] on div at bounding box center [22, 392] width 24 height 24
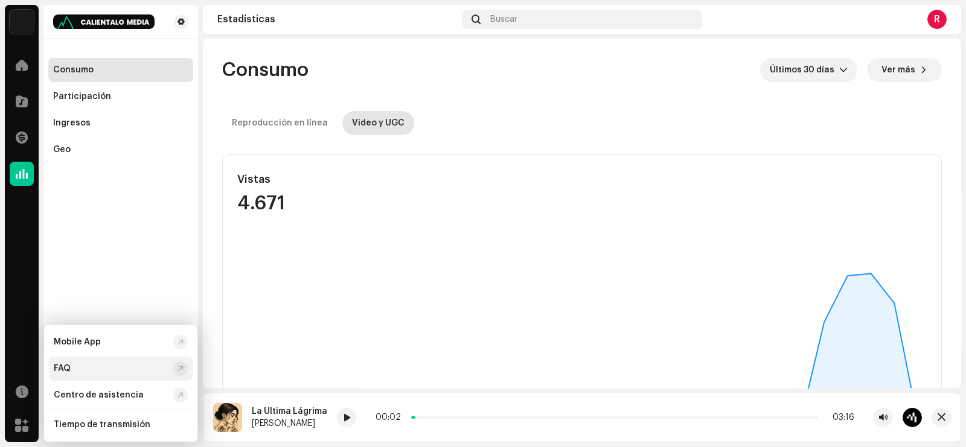
click at [94, 367] on div "FAQ" at bounding box center [111, 369] width 115 height 10
